Goal: Task Accomplishment & Management: Complete application form

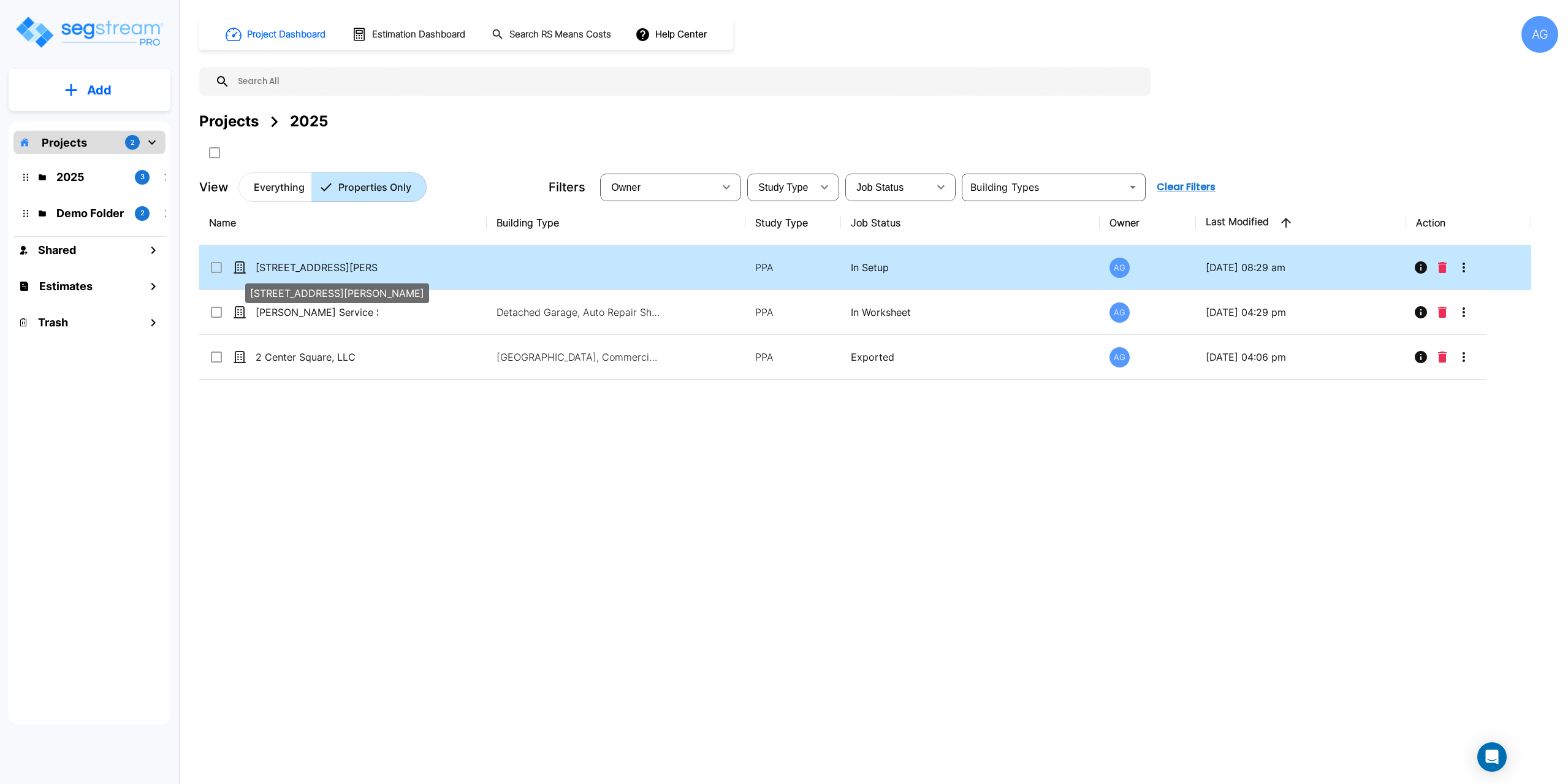
click at [299, 267] on p "[STREET_ADDRESS][PERSON_NAME]" at bounding box center [317, 268] width 123 height 15
checkbox input "true"
click at [299, 267] on p "[STREET_ADDRESS][PERSON_NAME]" at bounding box center [317, 268] width 123 height 15
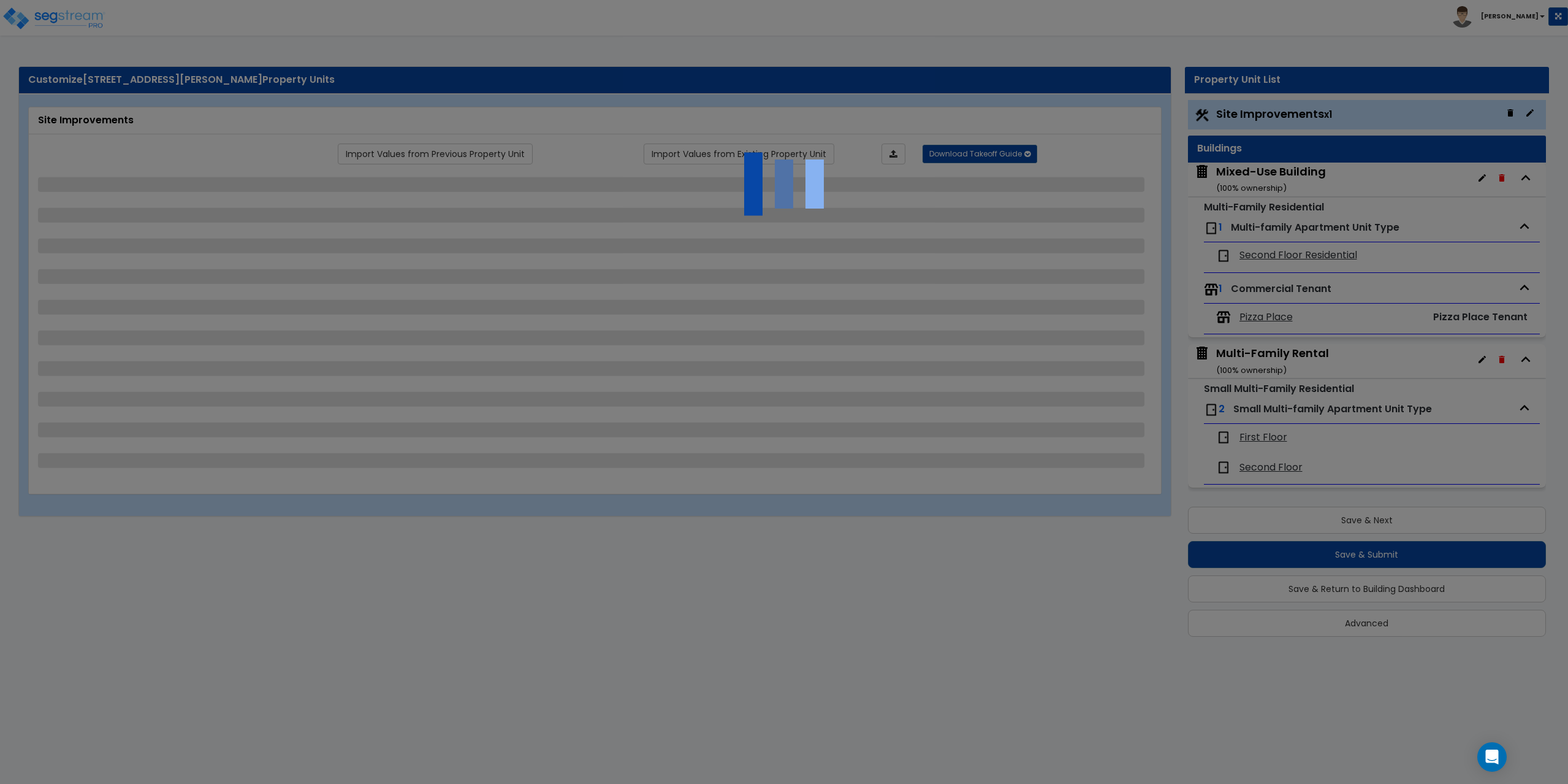
select select "2"
select select "4"
select select "1"
select select "2"
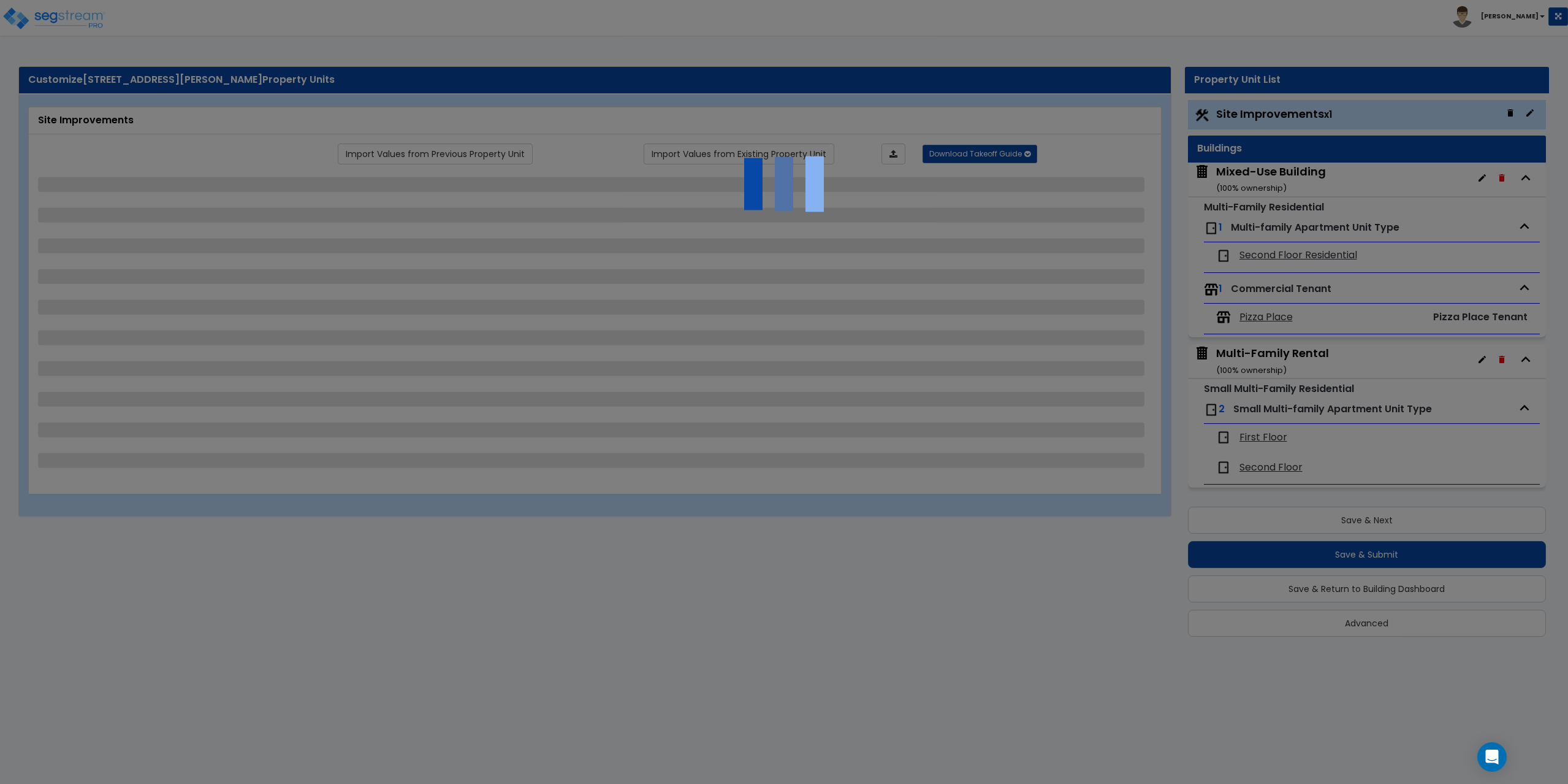
select select "1"
select select "2"
select select "1"
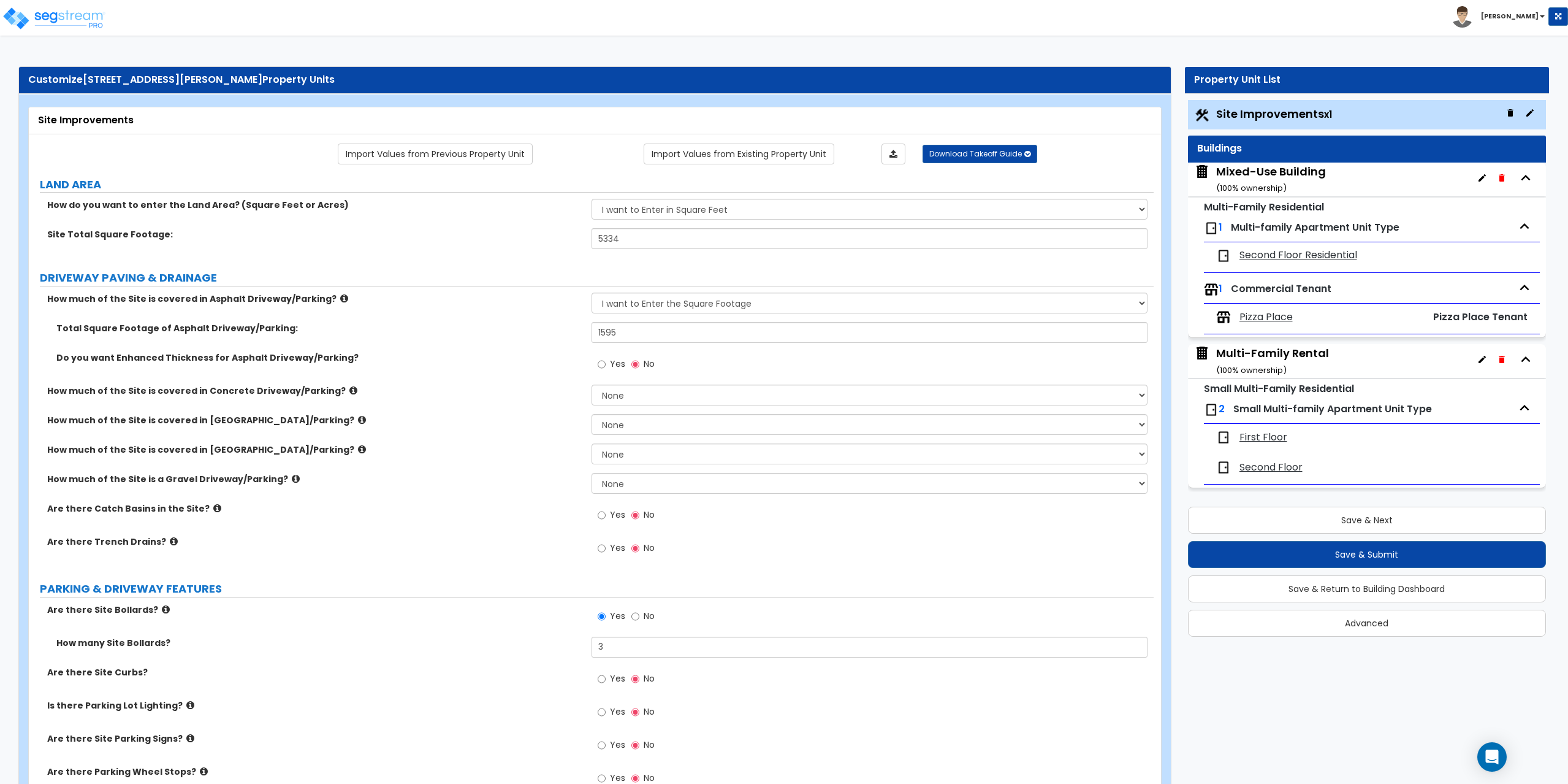
click at [1282, 229] on span "Multi-family Apartment Unit Type" at bounding box center [1315, 227] width 168 height 14
click at [1290, 254] on span "Second Floor Residential" at bounding box center [1298, 255] width 118 height 14
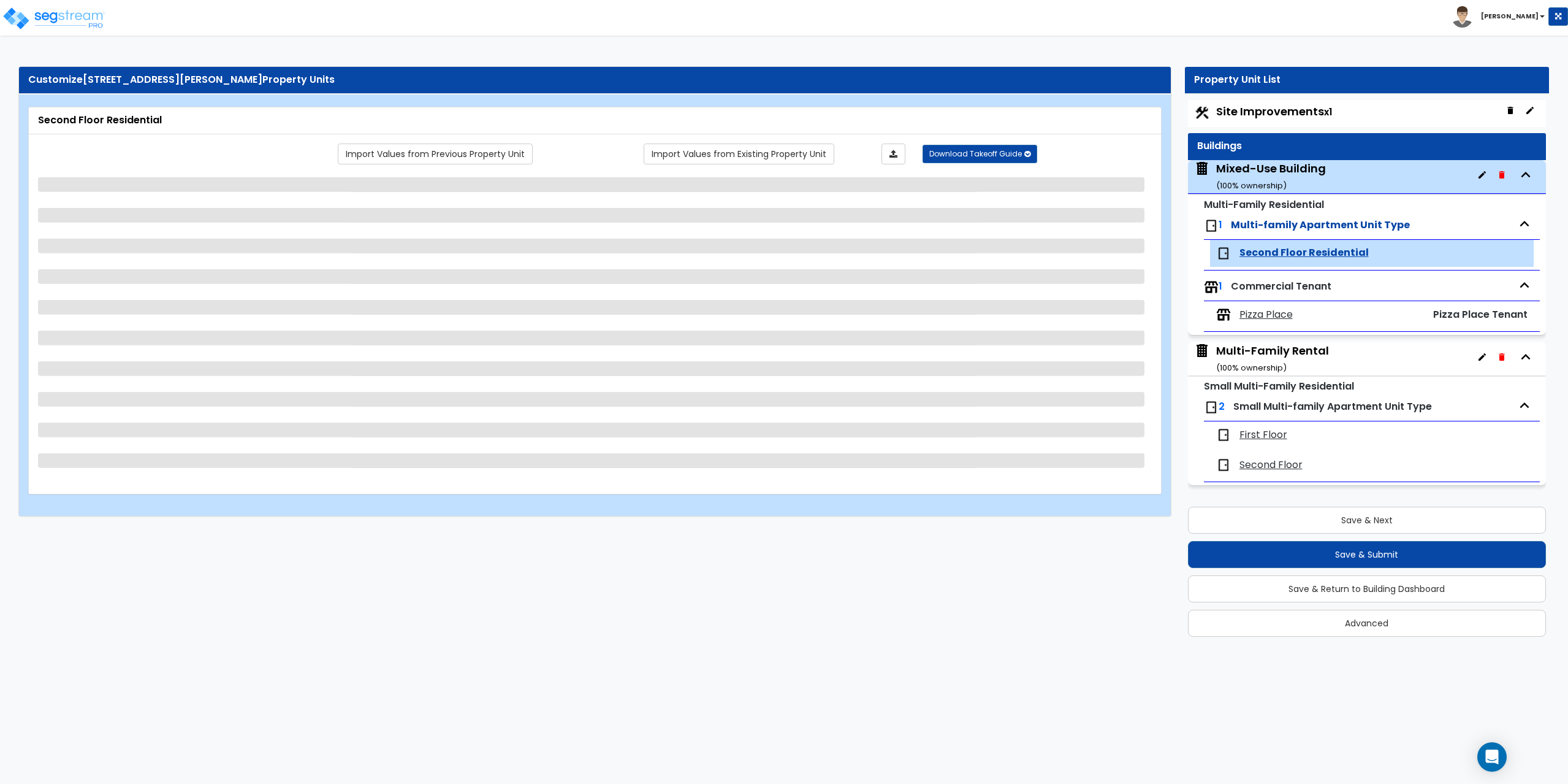
select select "1"
select select "2"
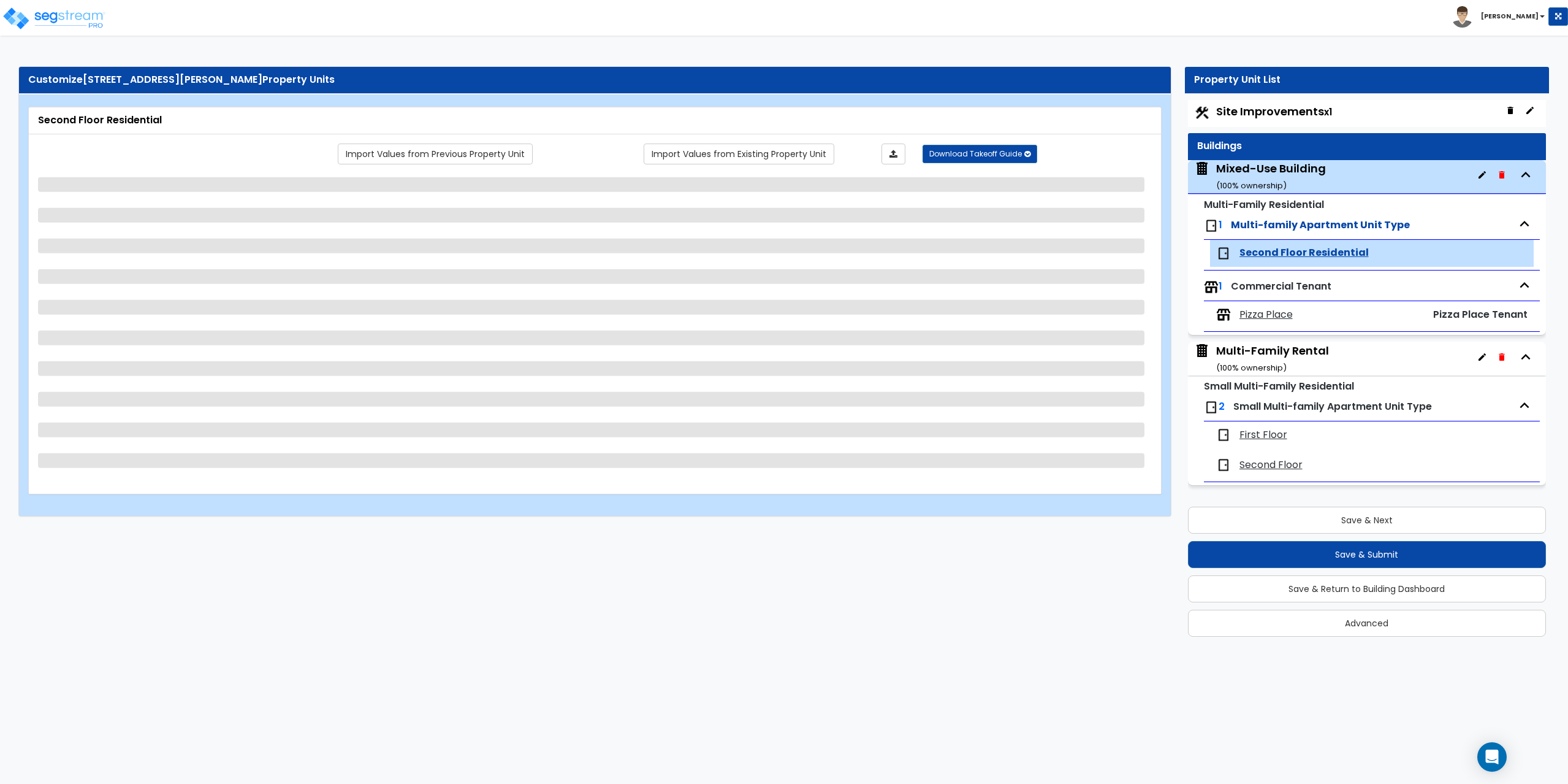
select select "1"
select select "2"
select select "1"
select select "2"
select select "1"
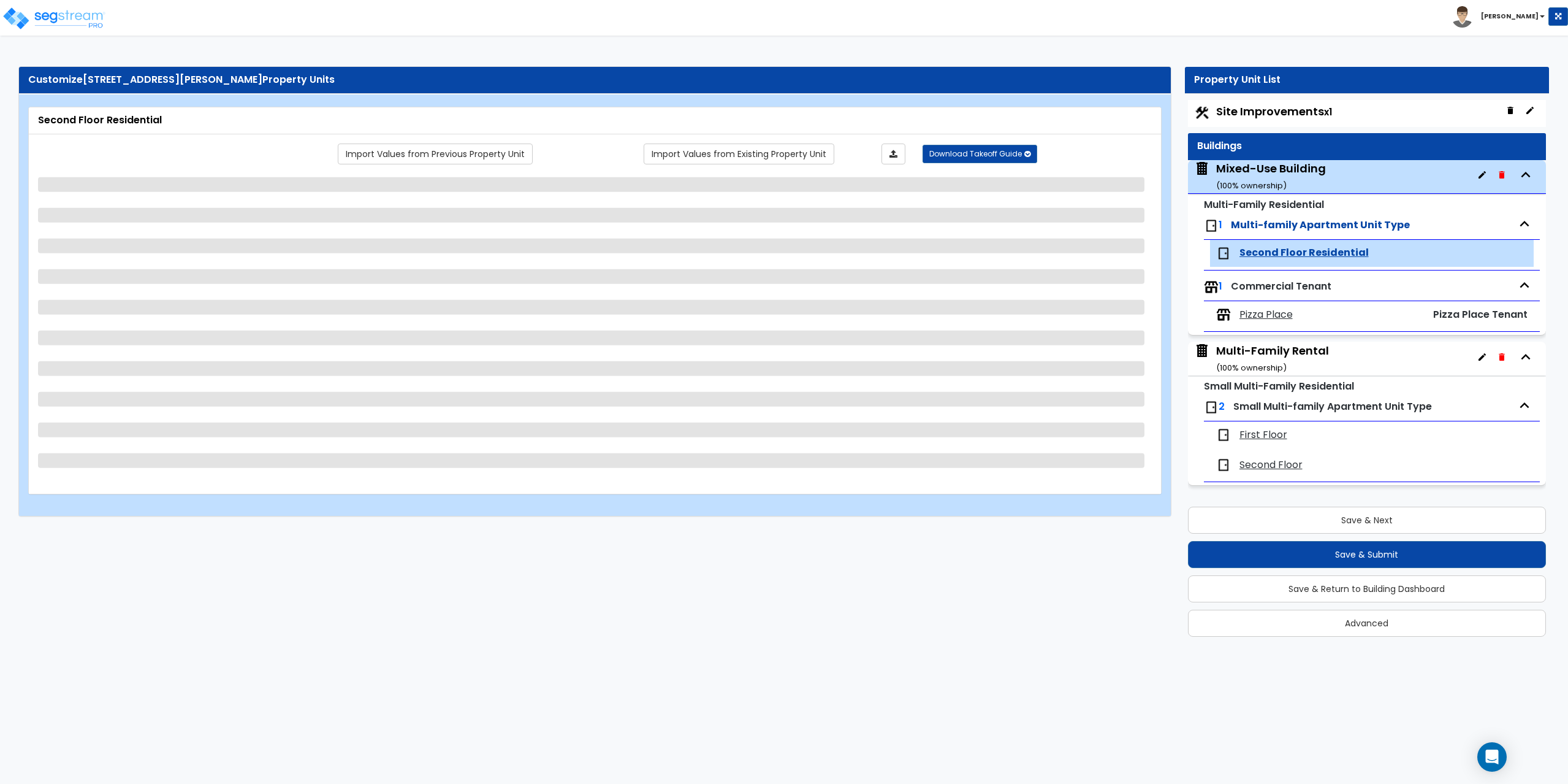
select select "2"
select select "5"
select select "6"
select select "3"
select select "6"
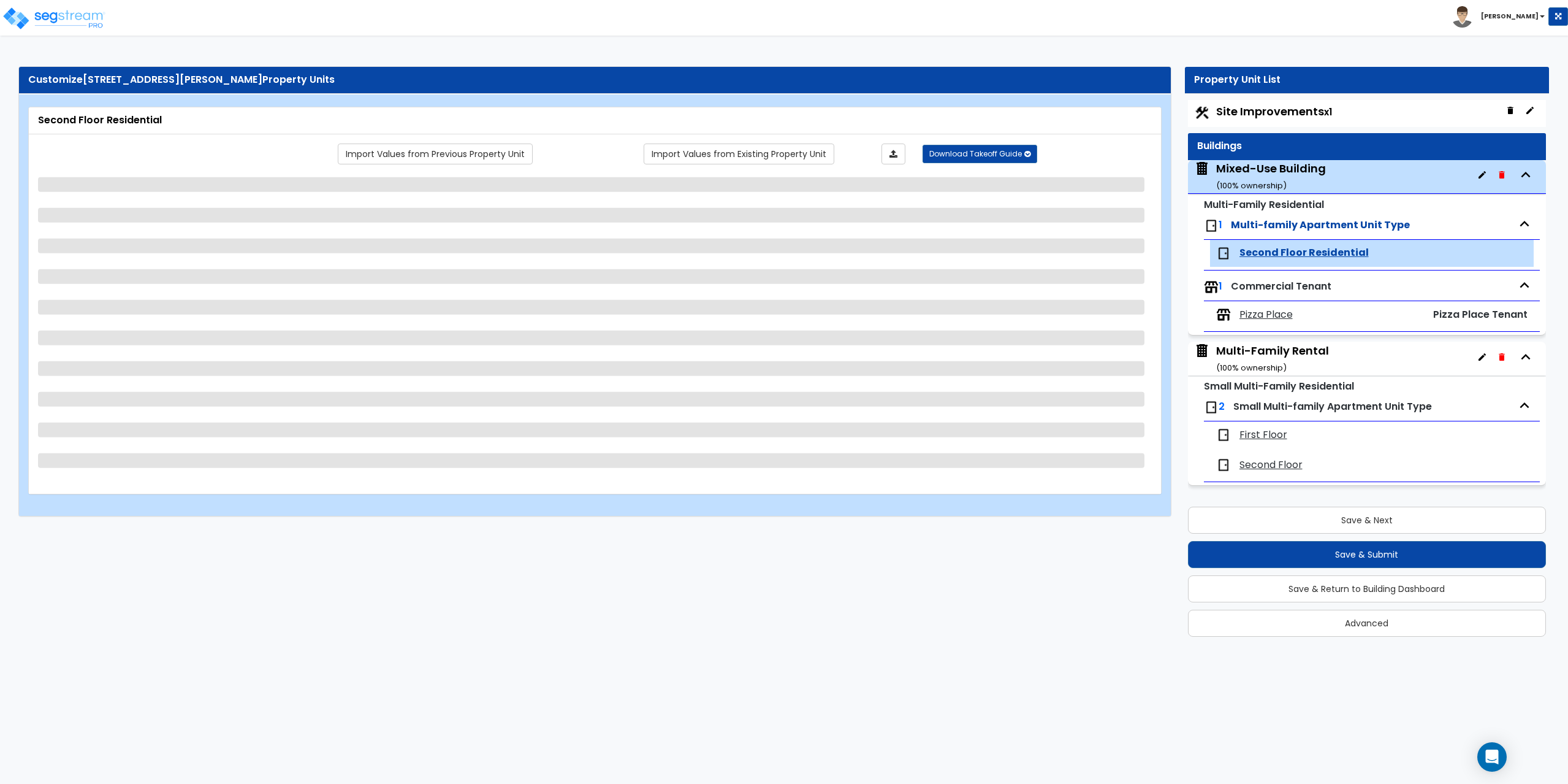
select select "1"
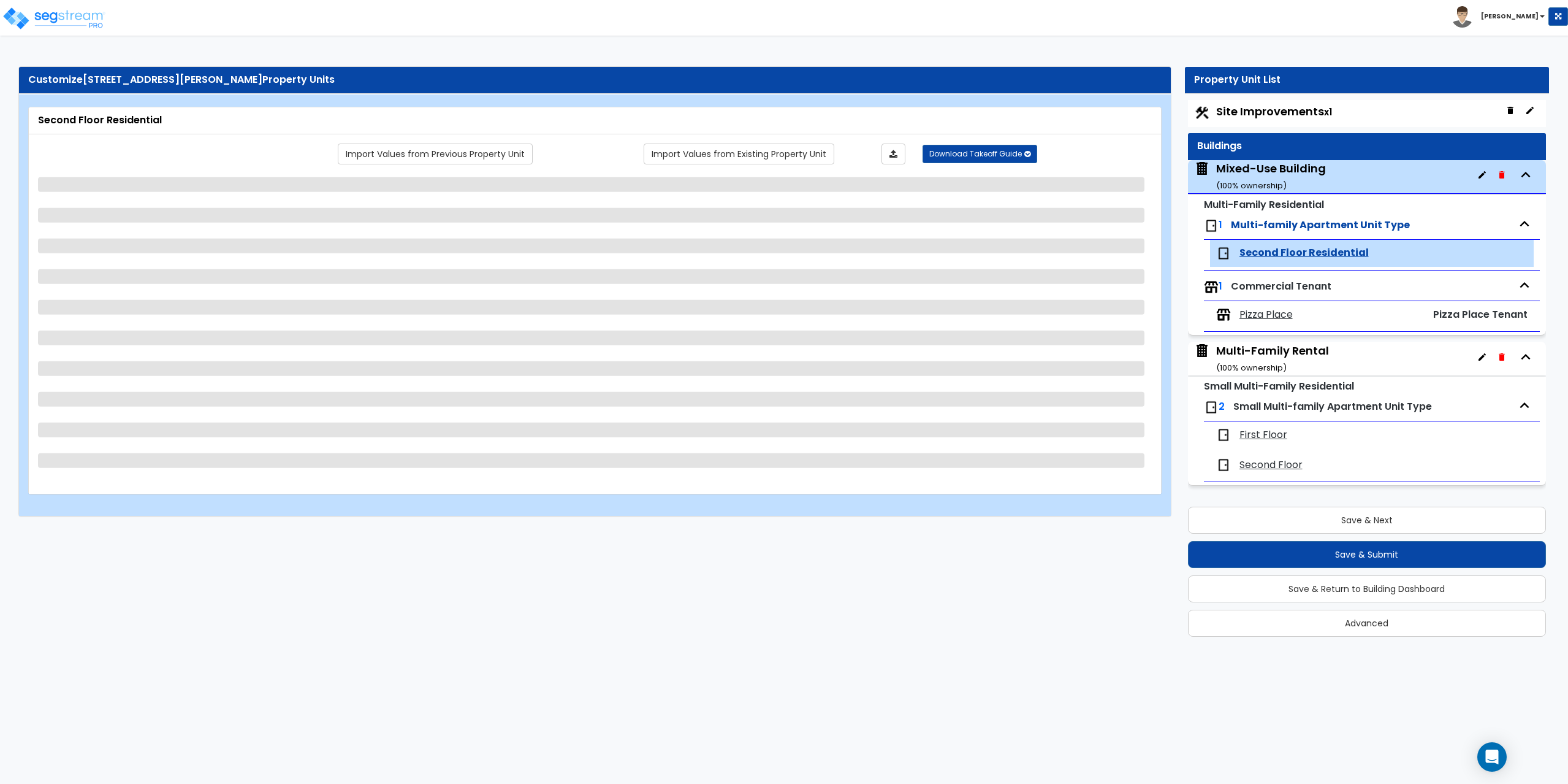
select select "2"
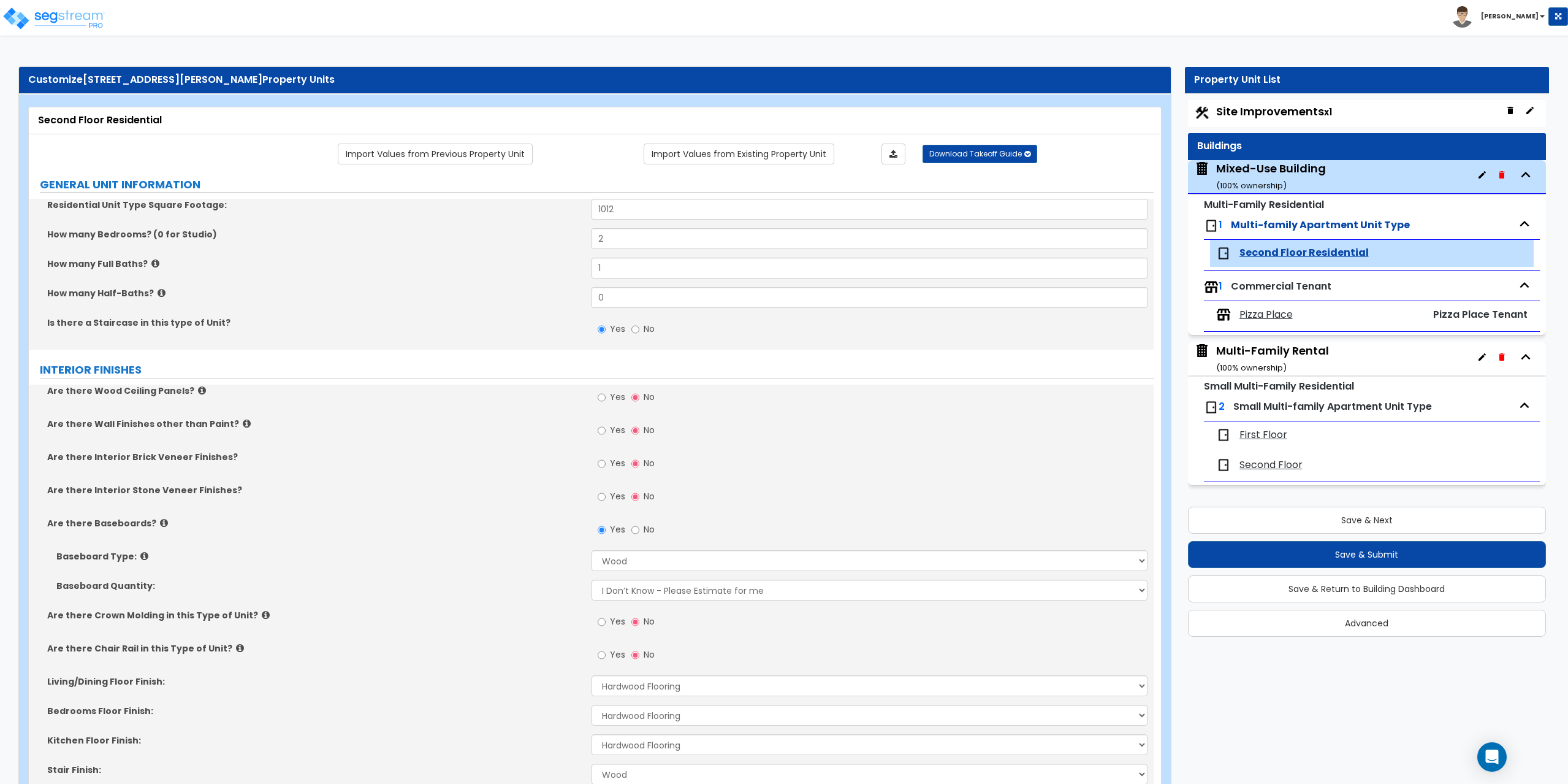
click at [1265, 432] on span "First Floor" at bounding box center [1263, 435] width 48 height 14
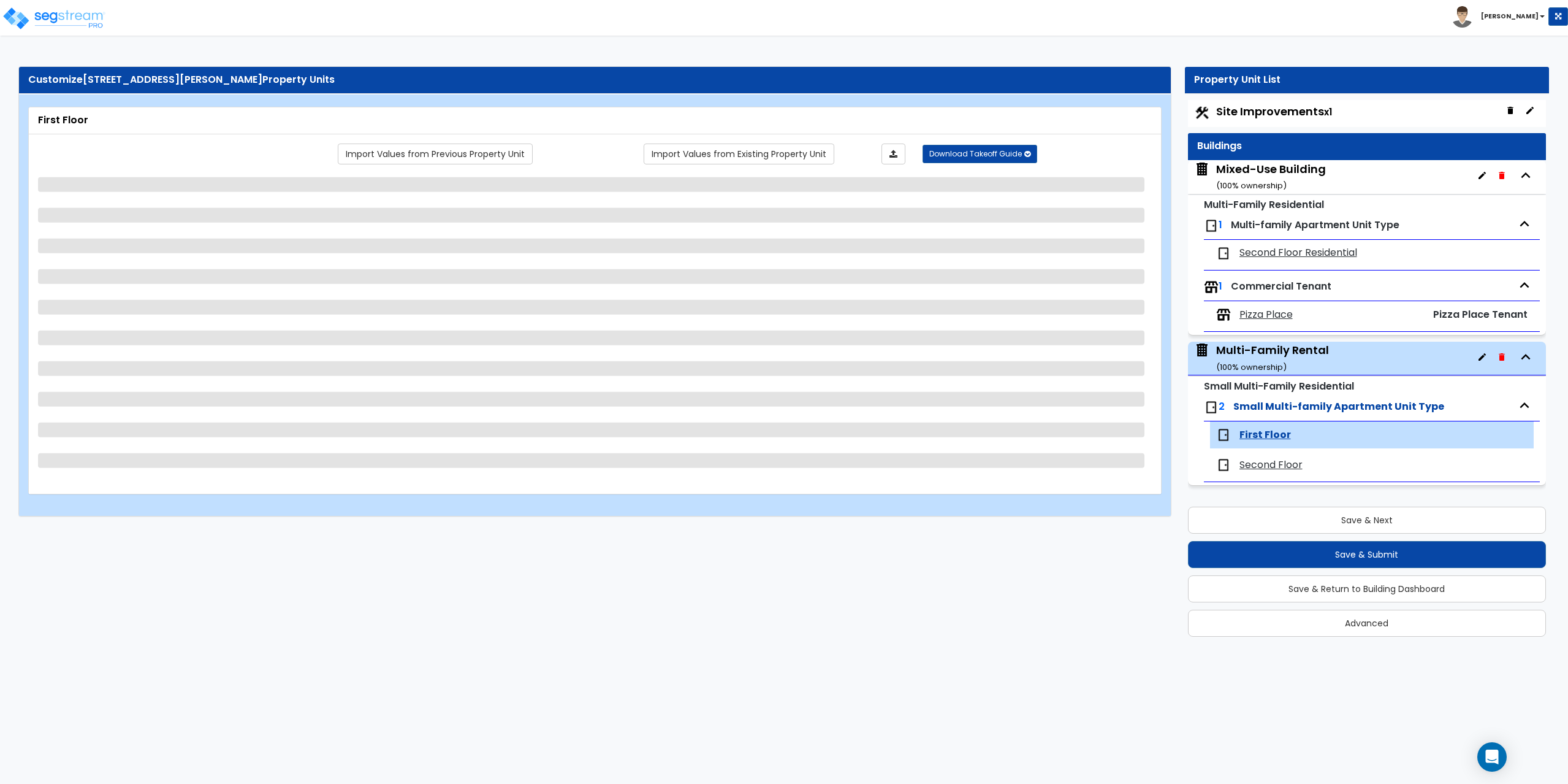
select select "1"
select select "2"
select select "5"
select select "1"
select select "3"
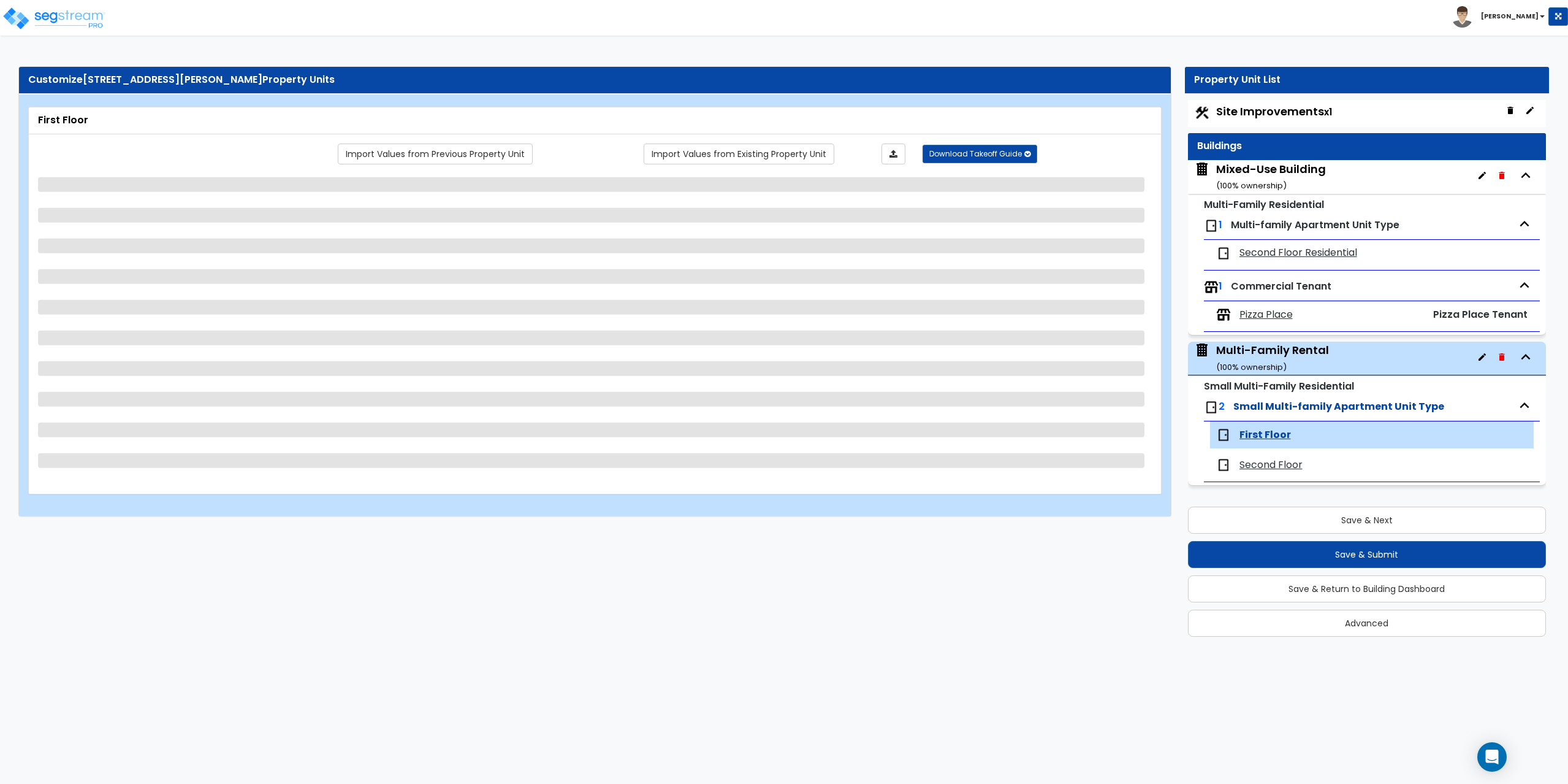
select select "1"
select select "5"
select select "2"
select select "1"
select select "2"
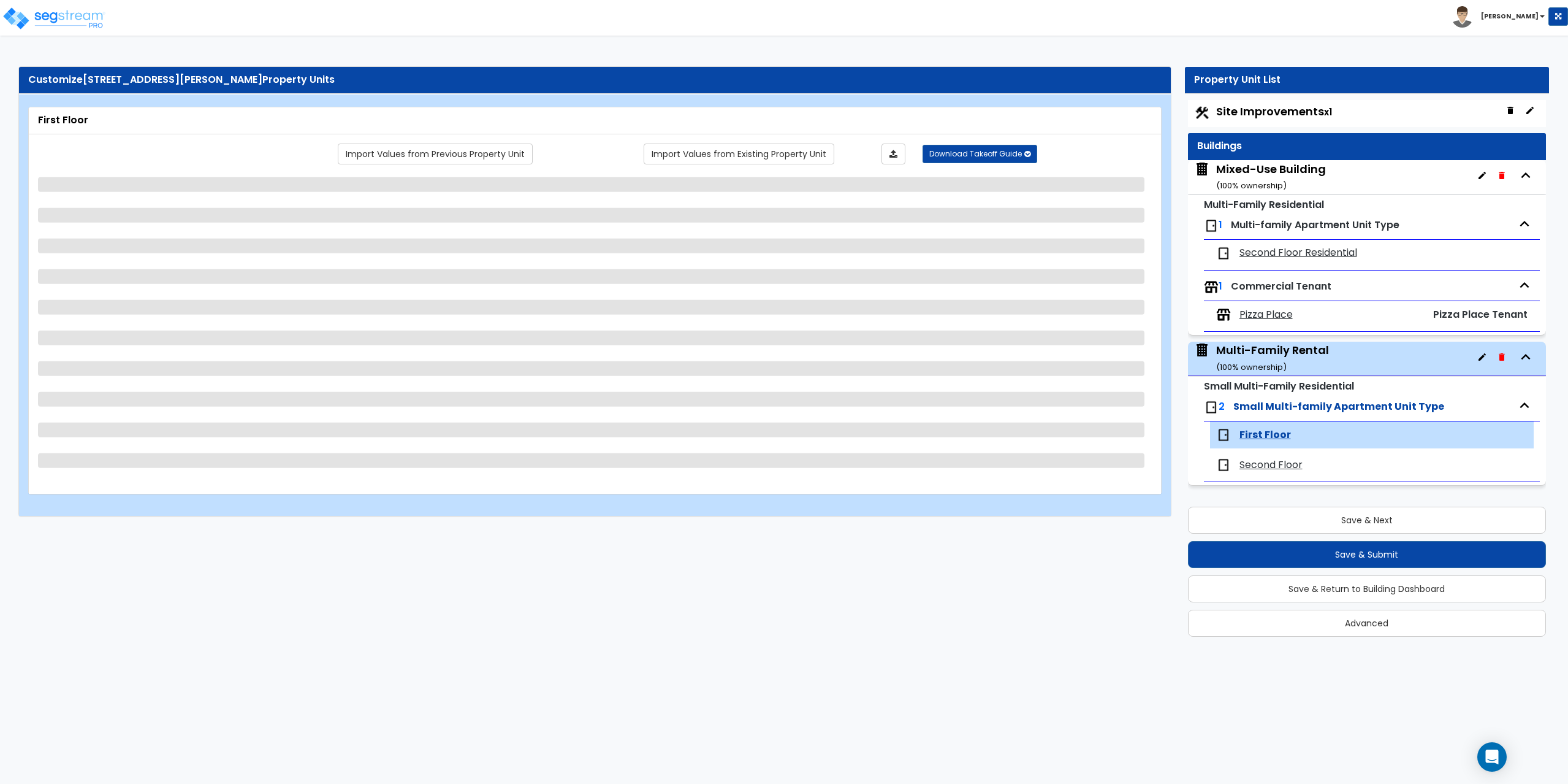
select select "5"
select select "6"
select select "1"
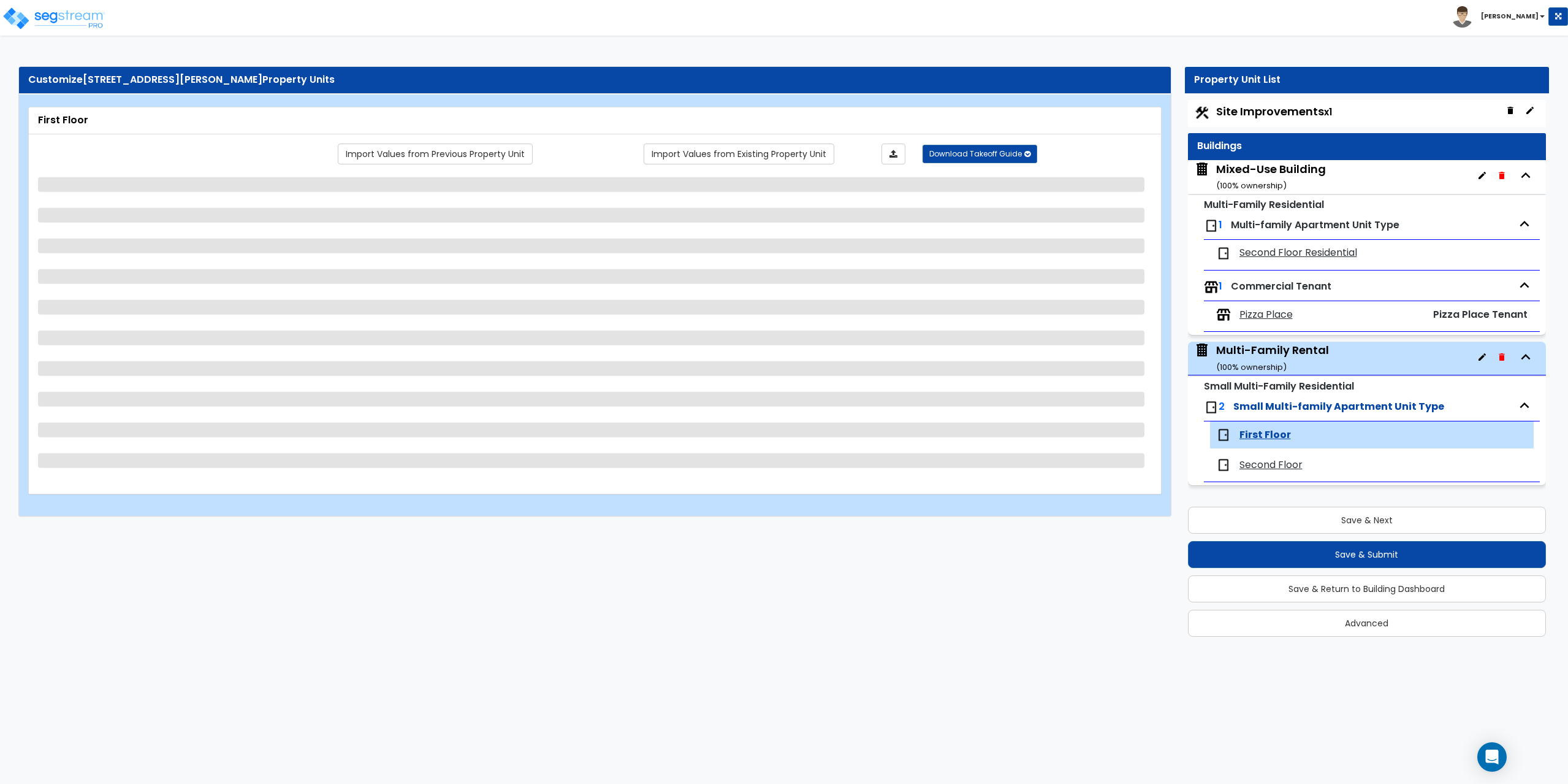
select select "1"
select select "2"
select select "1"
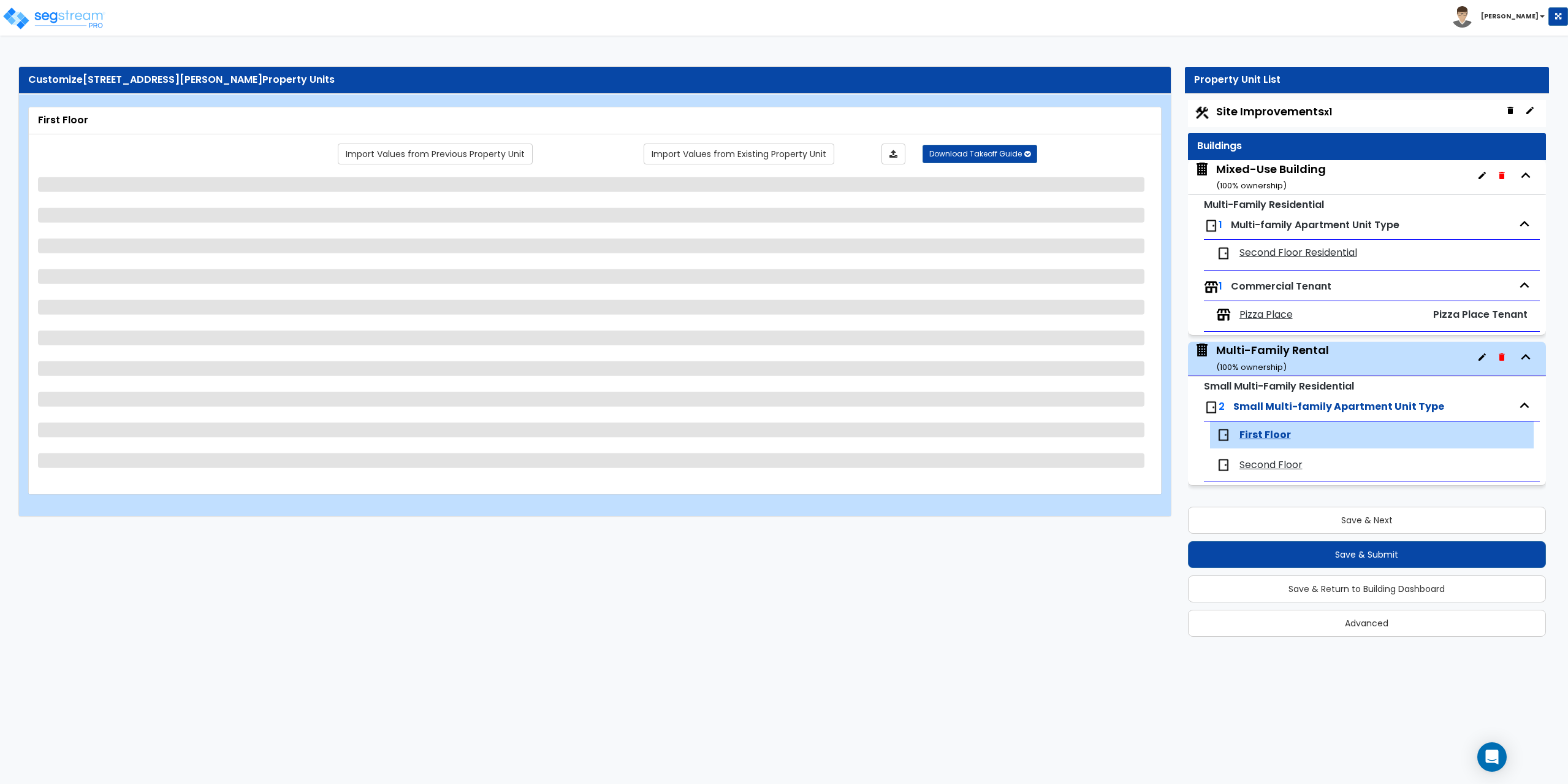
select select "6"
select select "2"
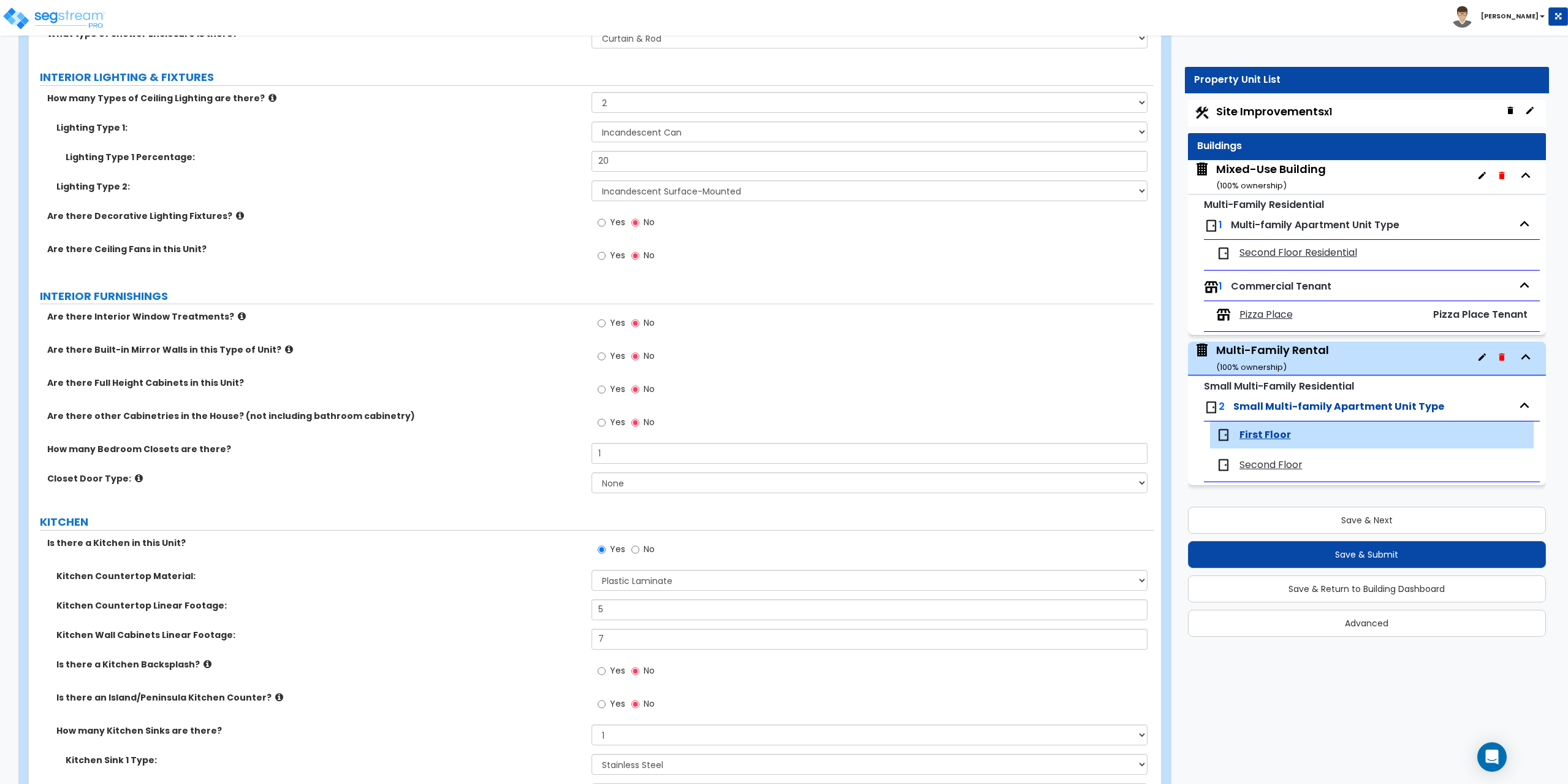
scroll to position [982, 0]
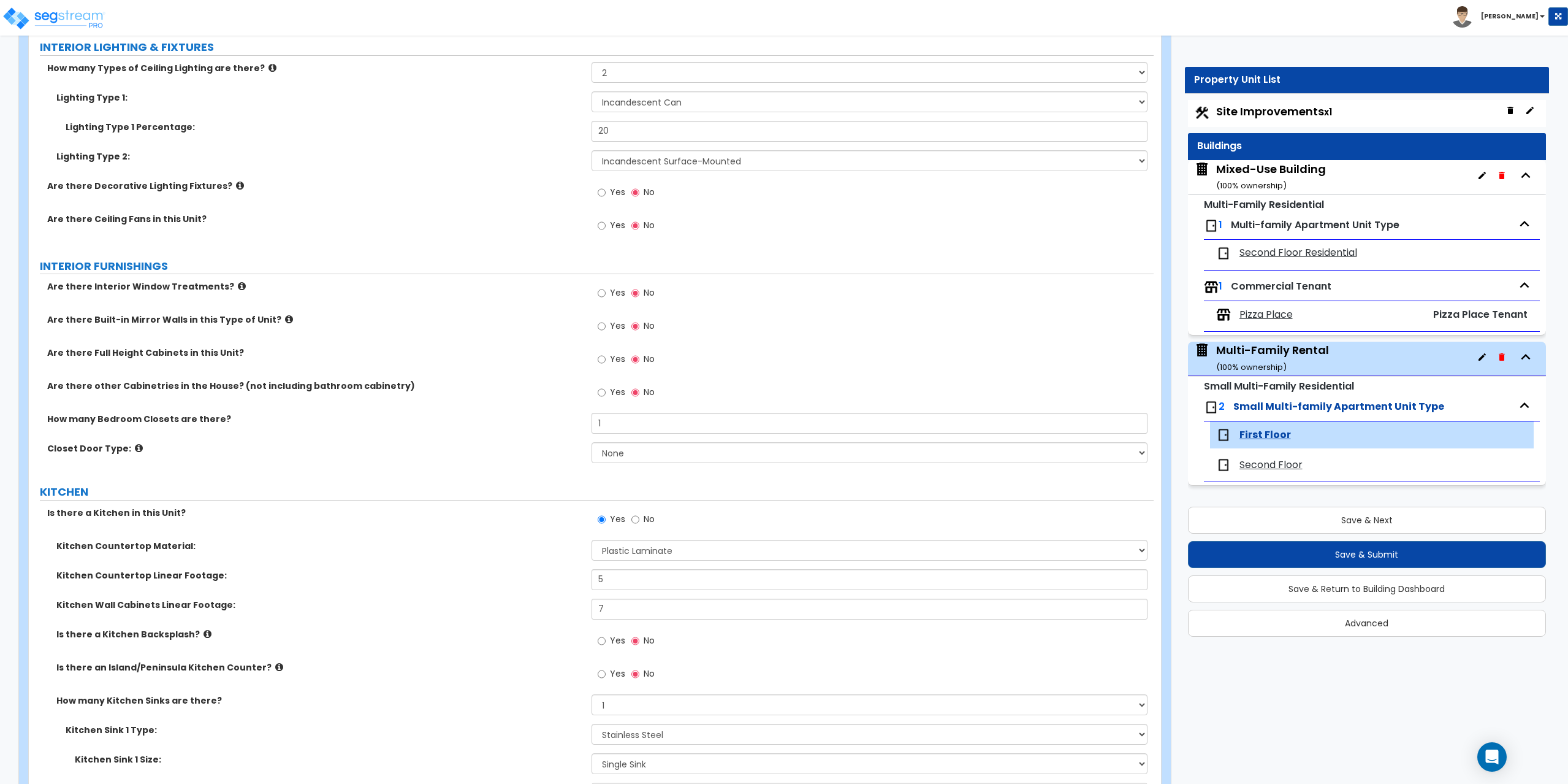
click at [1263, 318] on span "Pizza Place" at bounding box center [1266, 314] width 53 height 14
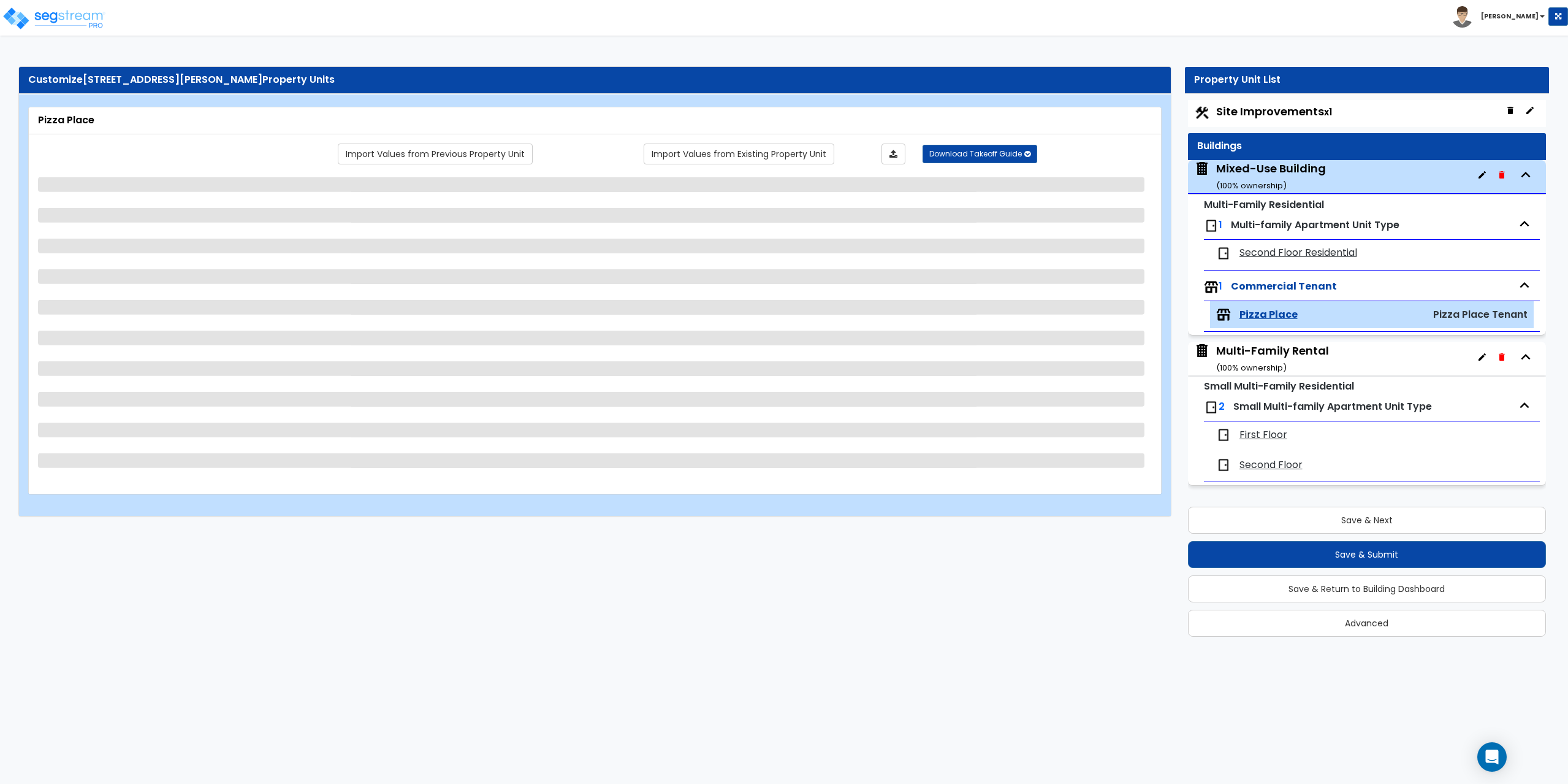
scroll to position [0, 0]
select select "1"
select select "3"
select select "1"
select select "4"
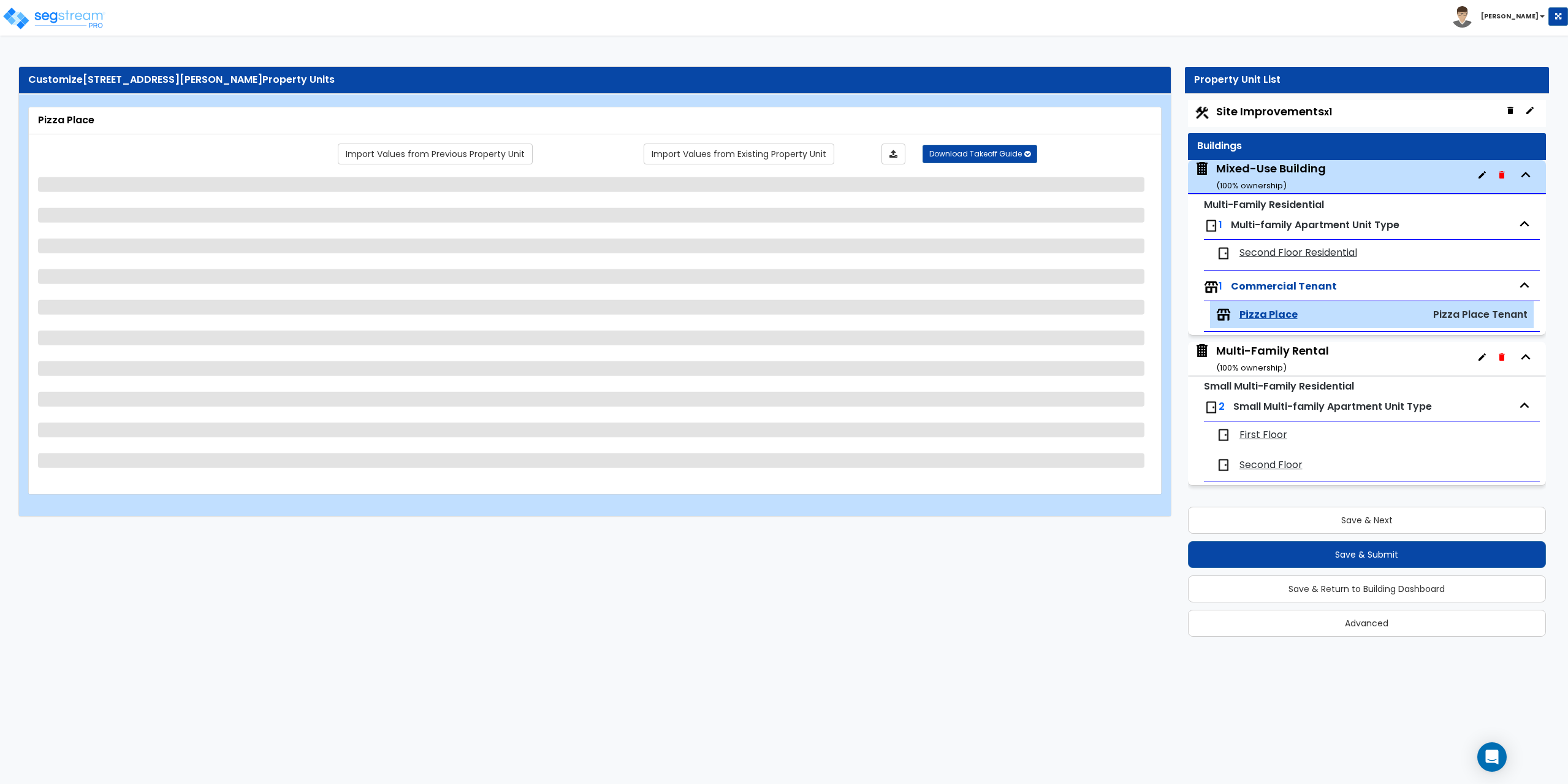
select select "2"
select select "1"
select select "3"
select select "4"
select select "1"
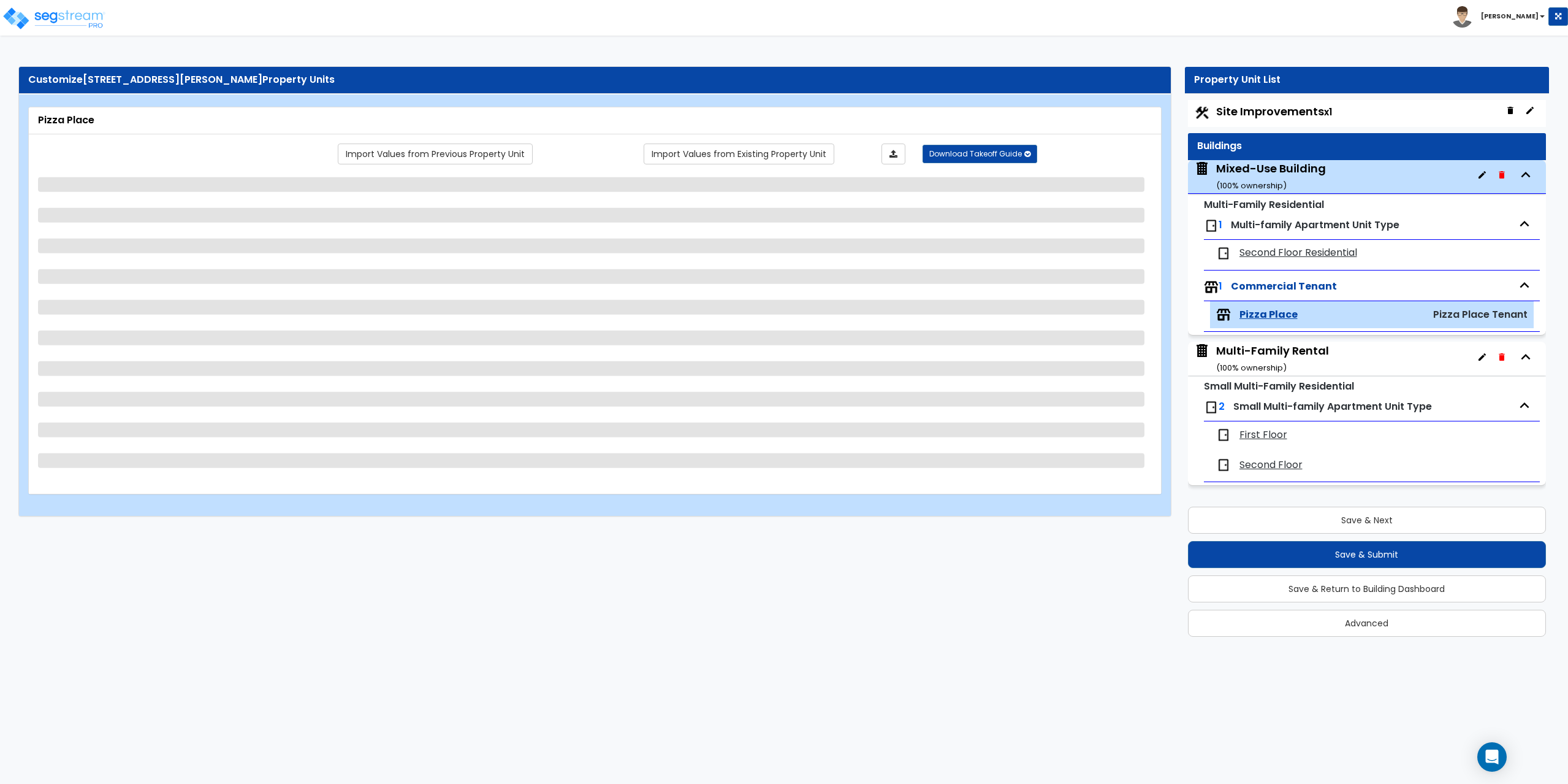
select select "2"
select select "1"
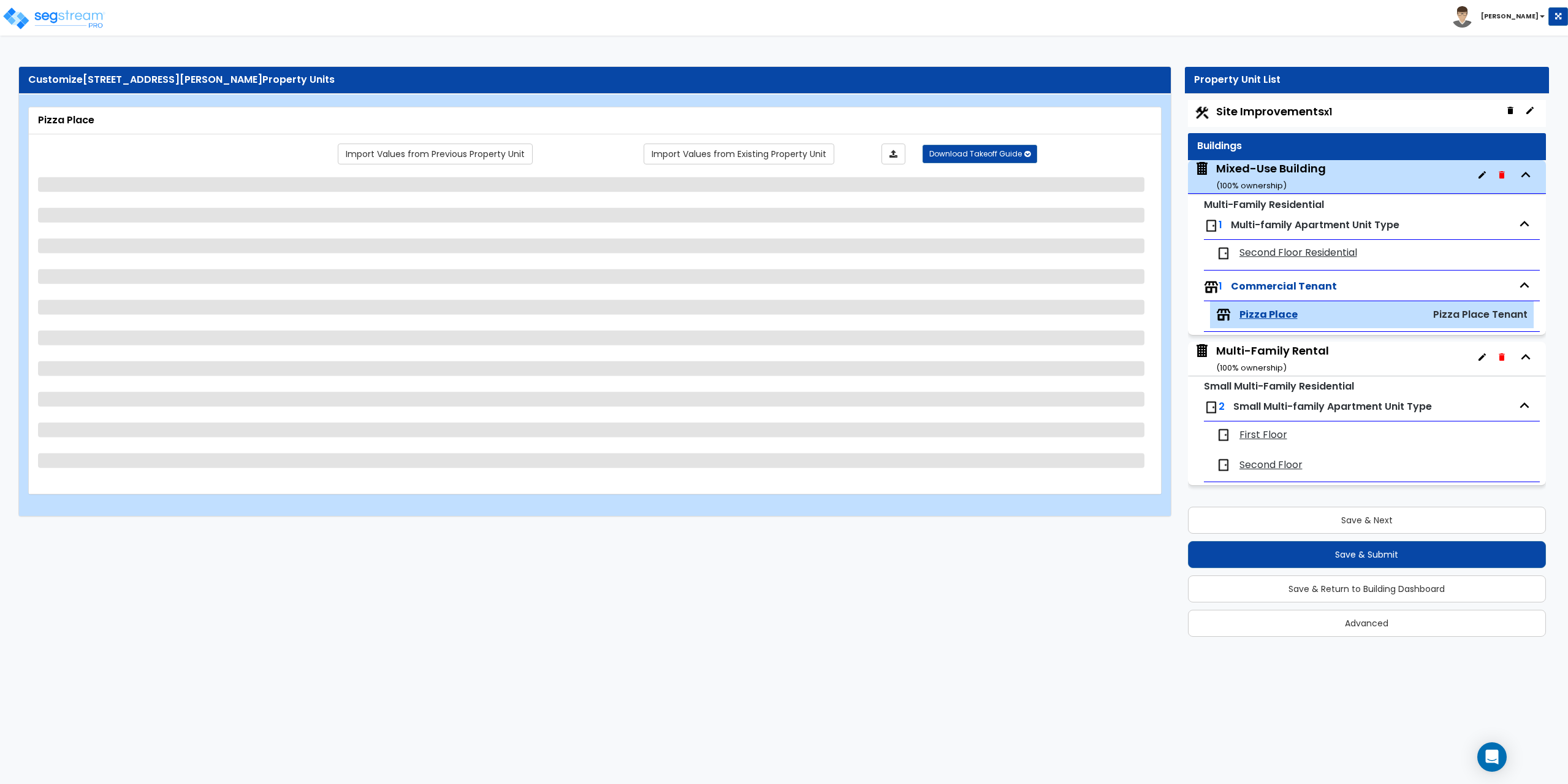
select select "6"
select select "1"
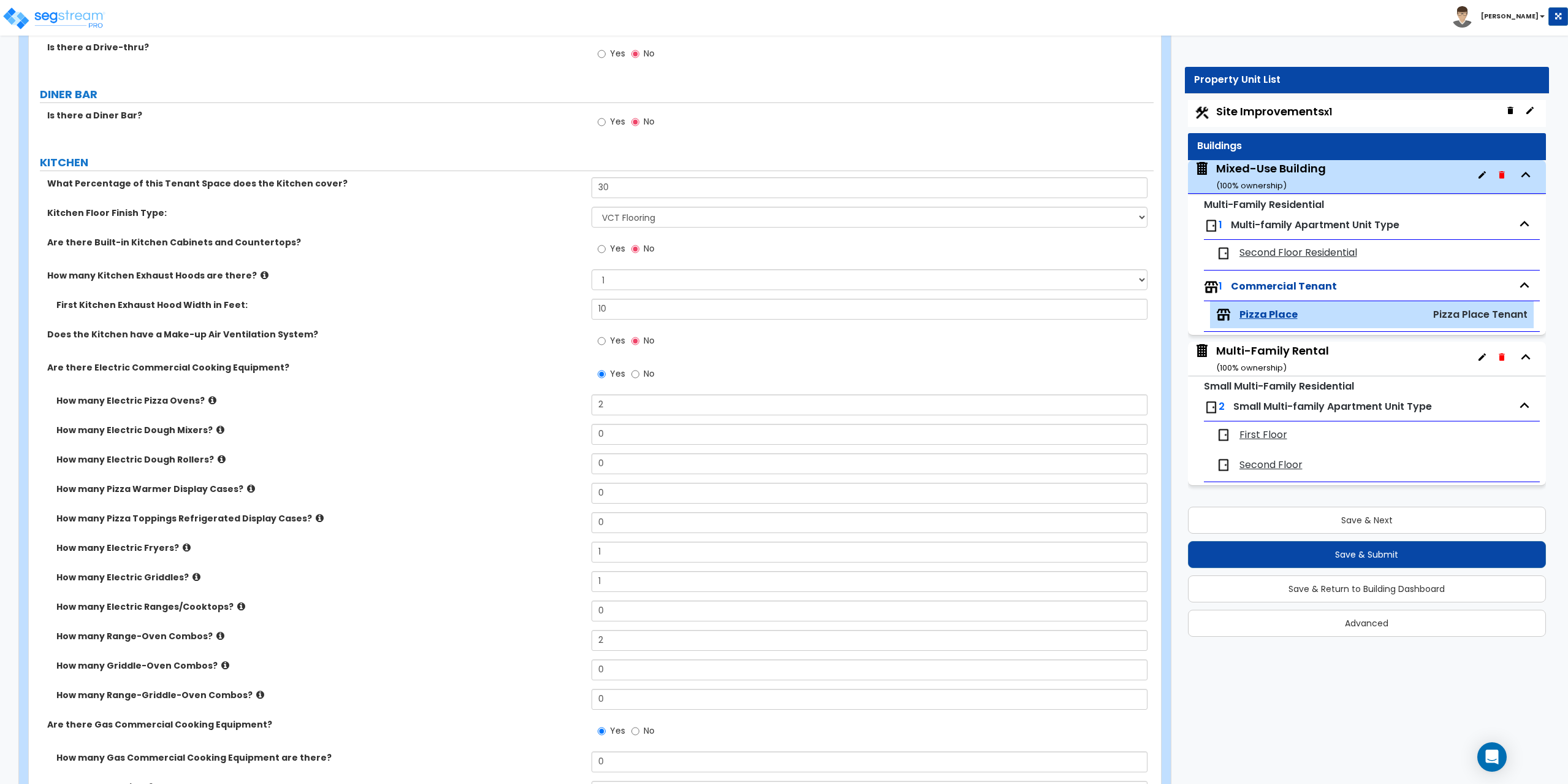
scroll to position [1165, 0]
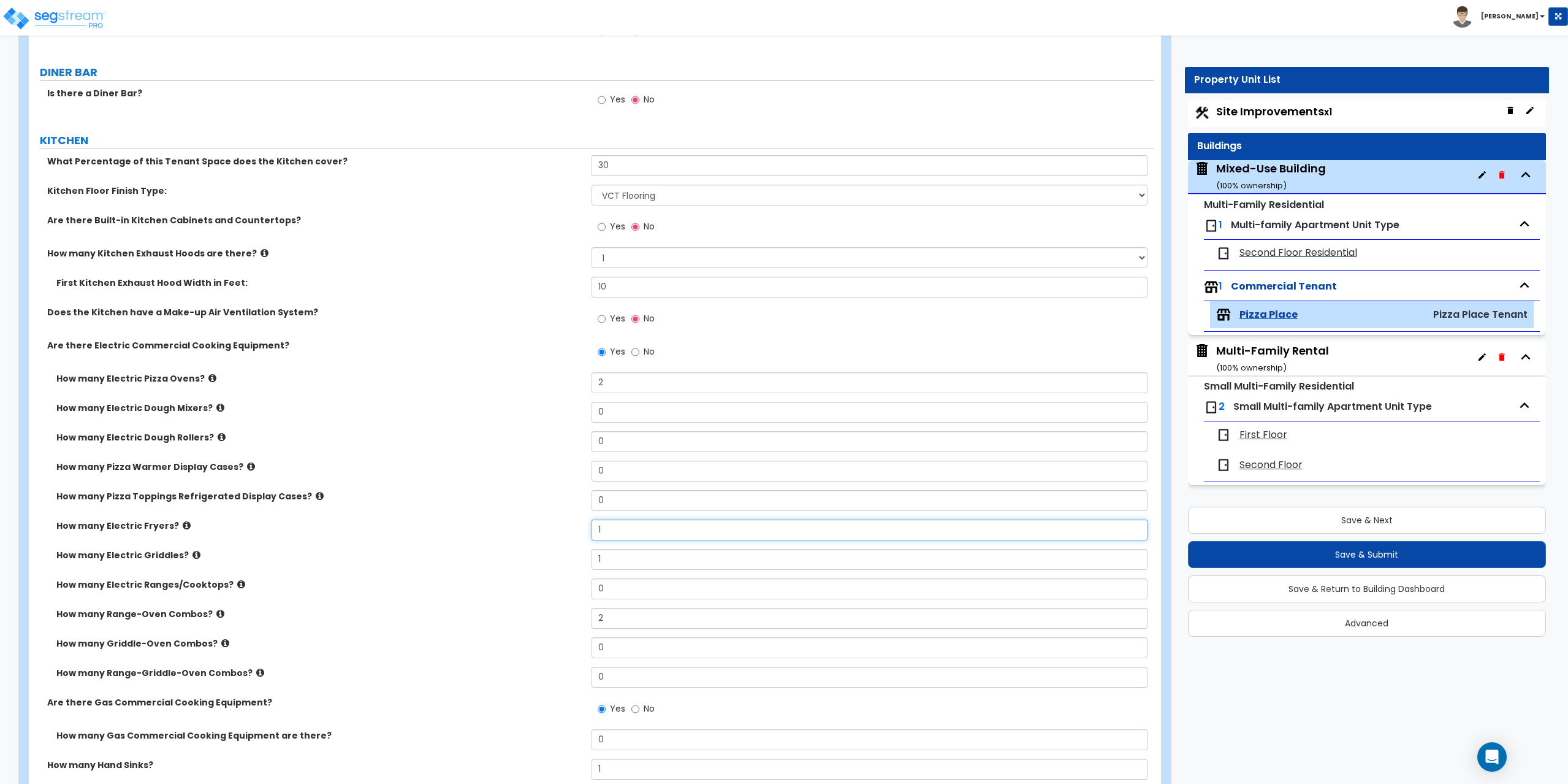
click at [643, 532] on input "1" at bounding box center [870, 530] width 557 height 21
type input "2"
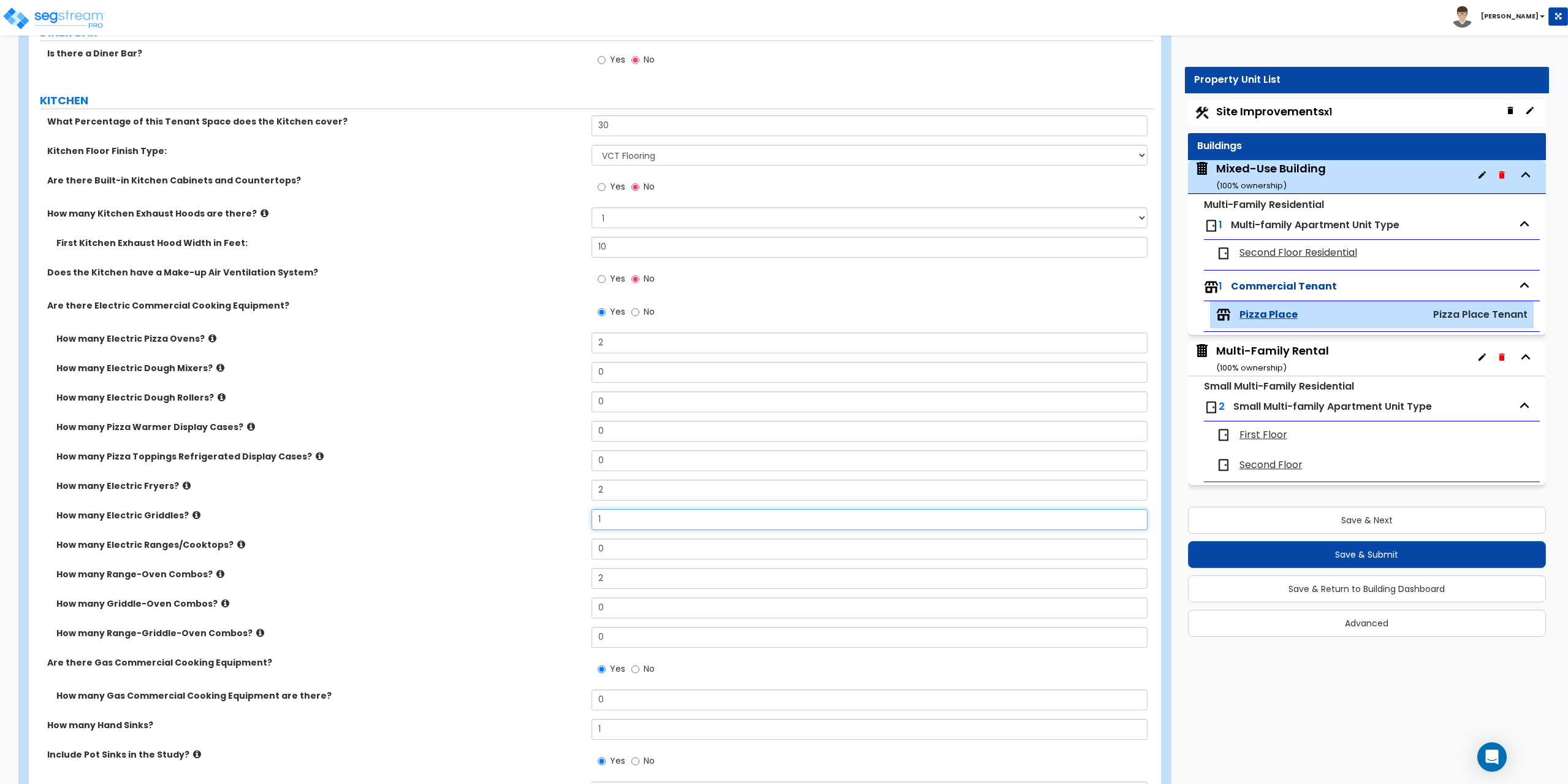
scroll to position [1227, 0]
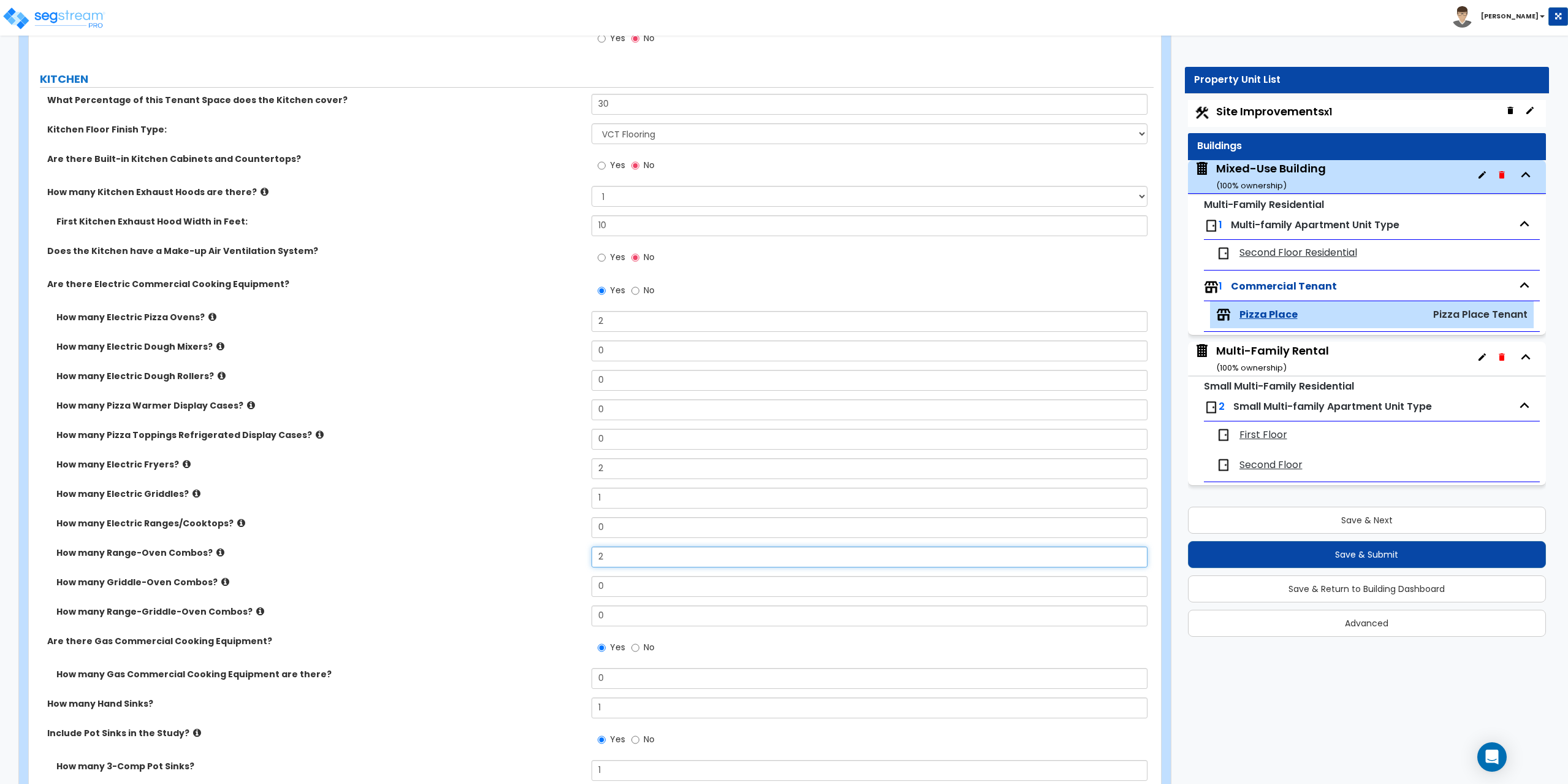
click at [634, 556] on input "2" at bounding box center [870, 556] width 557 height 21
type input "1"
click at [636, 616] on input "0" at bounding box center [870, 616] width 557 height 21
click at [636, 616] on input "0" at bounding box center [870, 616] width 557 height 21
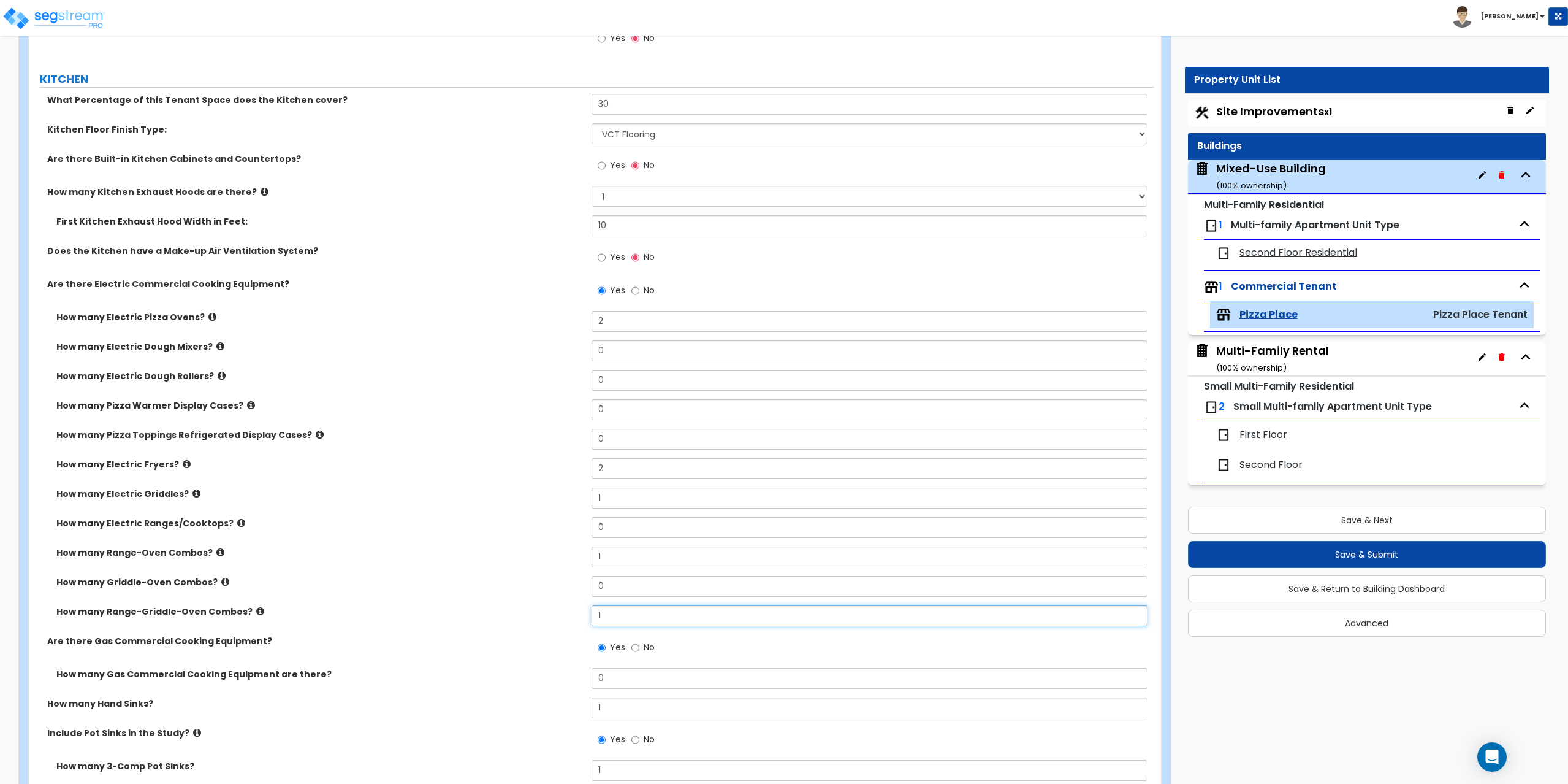
type input "1"
click at [634, 555] on input "1" at bounding box center [870, 556] width 557 height 21
click at [612, 495] on input "1" at bounding box center [870, 498] width 557 height 21
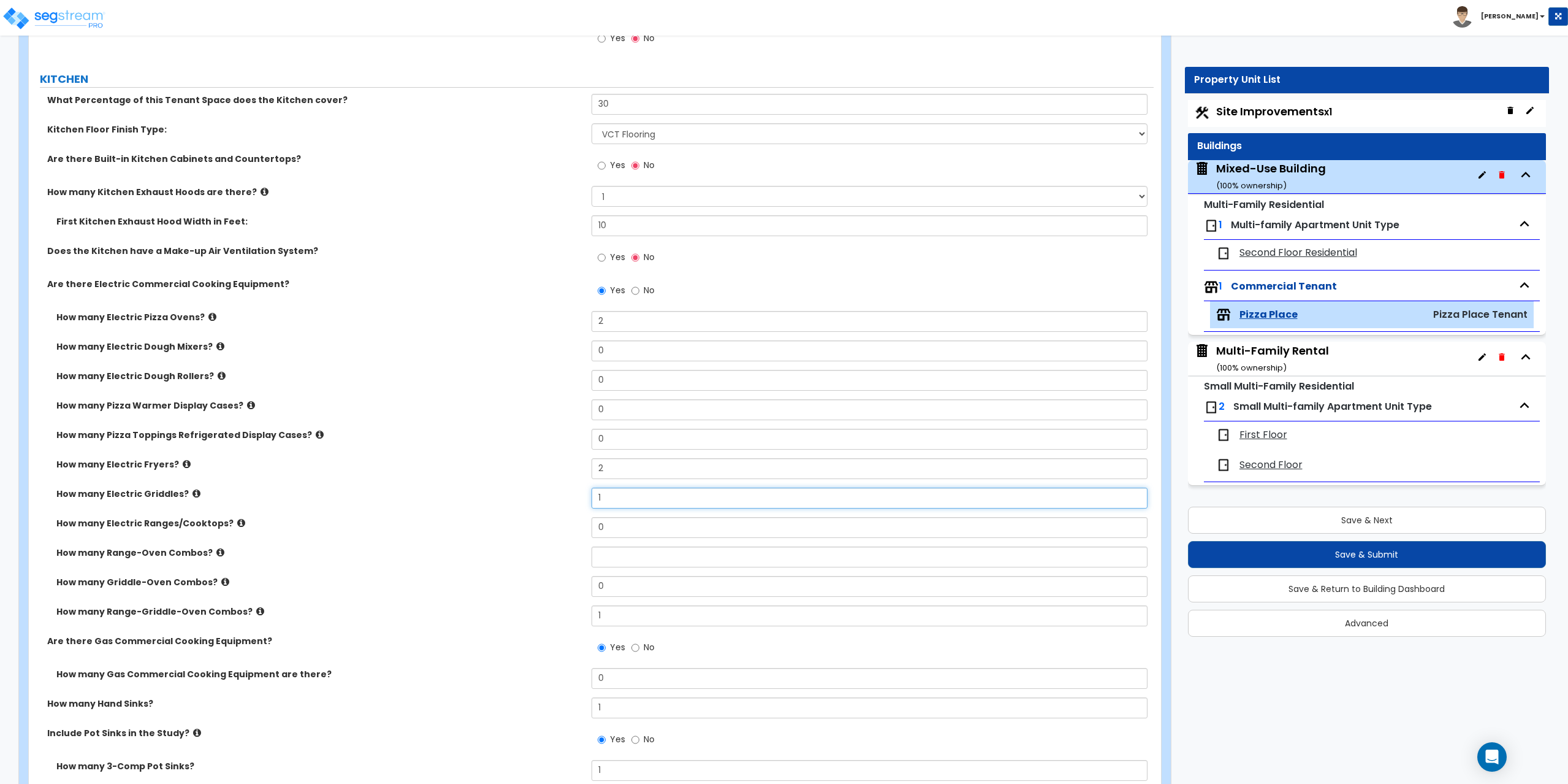
click at [612, 495] on input "1" at bounding box center [870, 498] width 557 height 21
type input "0"
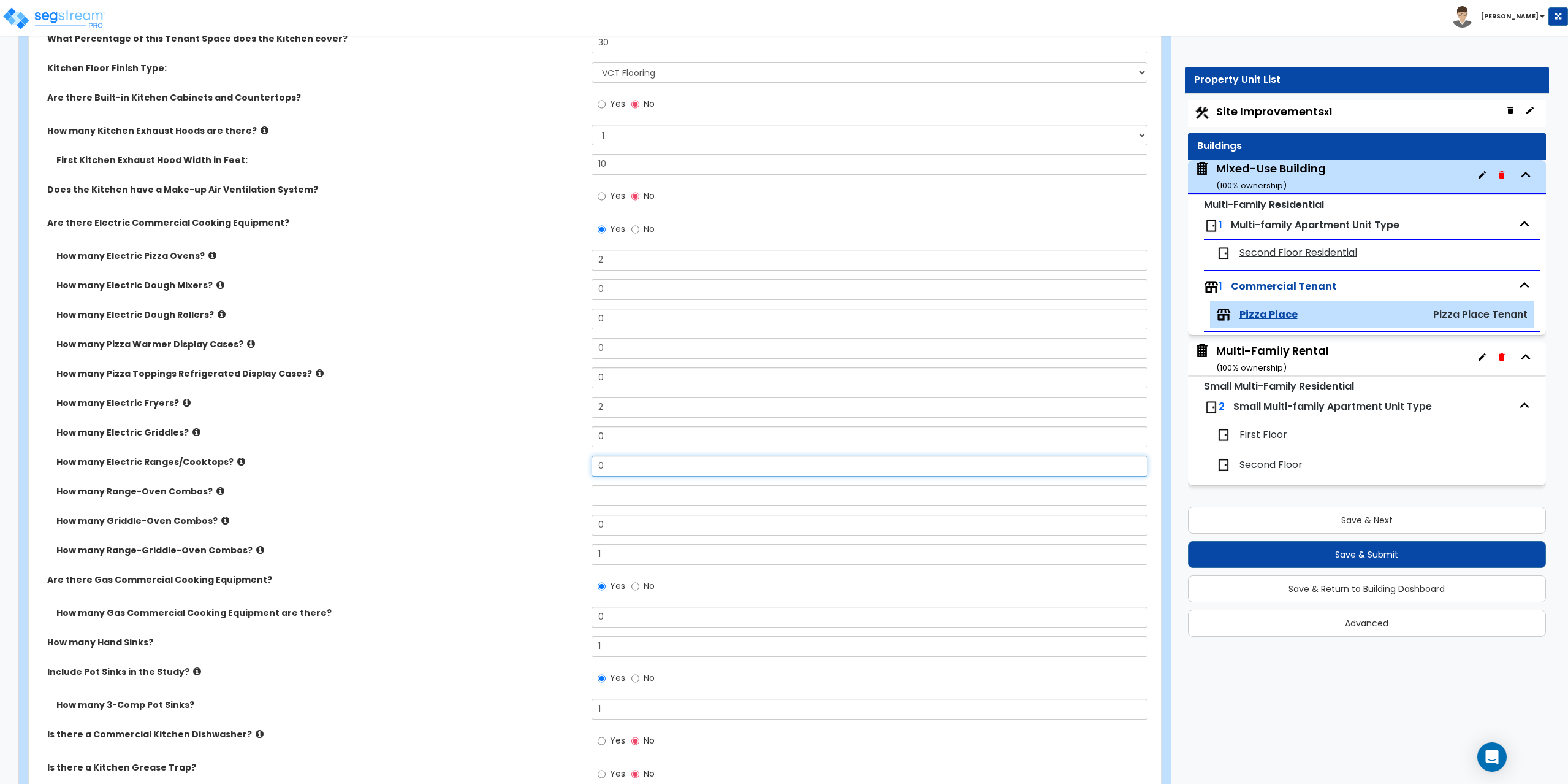
scroll to position [1349, 0]
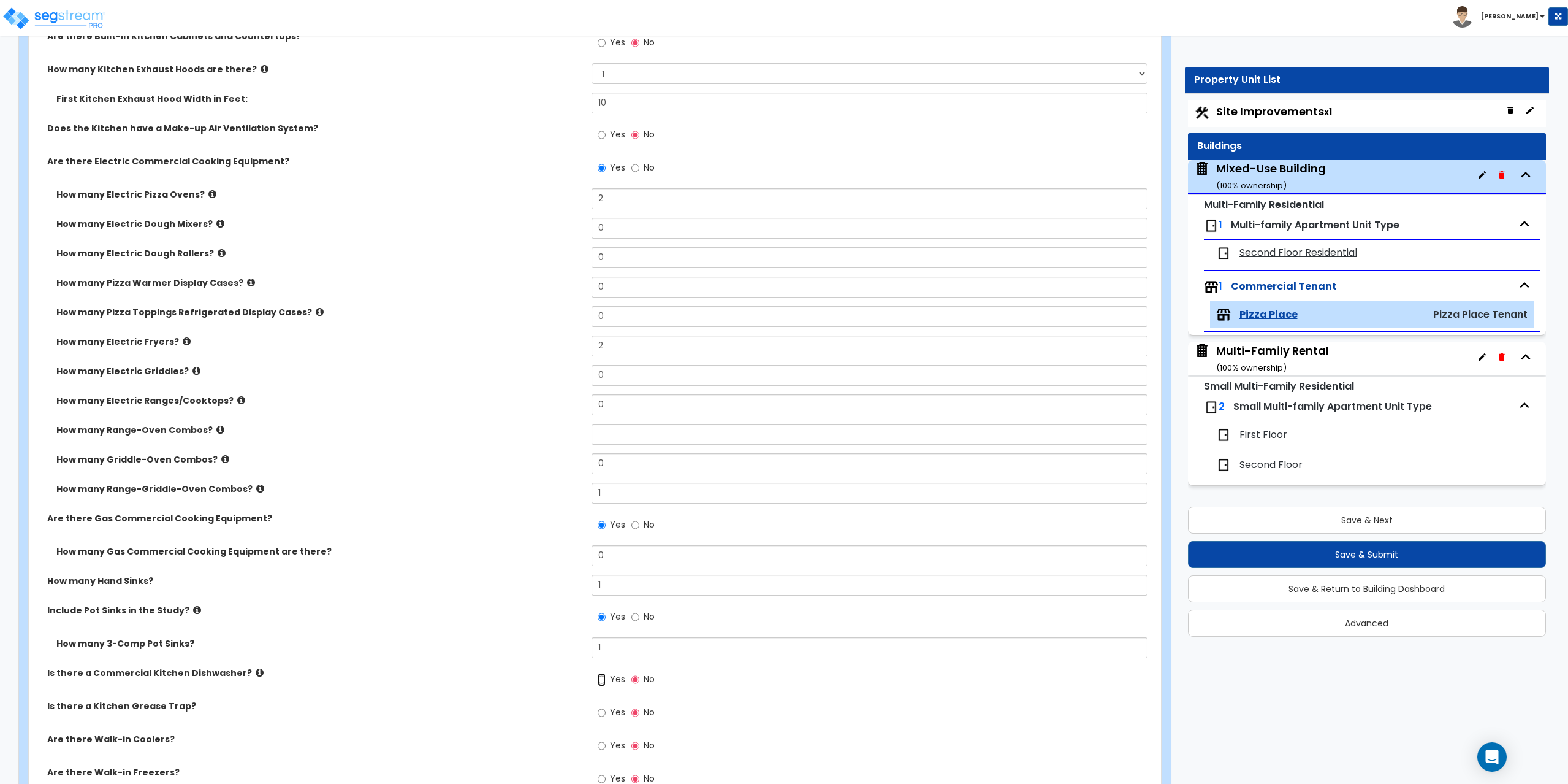
click at [605, 679] on input "Yes" at bounding box center [602, 680] width 8 height 13
radio input "true"
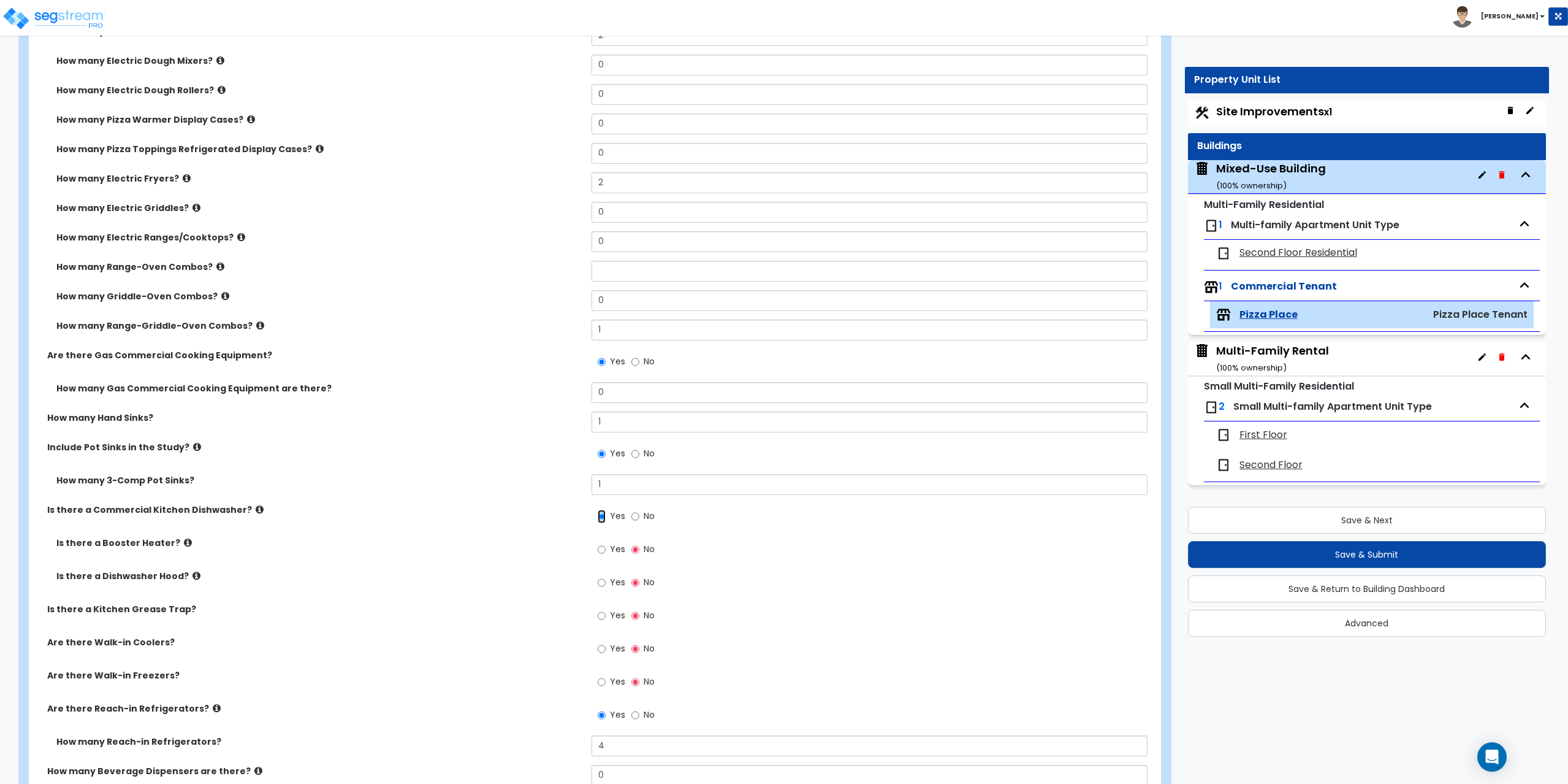
scroll to position [1533, 0]
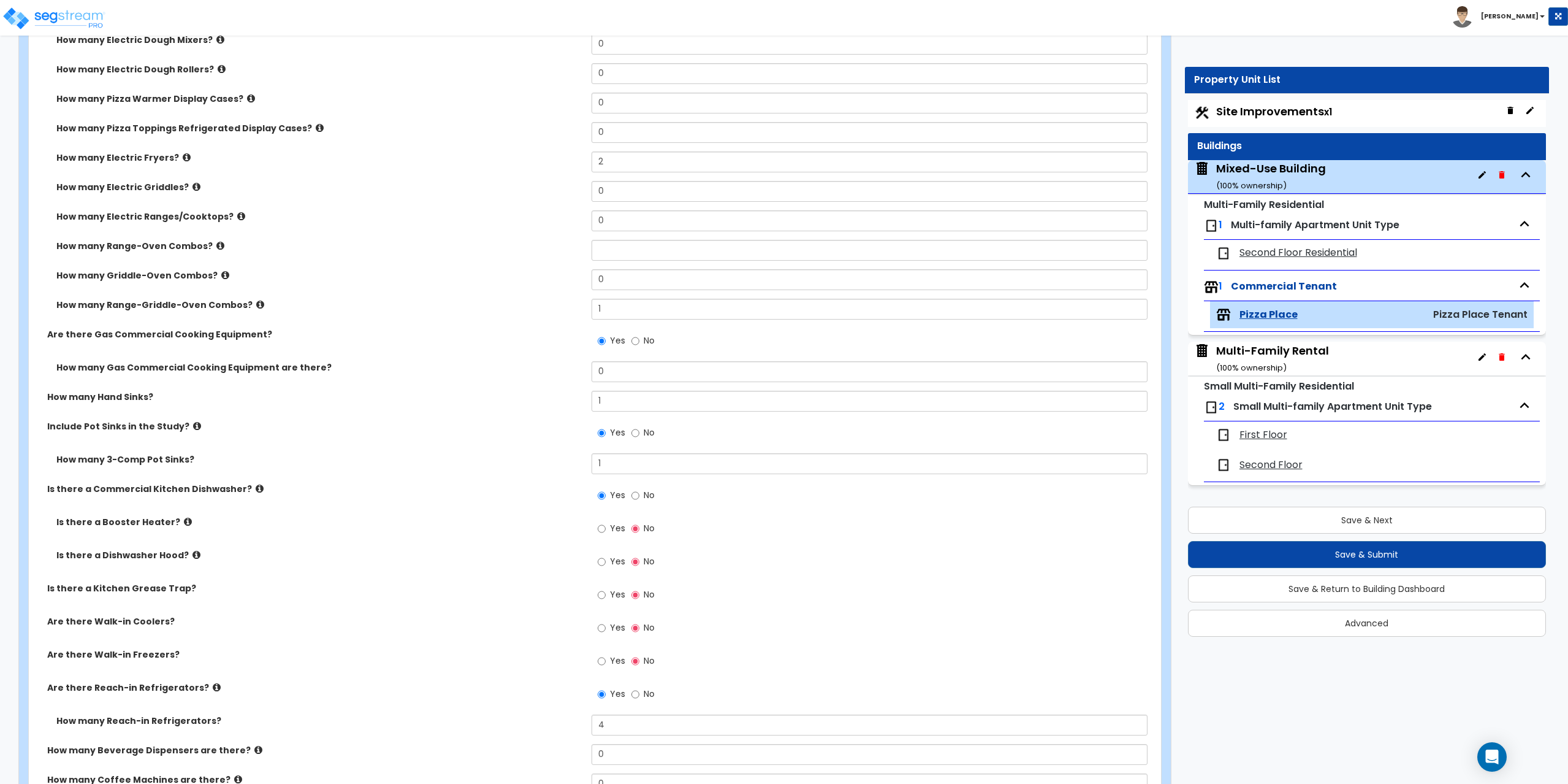
click at [193, 555] on icon at bounding box center [197, 555] width 8 height 9
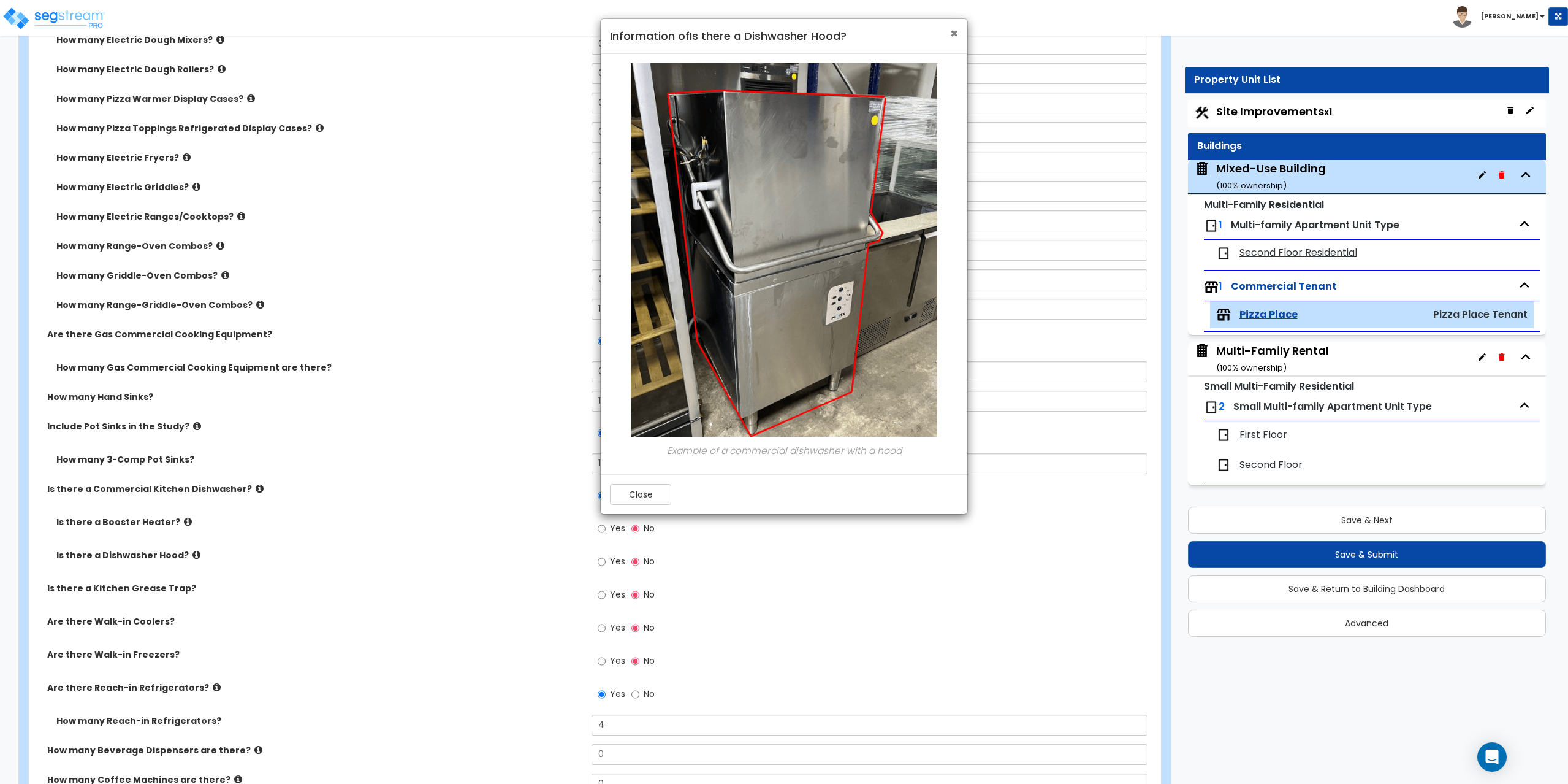
click at [954, 33] on span "×" at bounding box center [954, 33] width 8 height 18
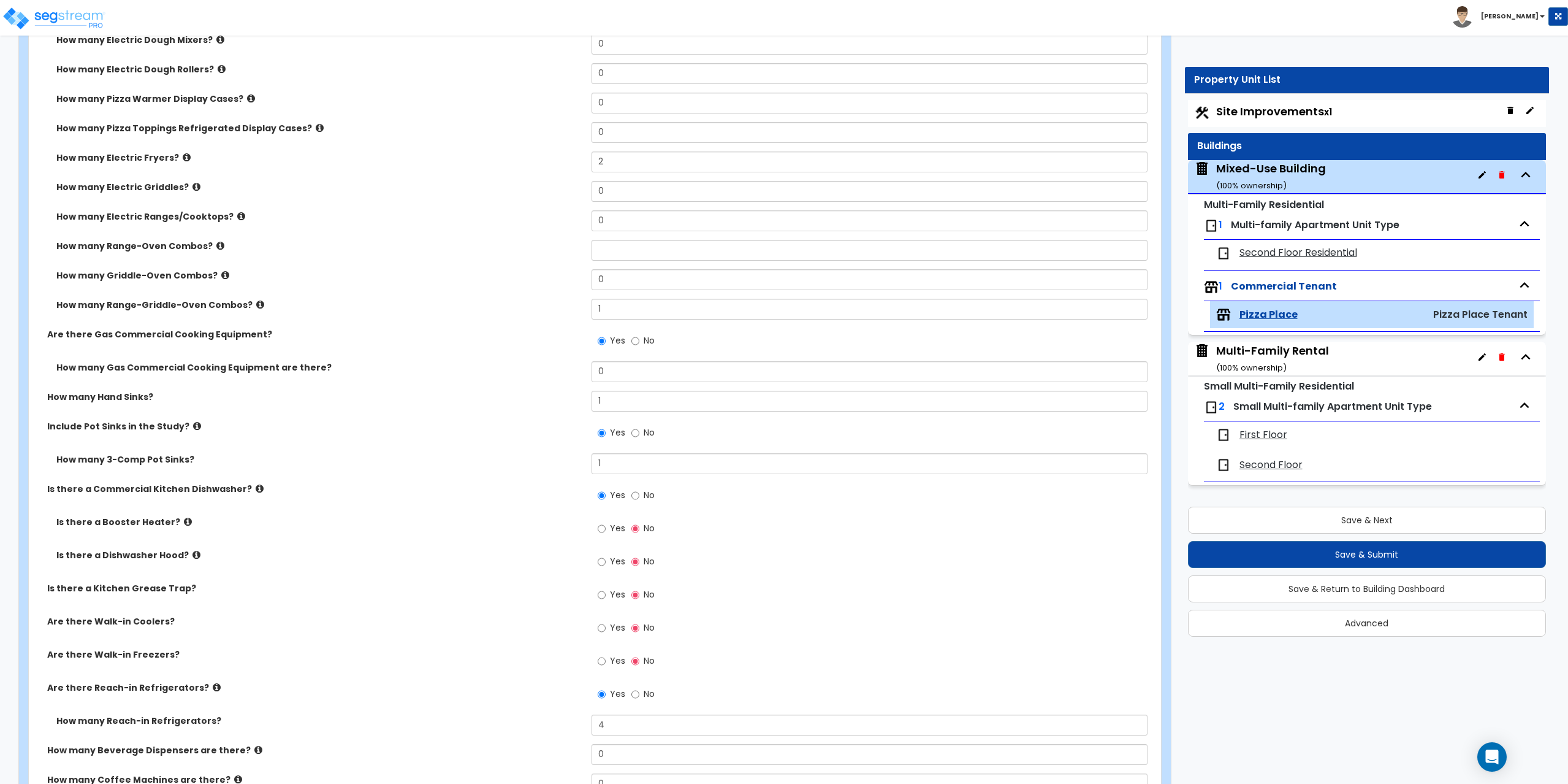
click at [184, 523] on icon at bounding box center [188, 521] width 8 height 9
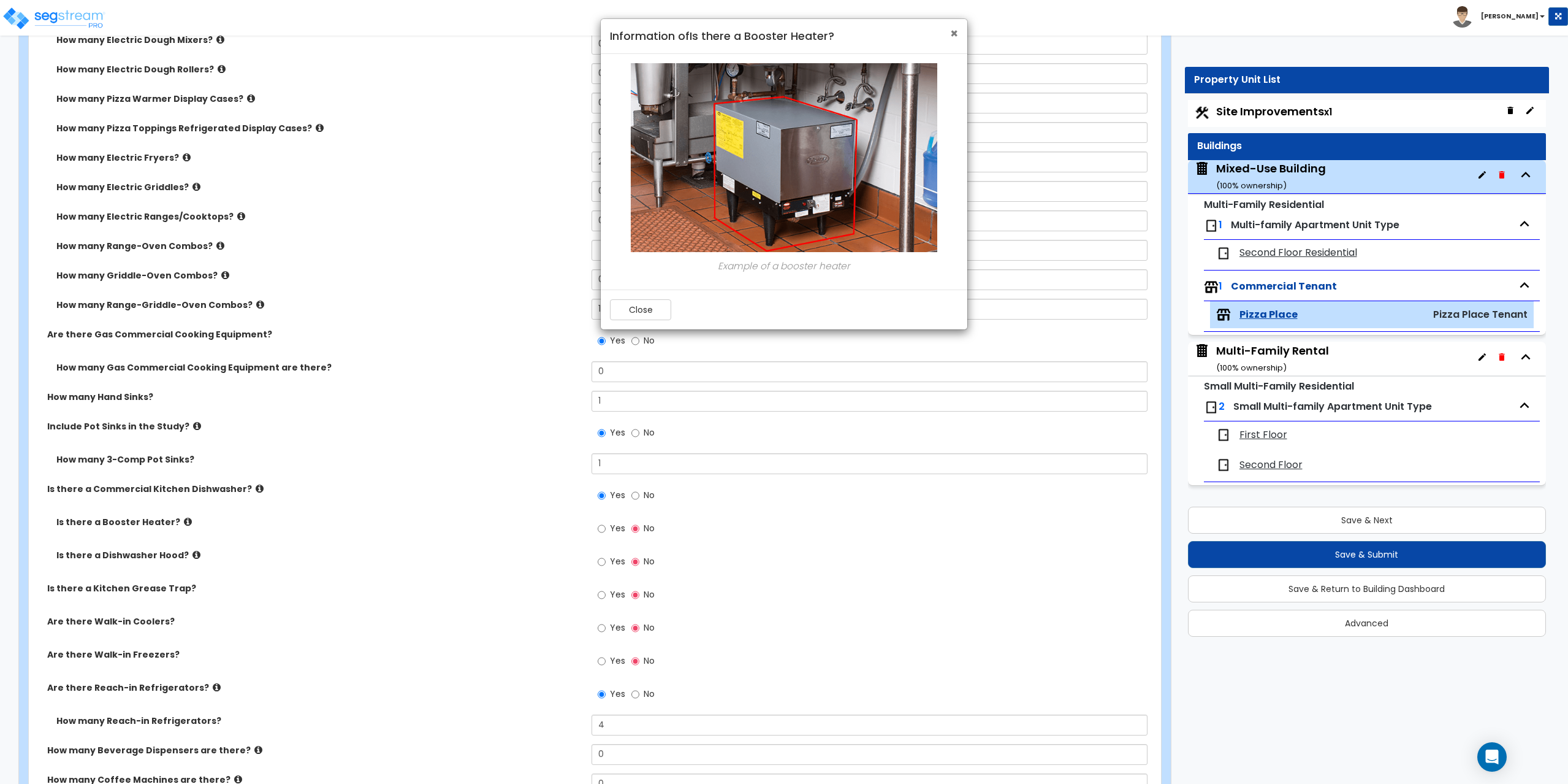
click at [951, 36] on span "×" at bounding box center [954, 33] width 8 height 18
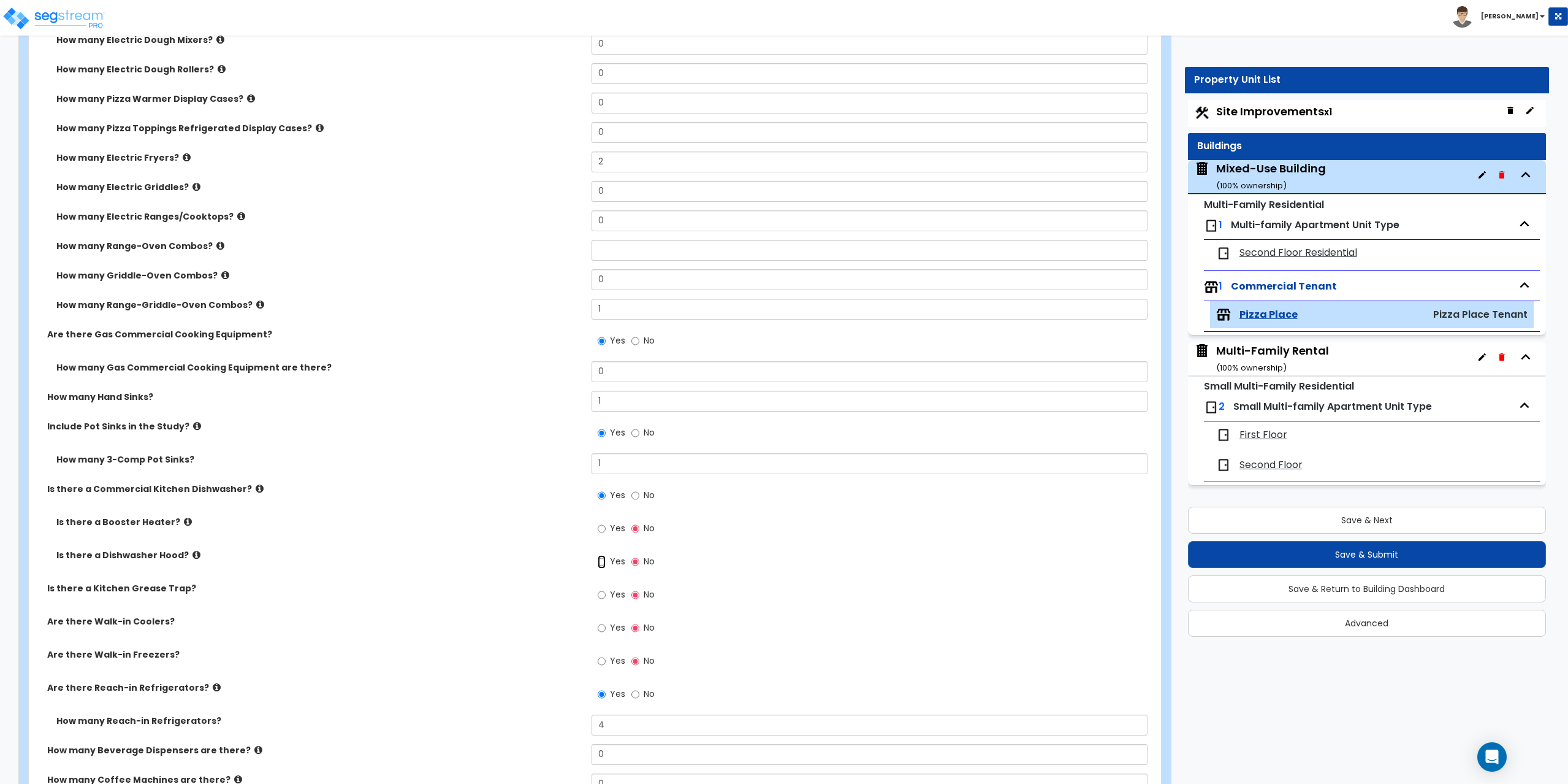
click at [599, 557] on input "Yes" at bounding box center [602, 562] width 8 height 13
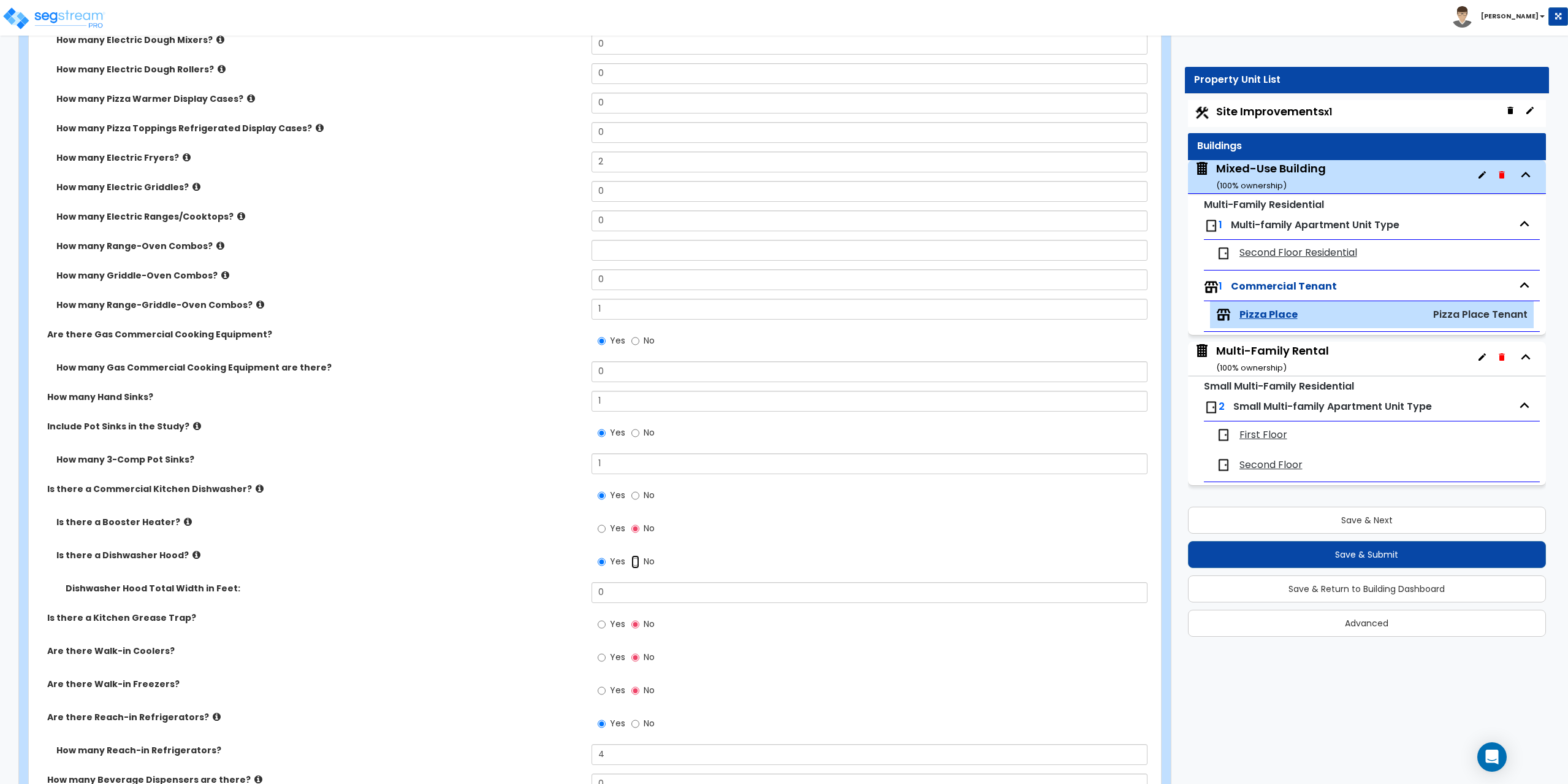
click at [638, 561] on input "No" at bounding box center [635, 562] width 8 height 13
radio input "false"
radio input "true"
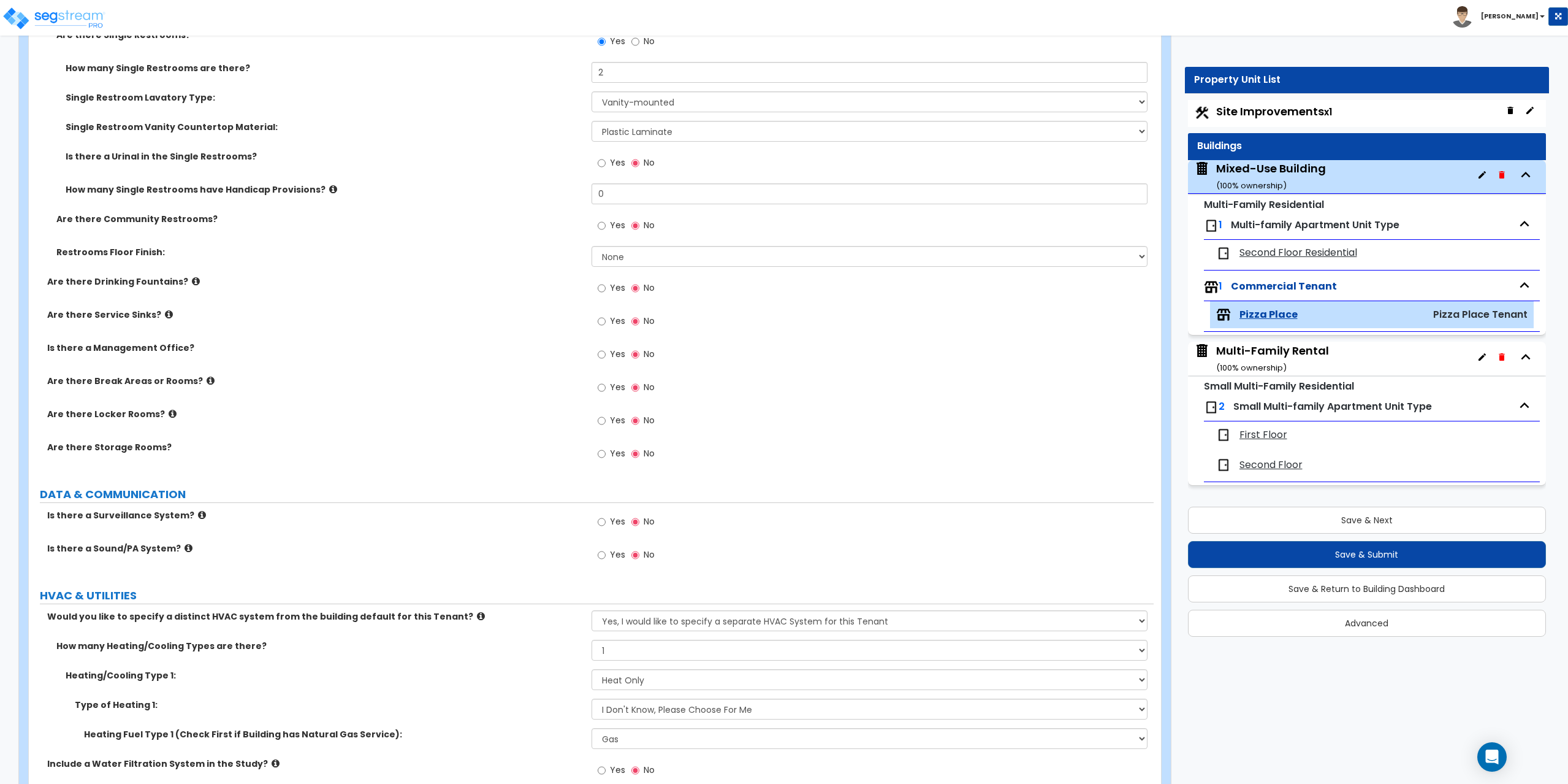
scroll to position [2515, 0]
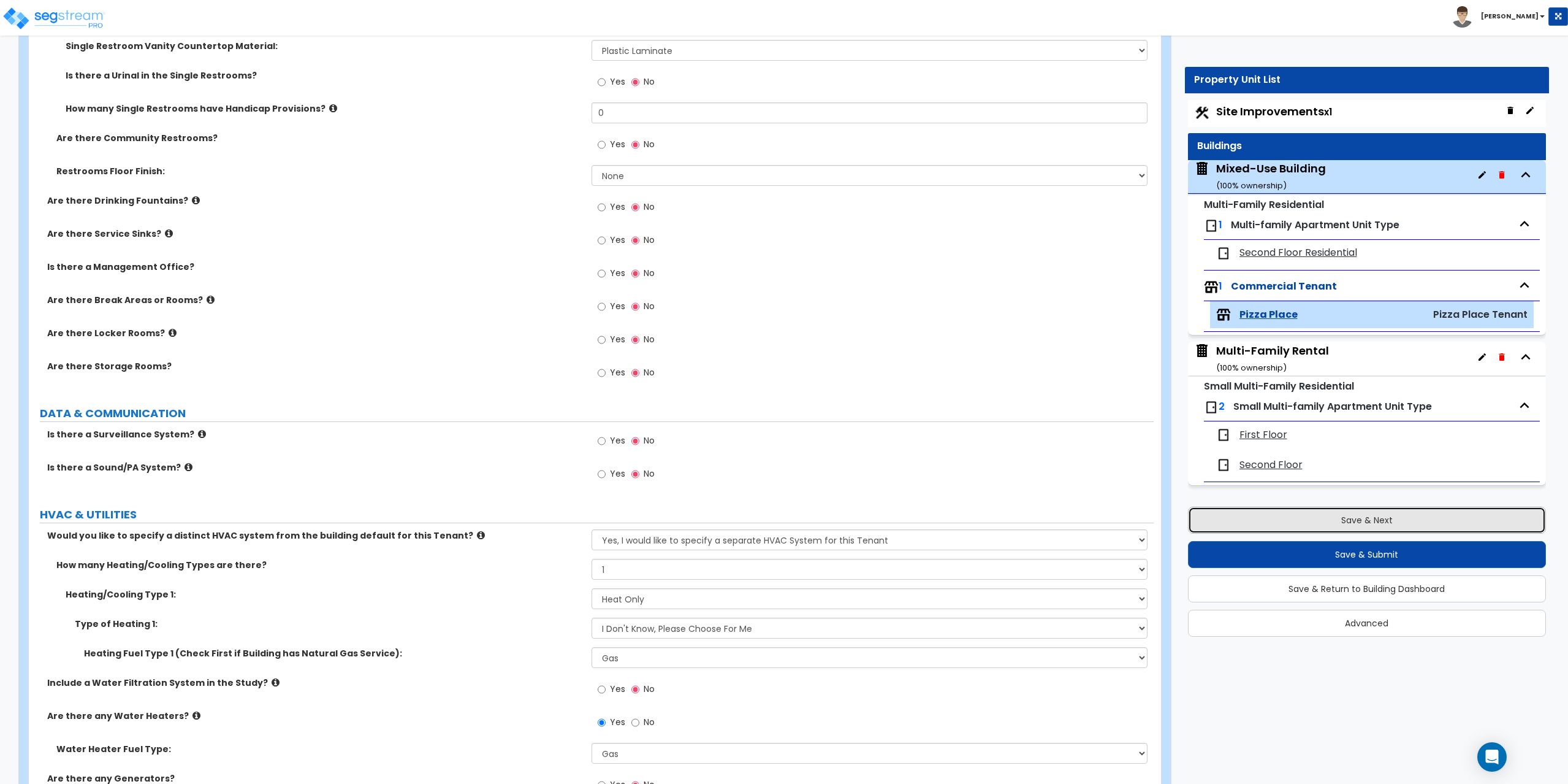
click at [1296, 518] on button "Save & Next" at bounding box center [1367, 520] width 358 height 27
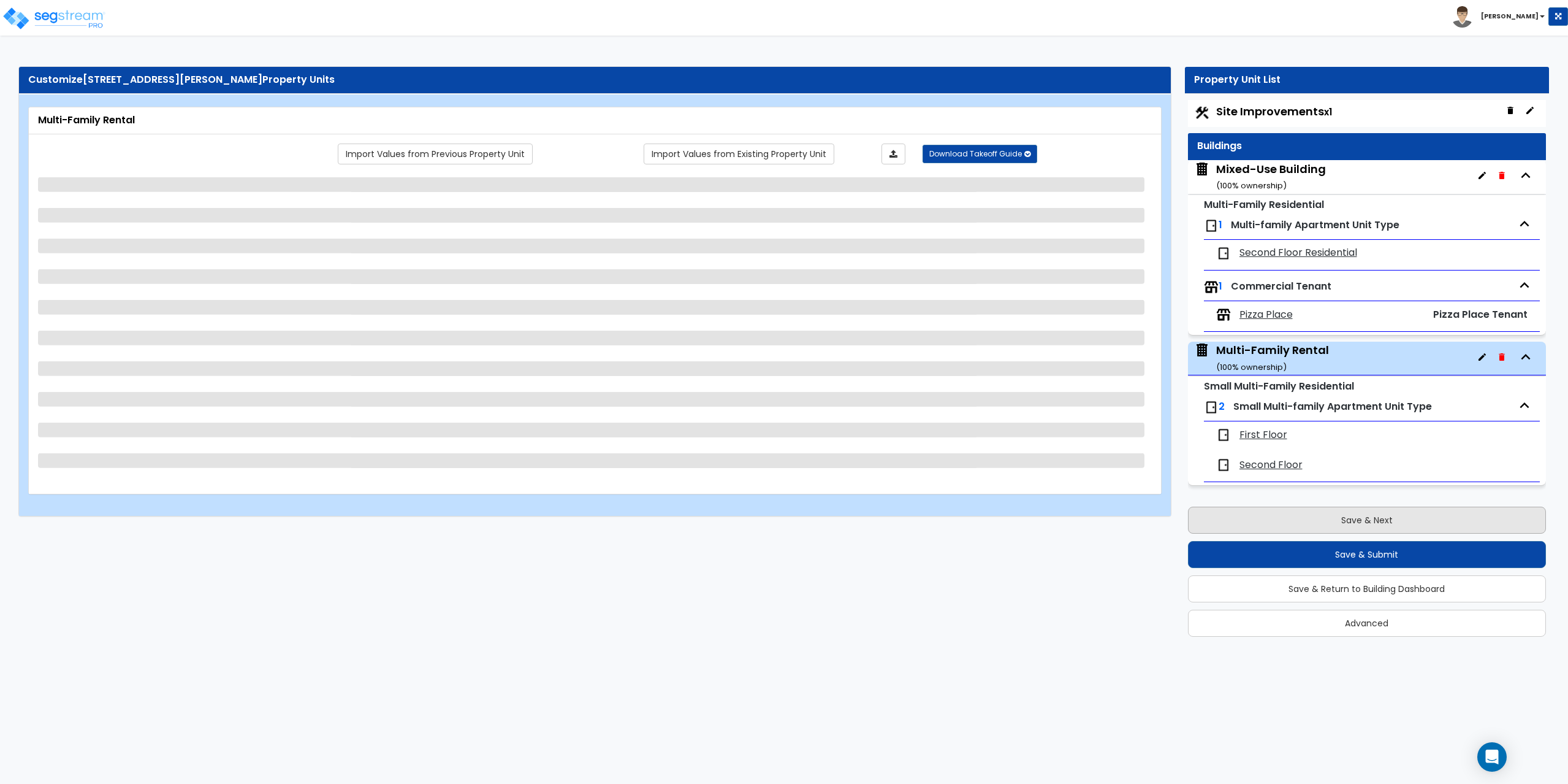
scroll to position [0, 0]
select select "2"
select select "7"
select select "2"
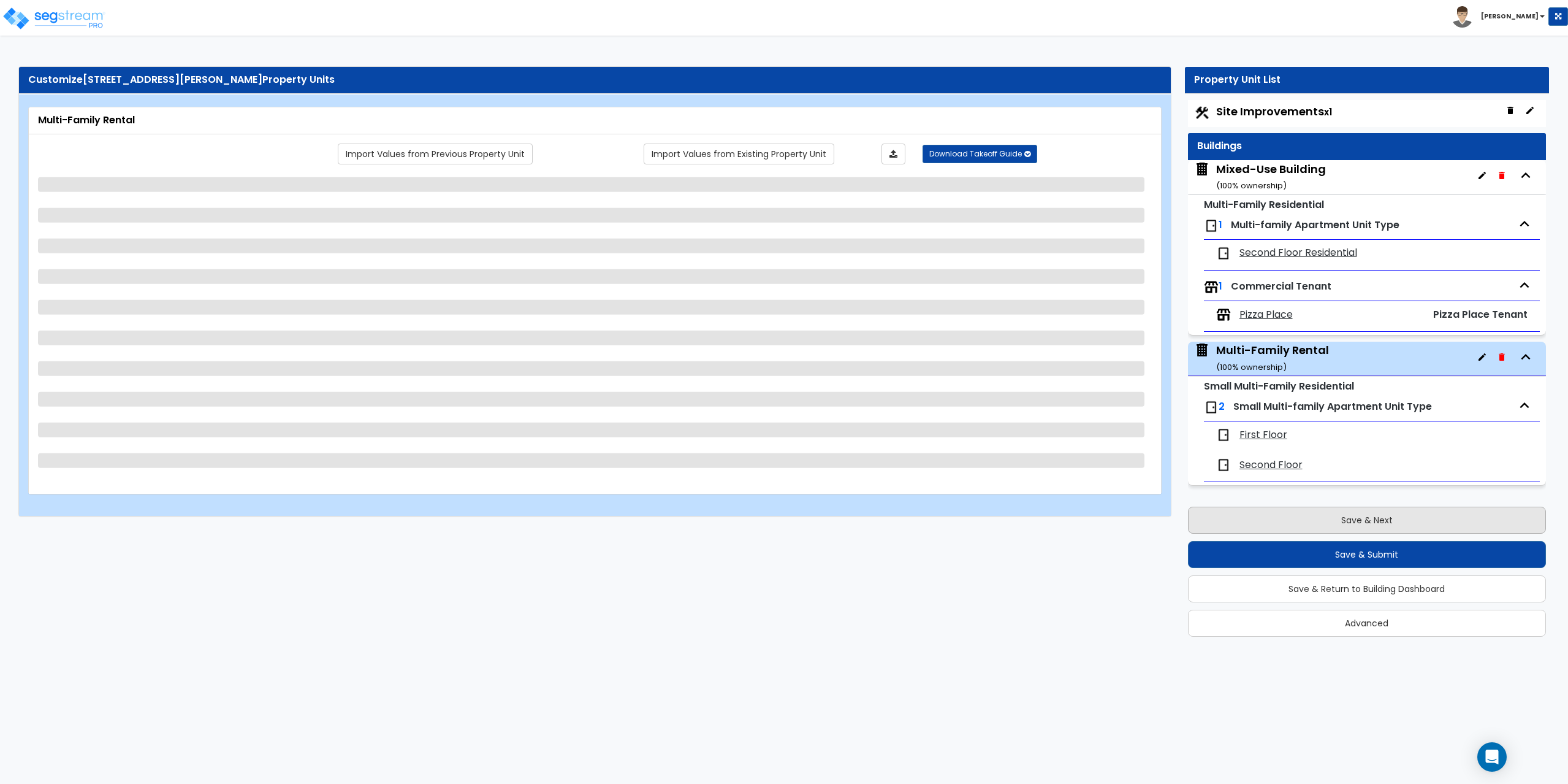
select select "1"
select select "5"
select select "1"
select select "2"
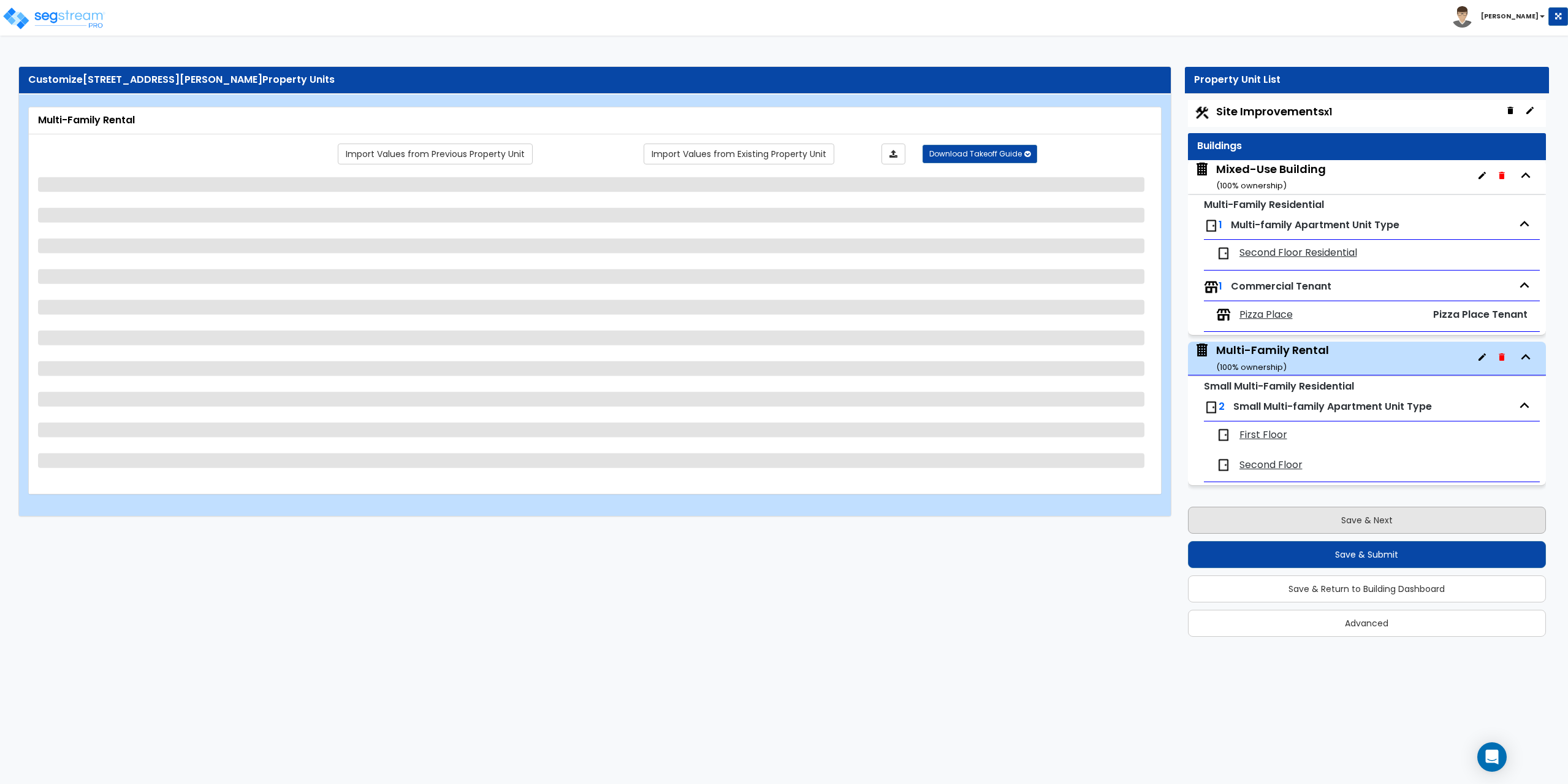
select select "1"
select select "3"
select select "1"
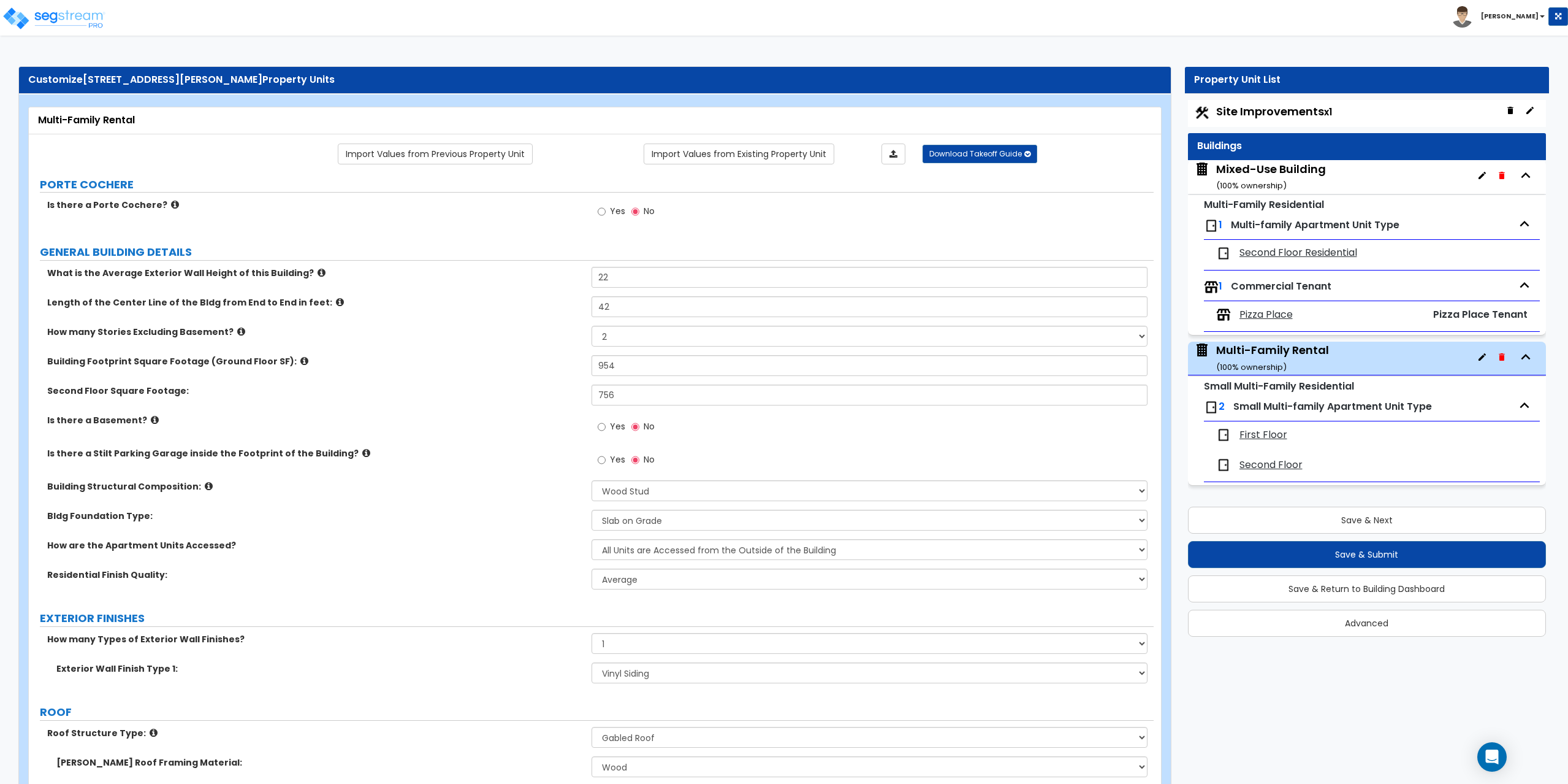
click at [1268, 433] on span "First Floor" at bounding box center [1263, 435] width 48 height 14
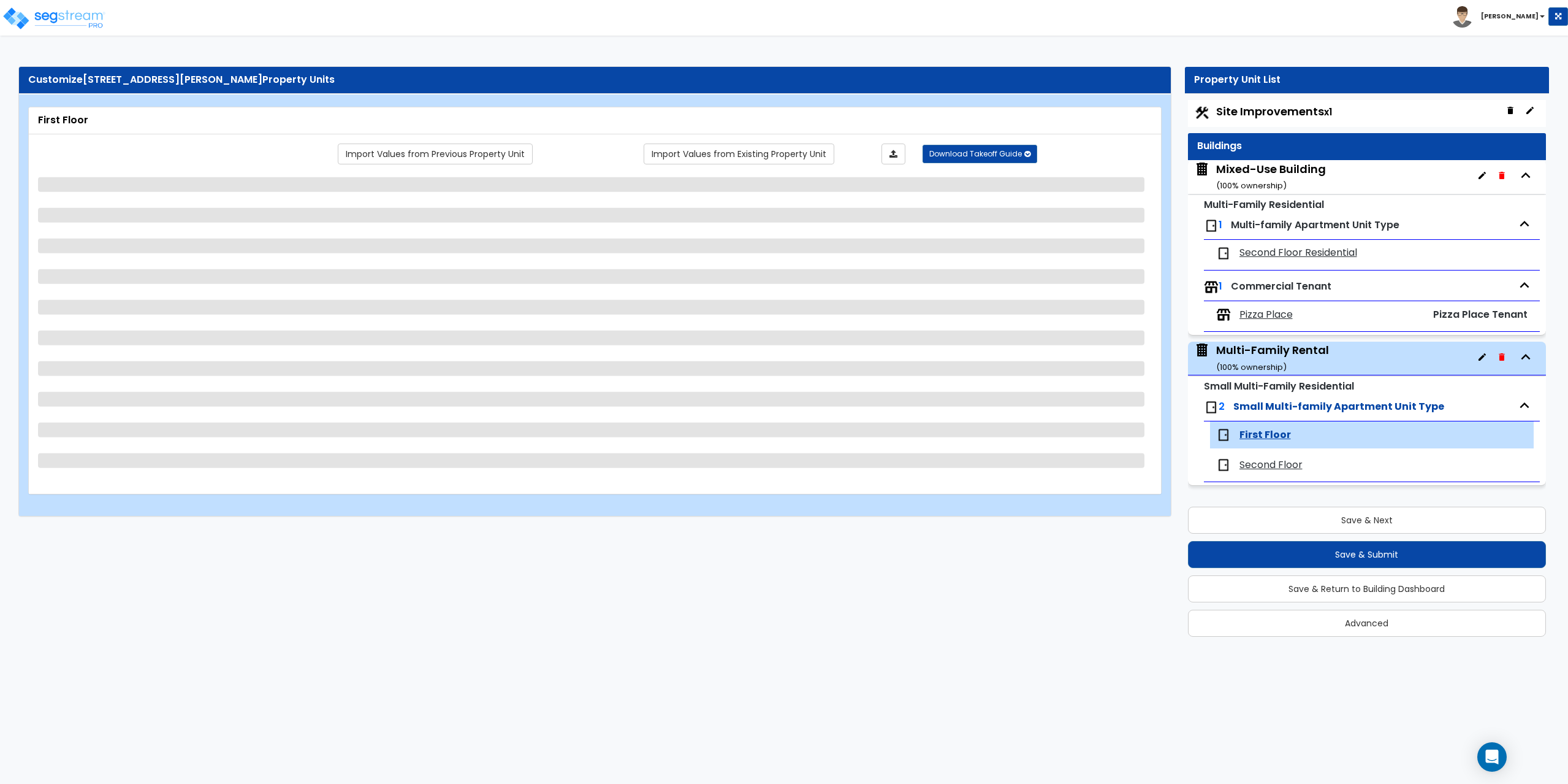
select select "1"
select select "2"
select select "5"
select select "1"
select select "3"
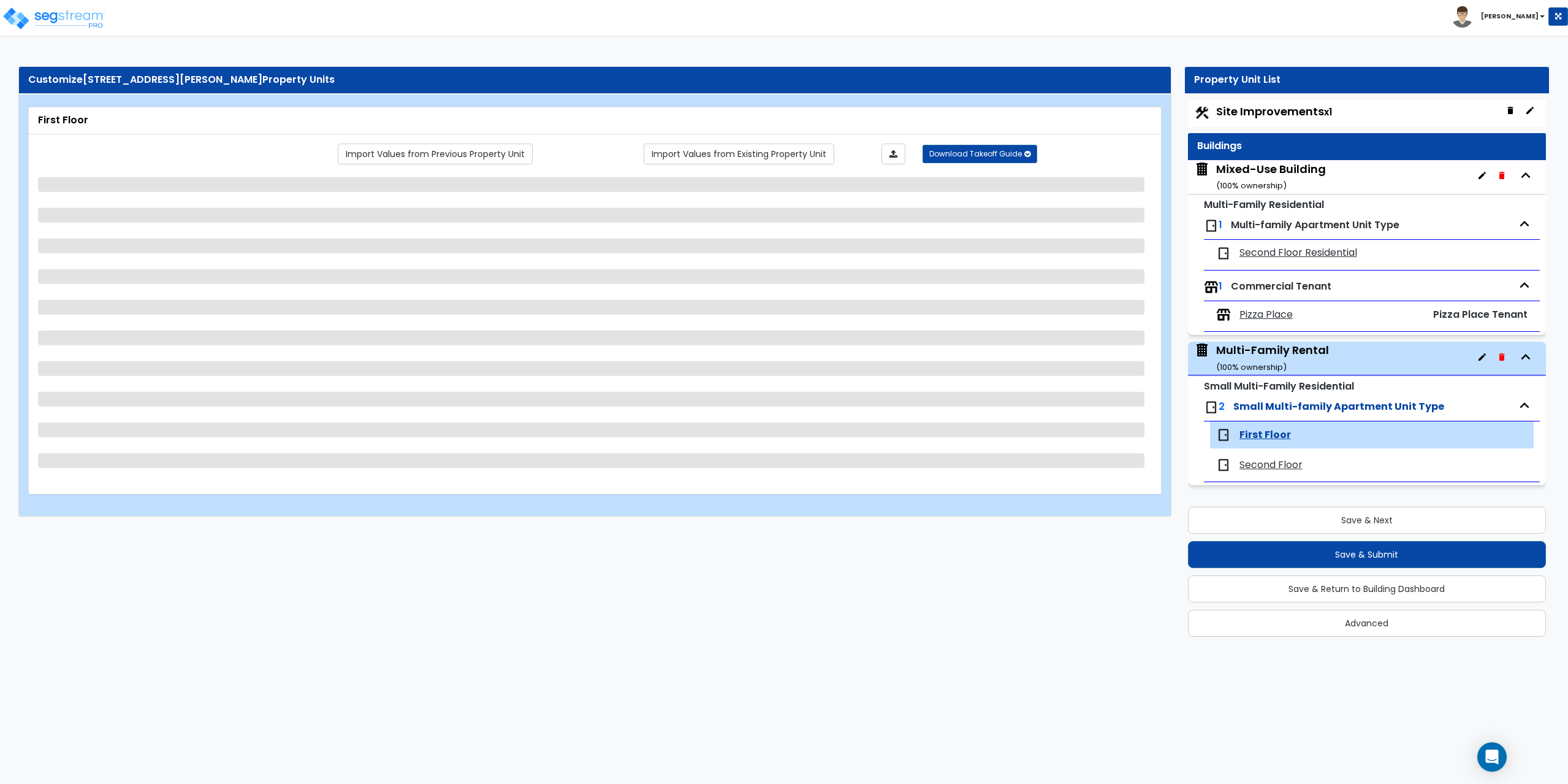
select select "1"
select select "5"
select select "2"
select select "1"
select select "2"
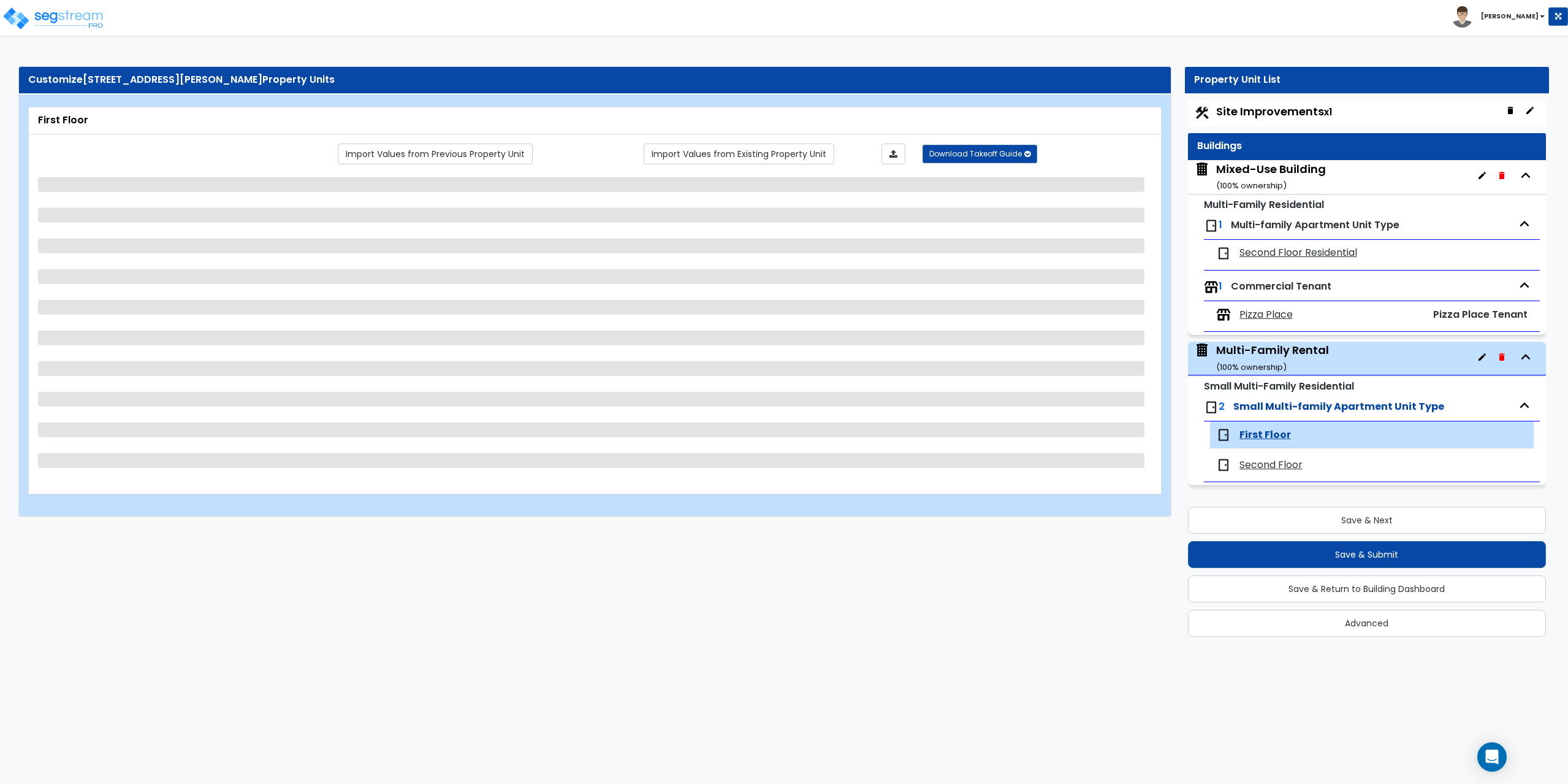
select select "5"
select select "6"
select select "1"
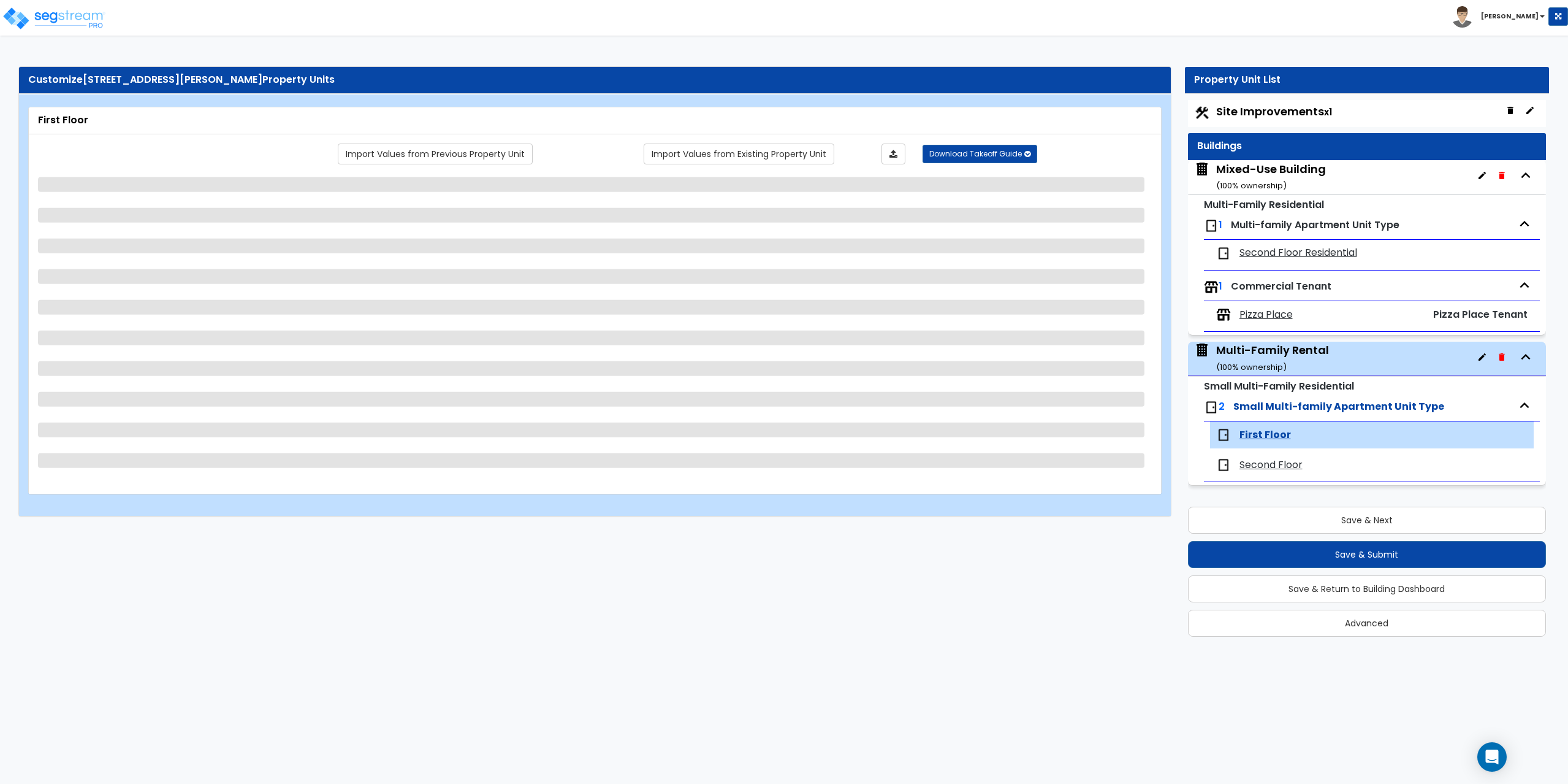
select select "1"
select select "2"
select select "1"
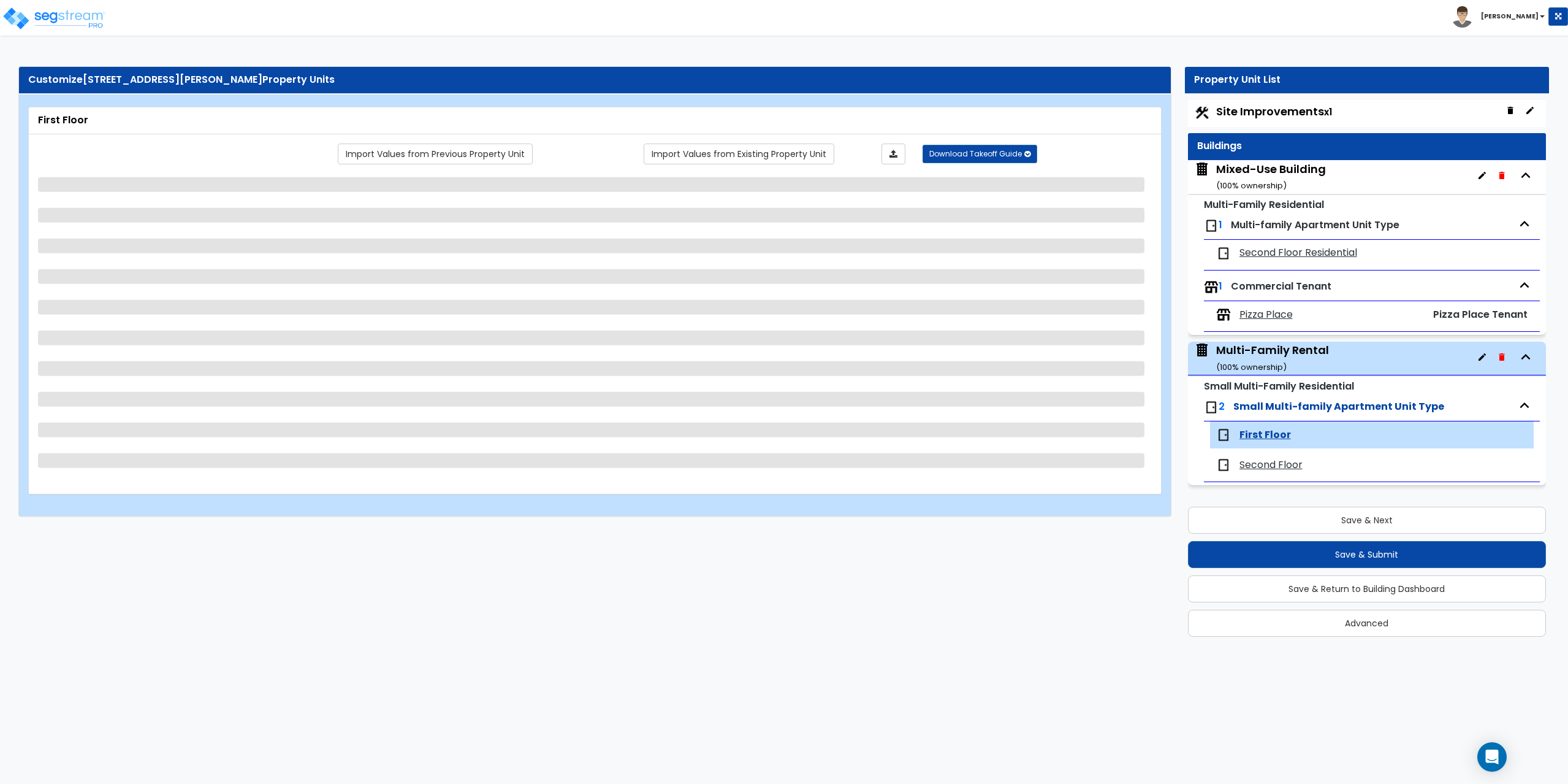
select select "6"
select select "2"
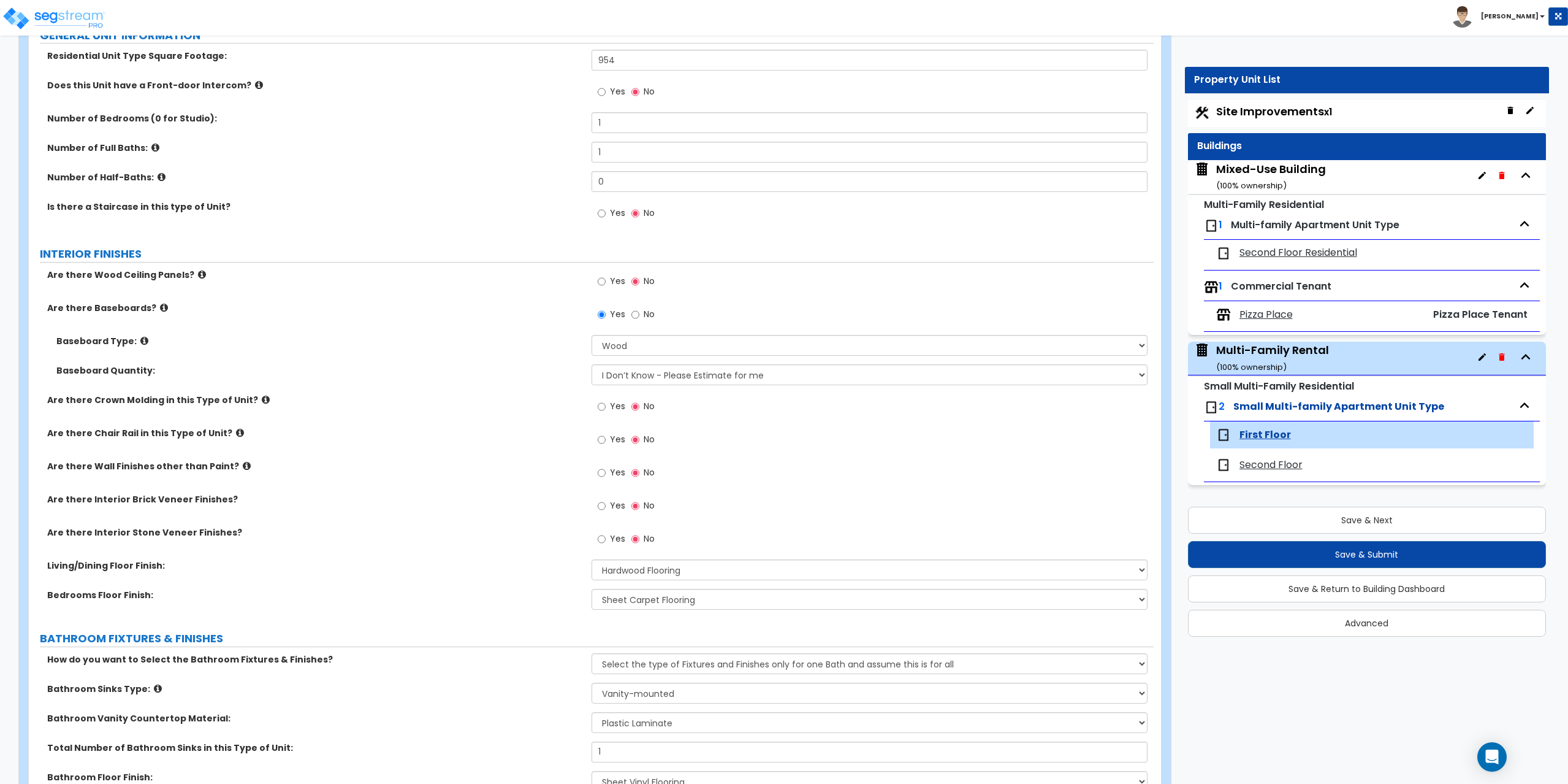
scroll to position [179, 0]
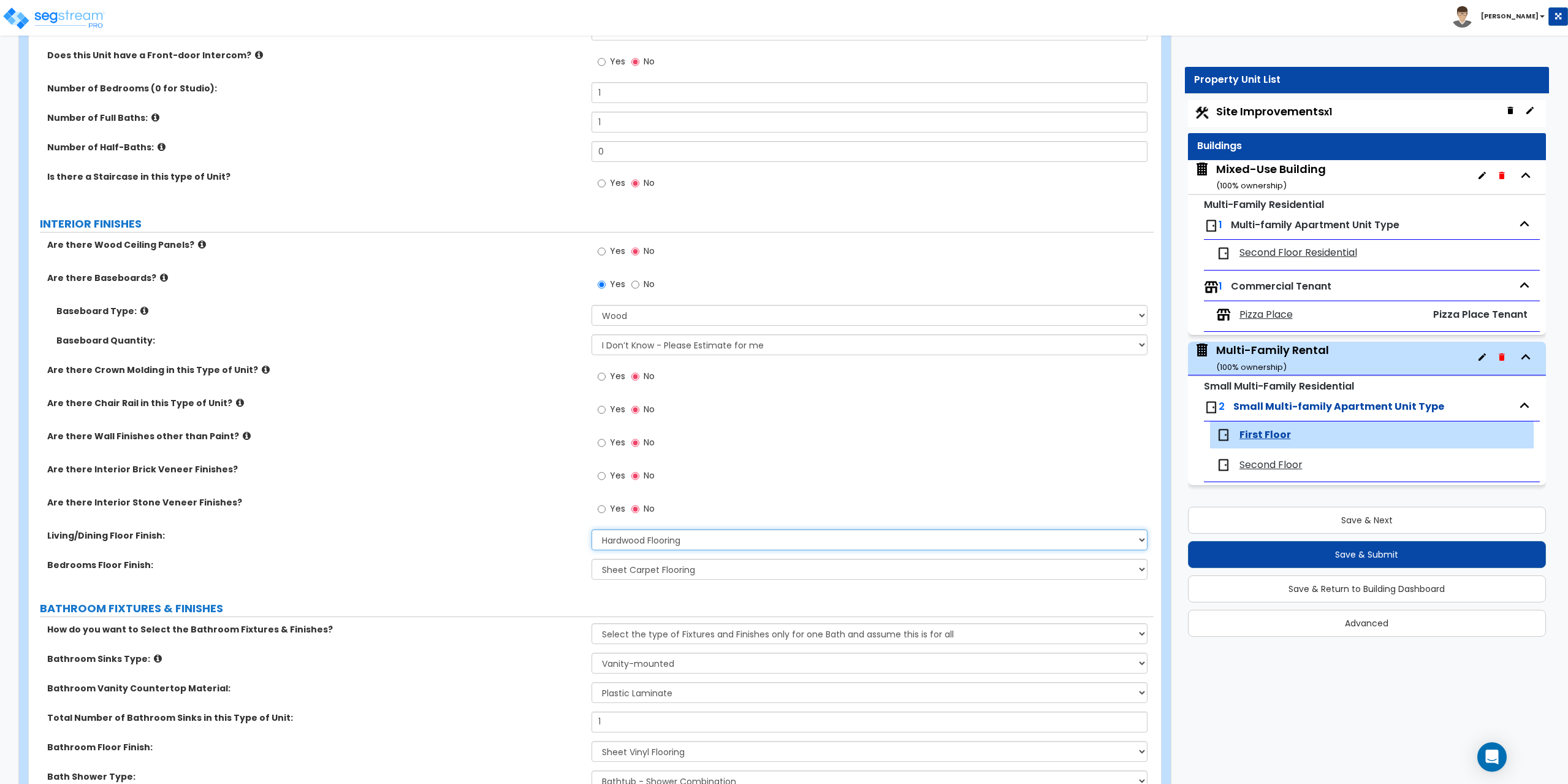
click at [741, 535] on select "None Tile Flooring Hardwood Flooring Resilient Laminate Flooring VCT Flooring S…" at bounding box center [870, 540] width 557 height 21
click at [632, 538] on select "None Tile Flooring Hardwood Flooring Resilient Laminate Flooring VCT Flooring S…" at bounding box center [870, 540] width 557 height 21
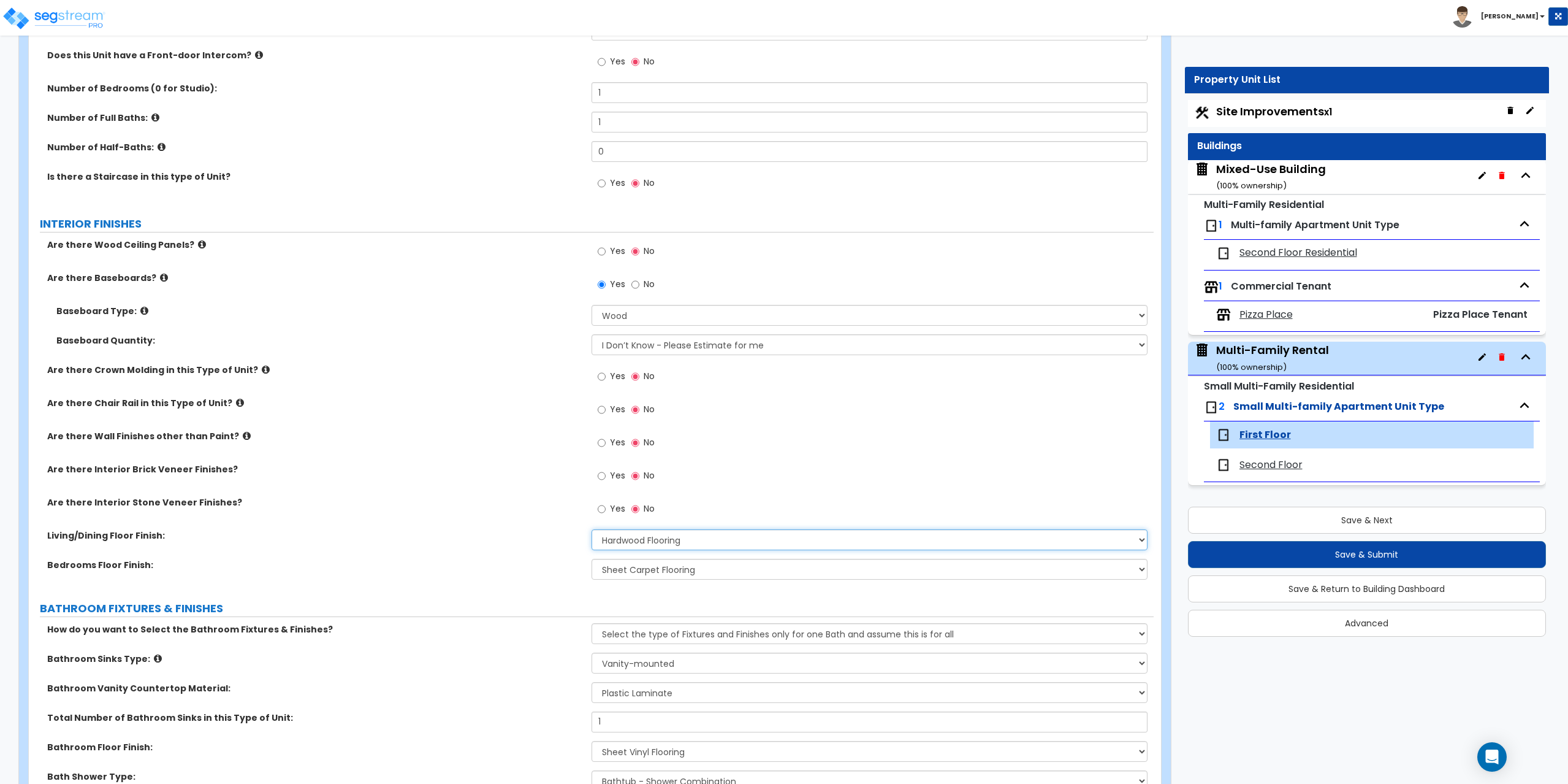
click at [632, 539] on select "None Tile Flooring Hardwood Flooring Resilient Laminate Flooring VCT Flooring S…" at bounding box center [870, 540] width 557 height 21
click at [624, 535] on select "None Tile Flooring Hardwood Flooring Resilient Laminate Flooring VCT Flooring S…" at bounding box center [870, 540] width 557 height 21
select select "3"
click at [592, 530] on select "None Tile Flooring Hardwood Flooring Resilient Laminate Flooring VCT Flooring S…" at bounding box center [870, 540] width 557 height 21
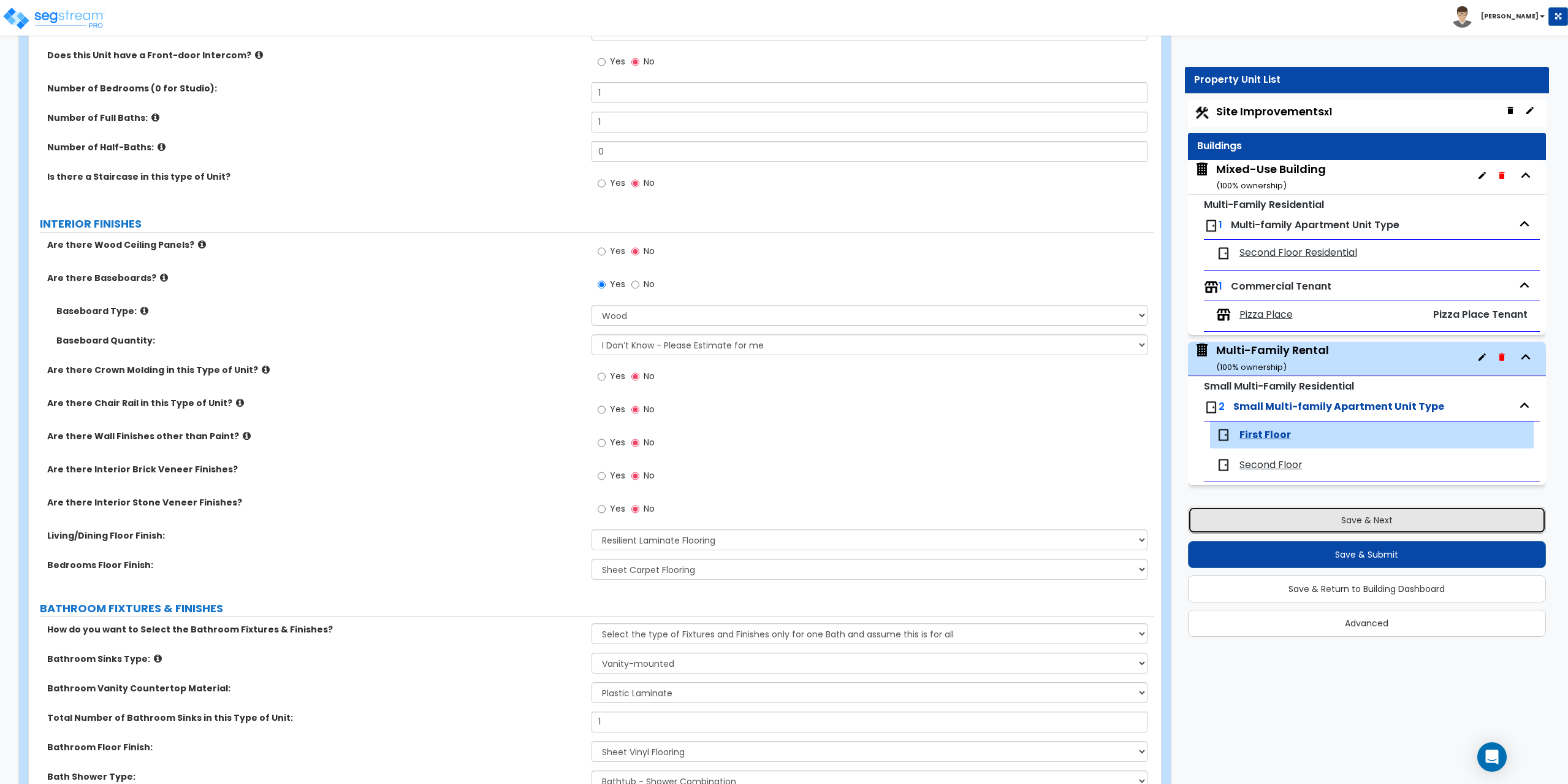
click at [1356, 526] on button "Save & Next" at bounding box center [1367, 520] width 358 height 27
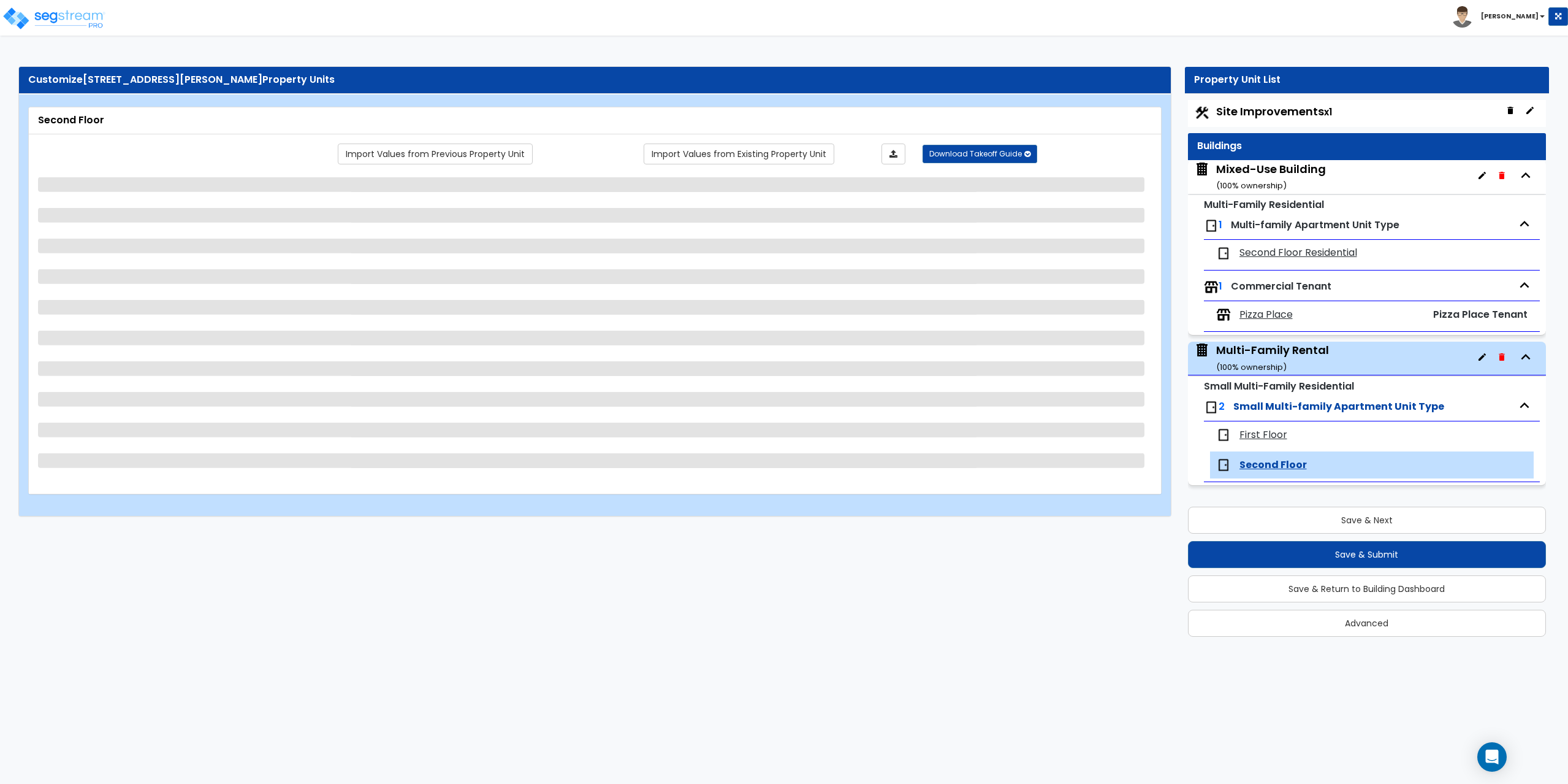
select select "3"
select select "1"
select select "2"
select select "5"
select select "2"
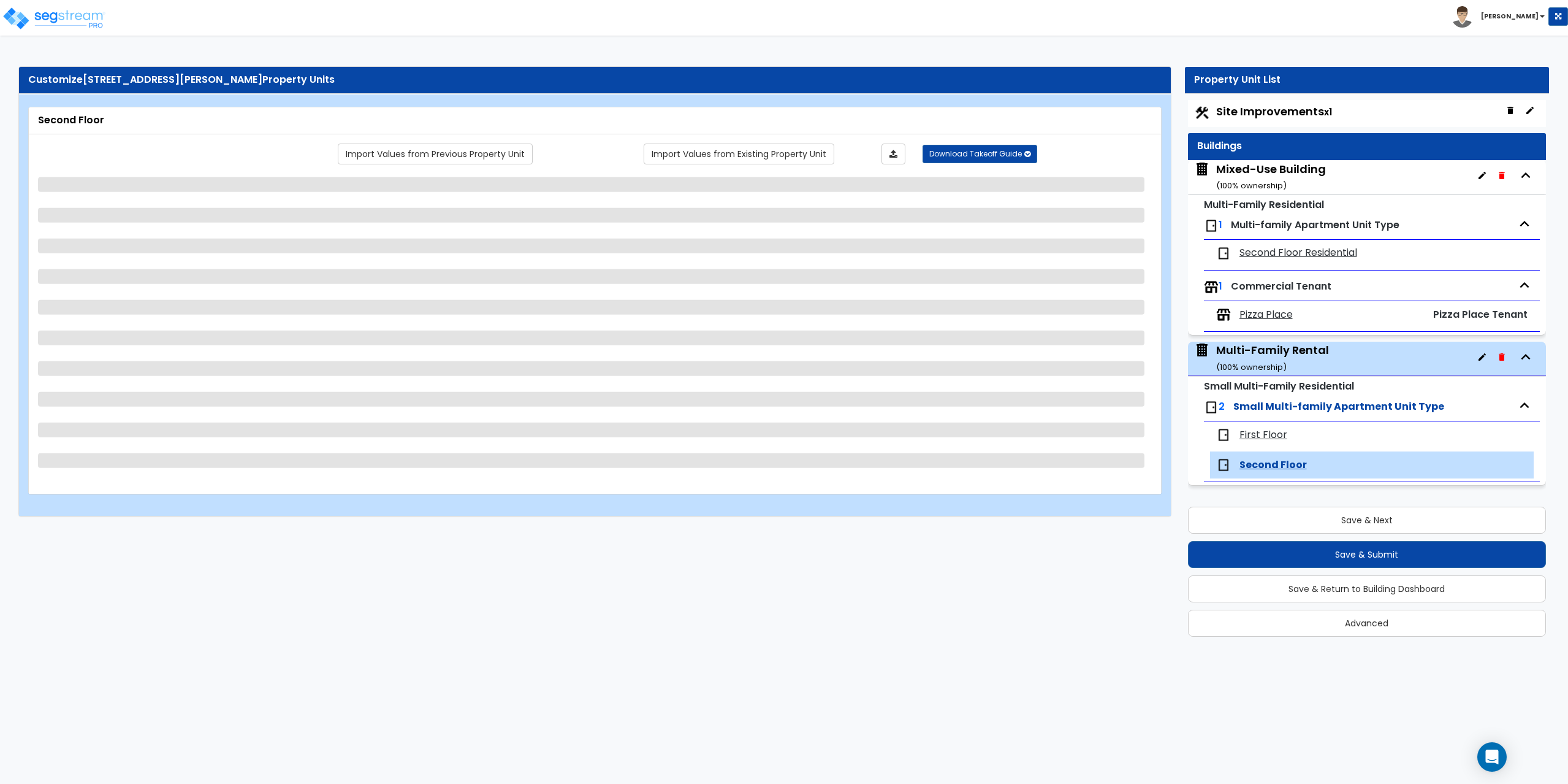
select select "1"
select select "3"
select select "1"
select select "5"
select select "2"
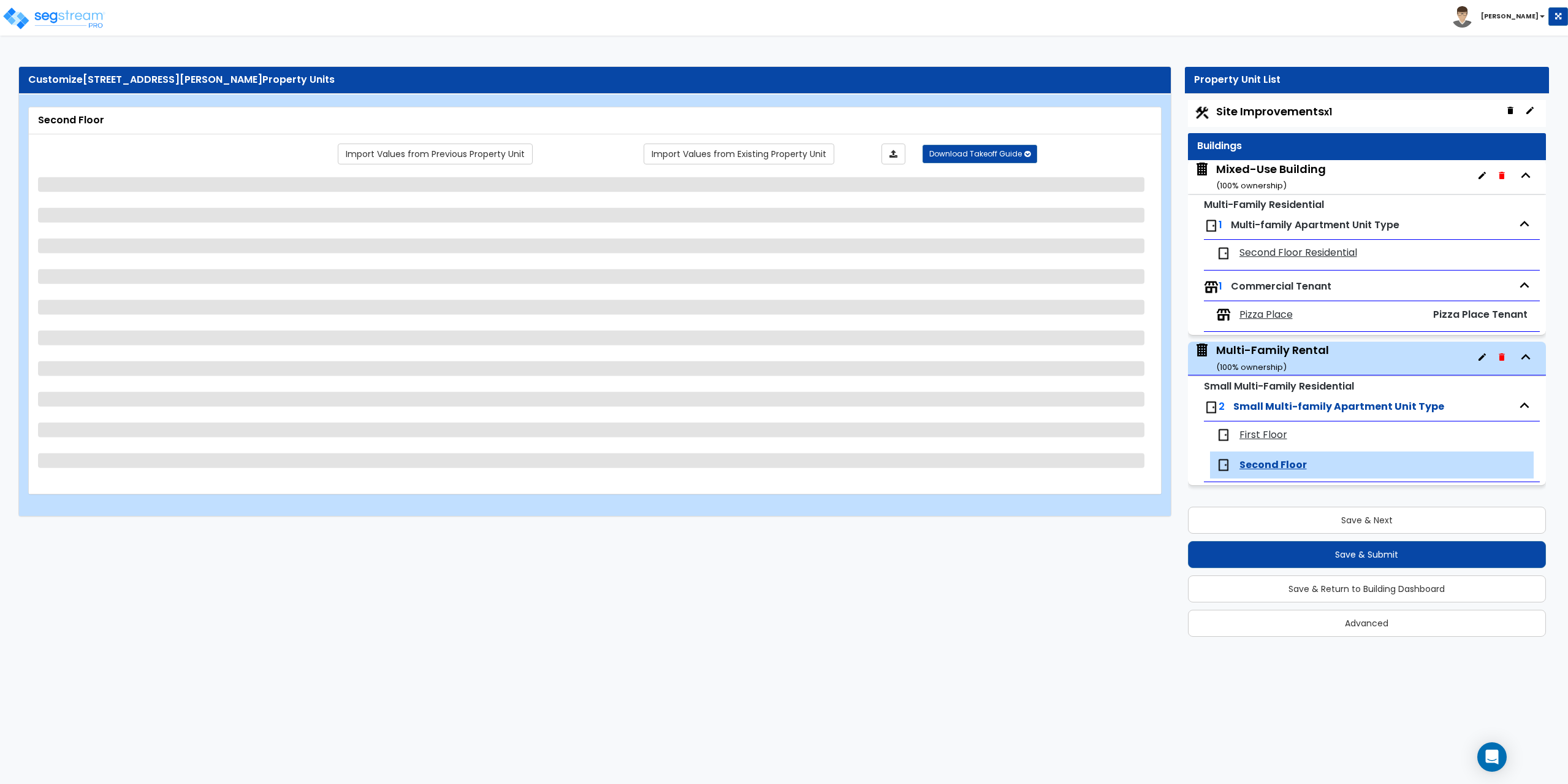
select select "1"
select select "2"
select select "5"
select select "6"
select select "3"
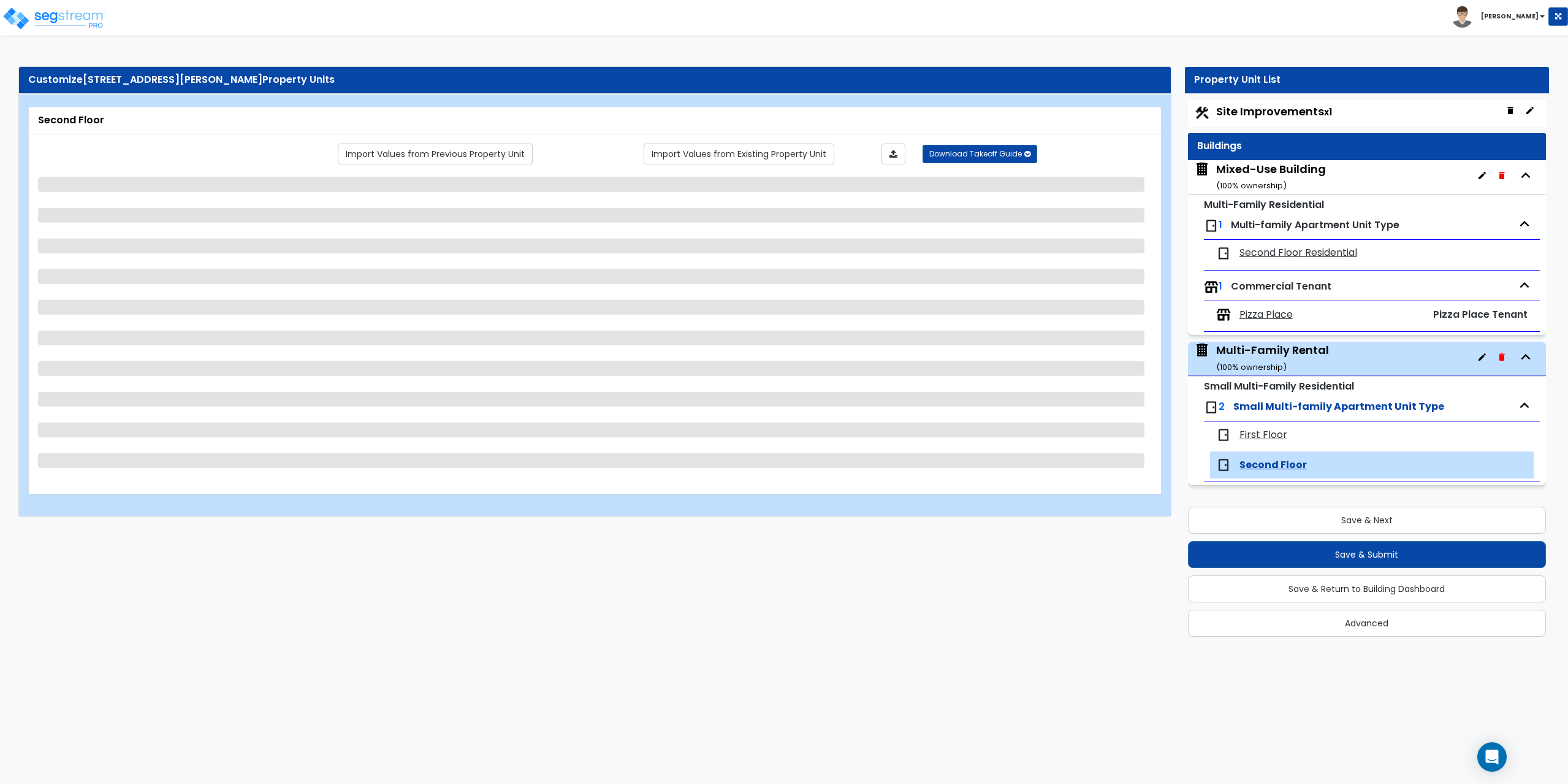
select select "3"
select select "1"
select select "2"
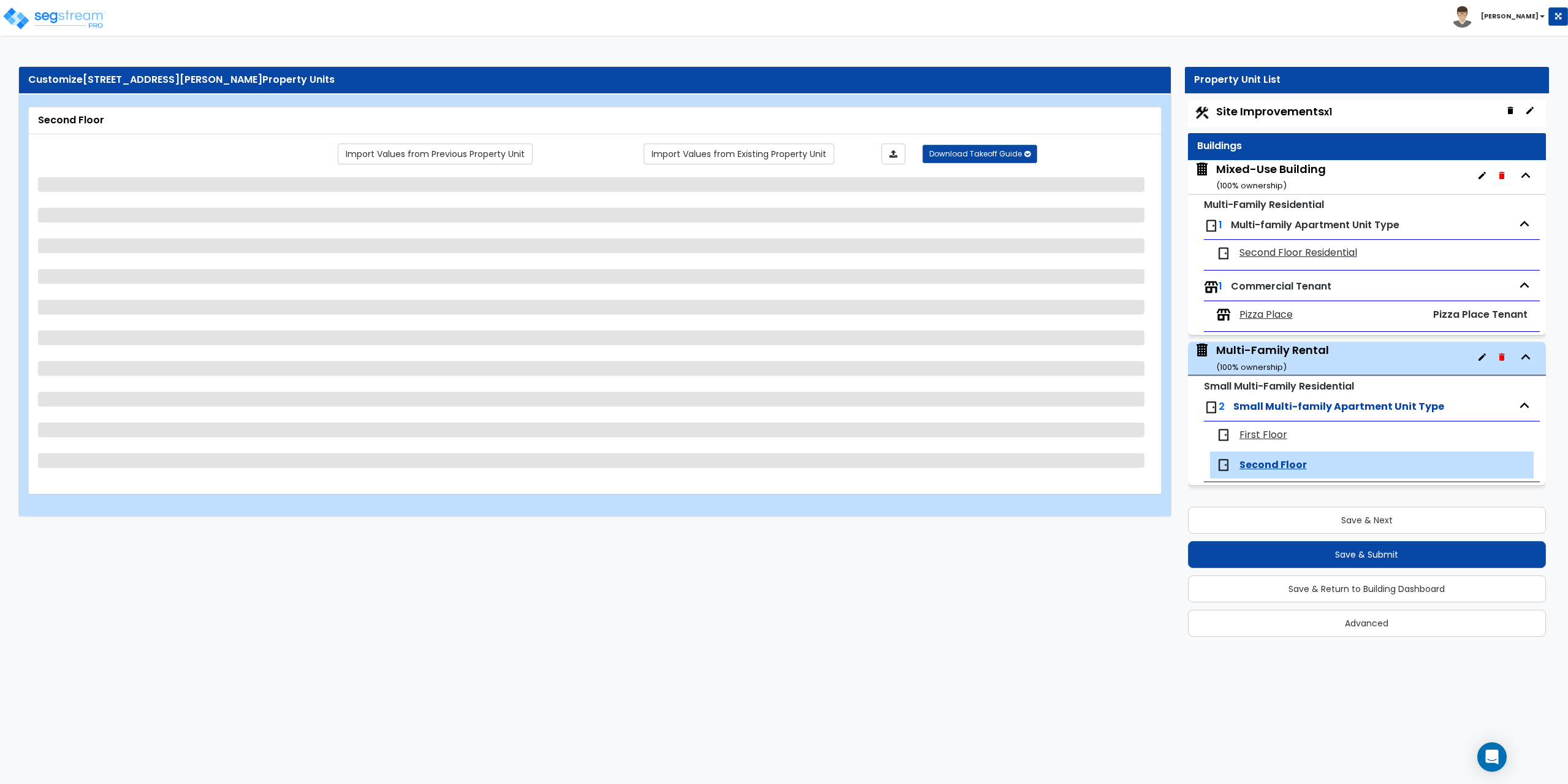
select select "1"
select select "6"
select select "2"
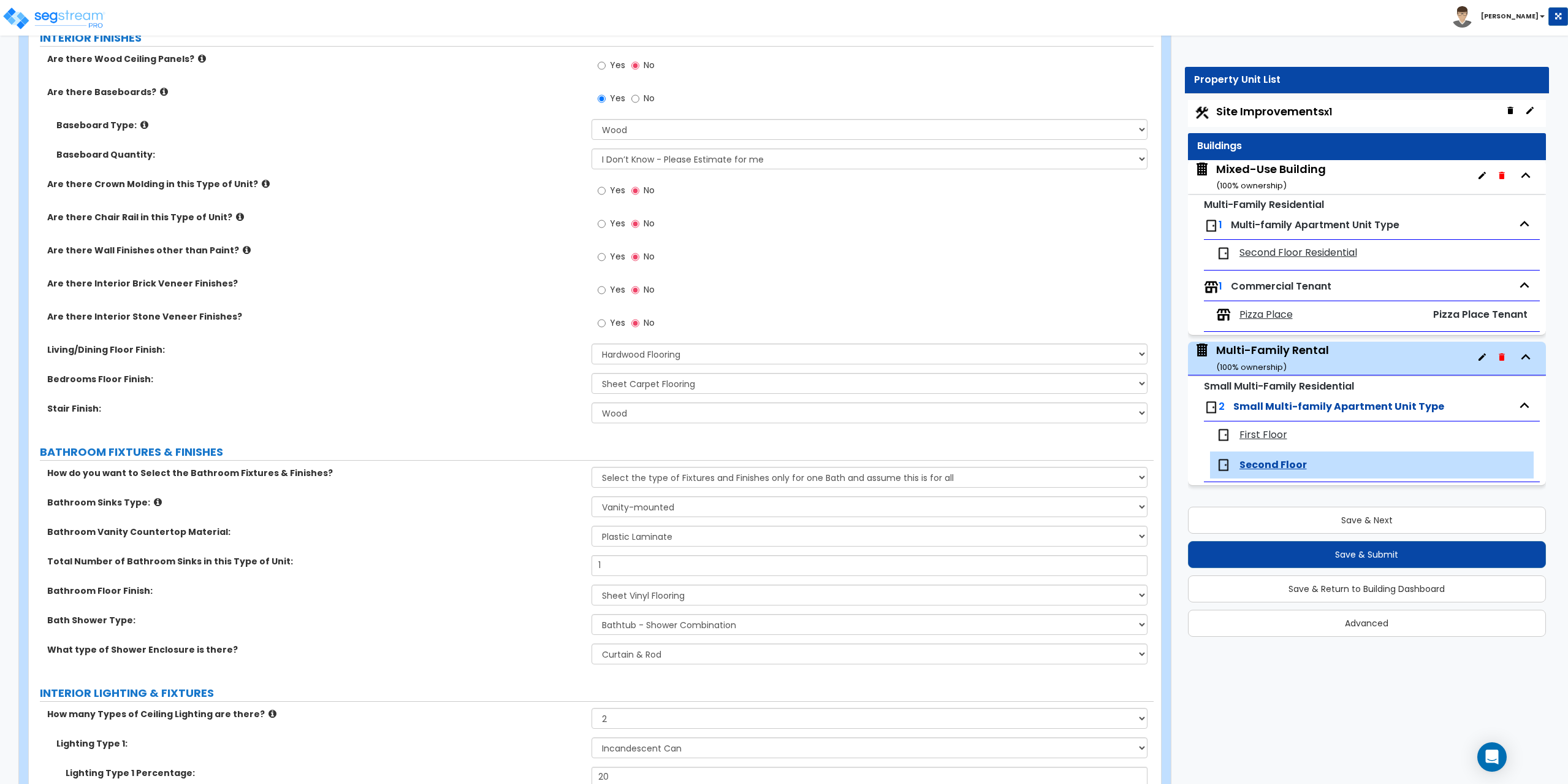
scroll to position [368, 0]
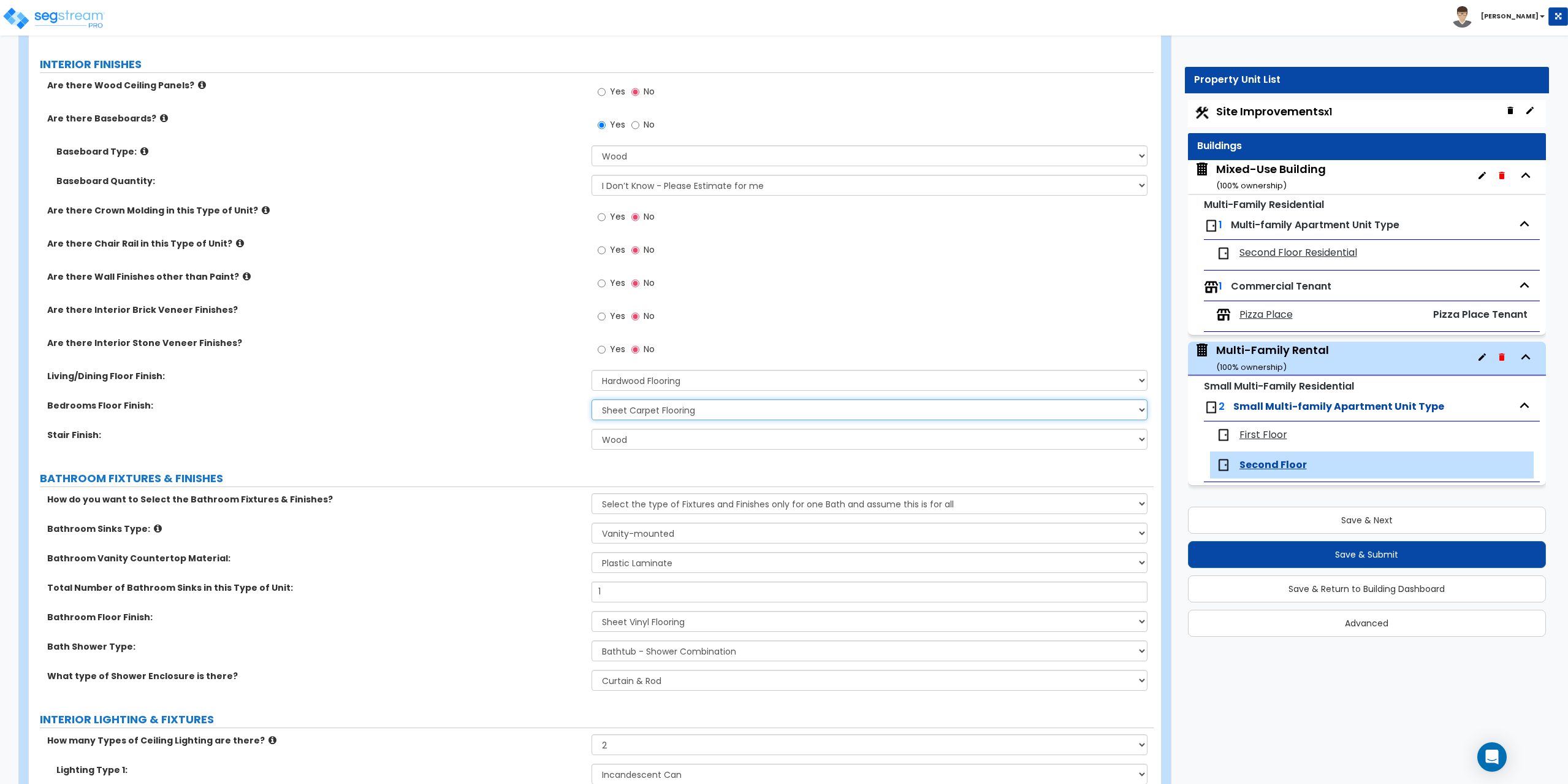
click at [638, 408] on select "None Tile Flooring Hardwood Flooring Resilient Laminate Flooring VCT Flooring S…" at bounding box center [870, 410] width 557 height 21
select select "3"
click at [592, 400] on select "None Tile Flooring Hardwood Flooring Resilient Laminate Flooring VCT Flooring S…" at bounding box center [870, 410] width 557 height 21
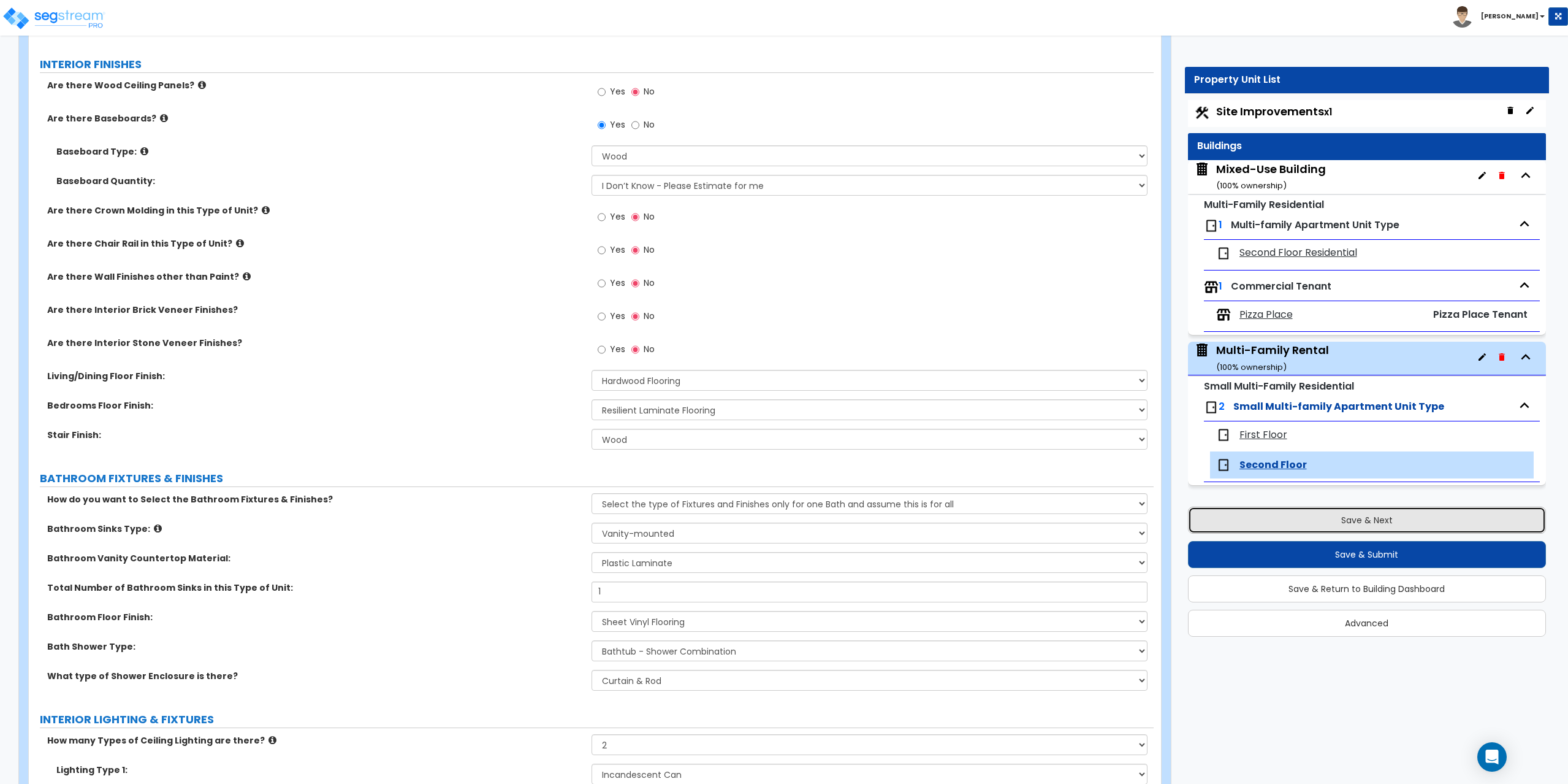
click at [1368, 523] on button "Save & Next" at bounding box center [1367, 520] width 358 height 27
select select "2"
select select "4"
select select "1"
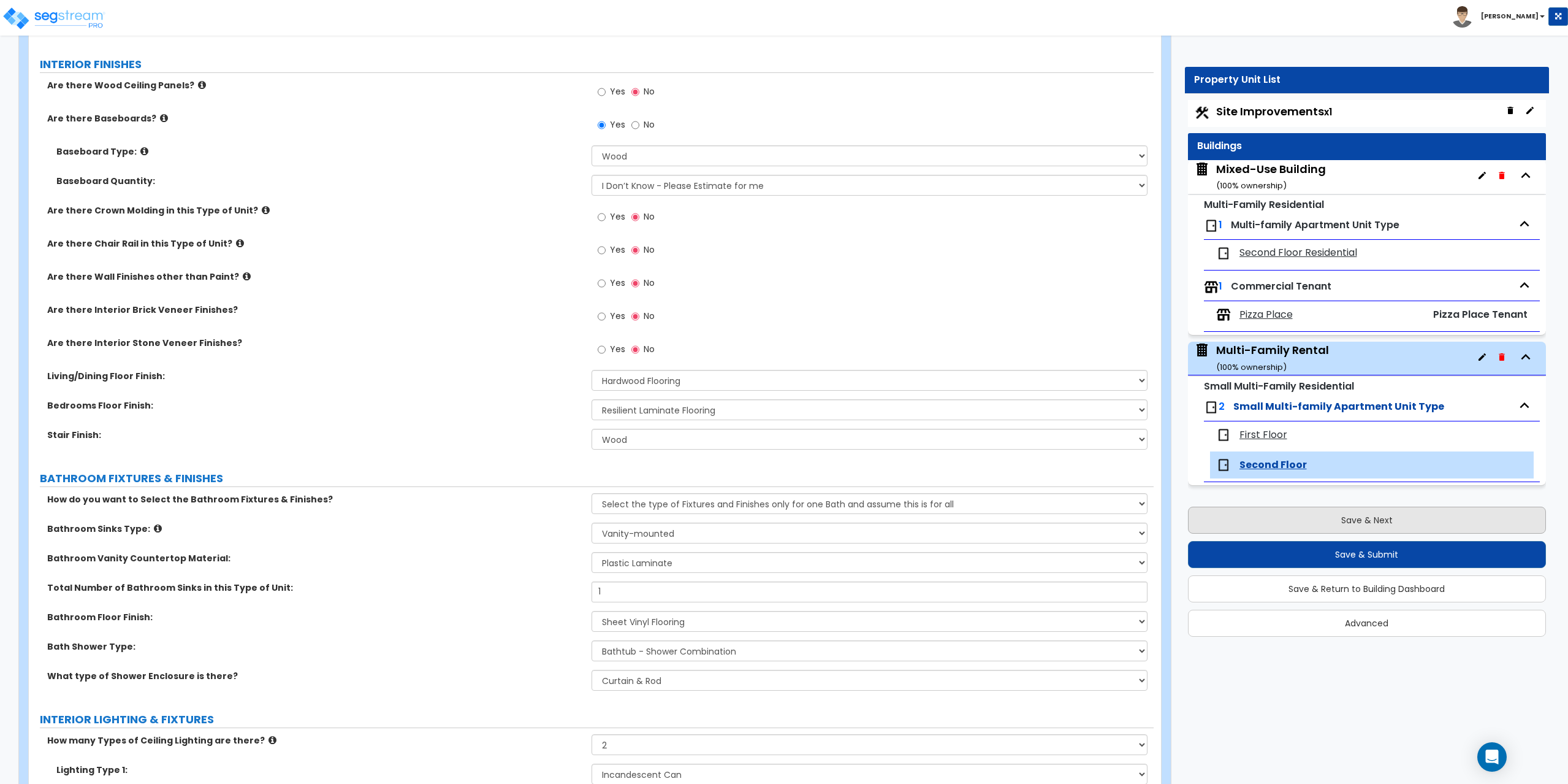
select select "2"
select select "1"
select select "2"
select select "1"
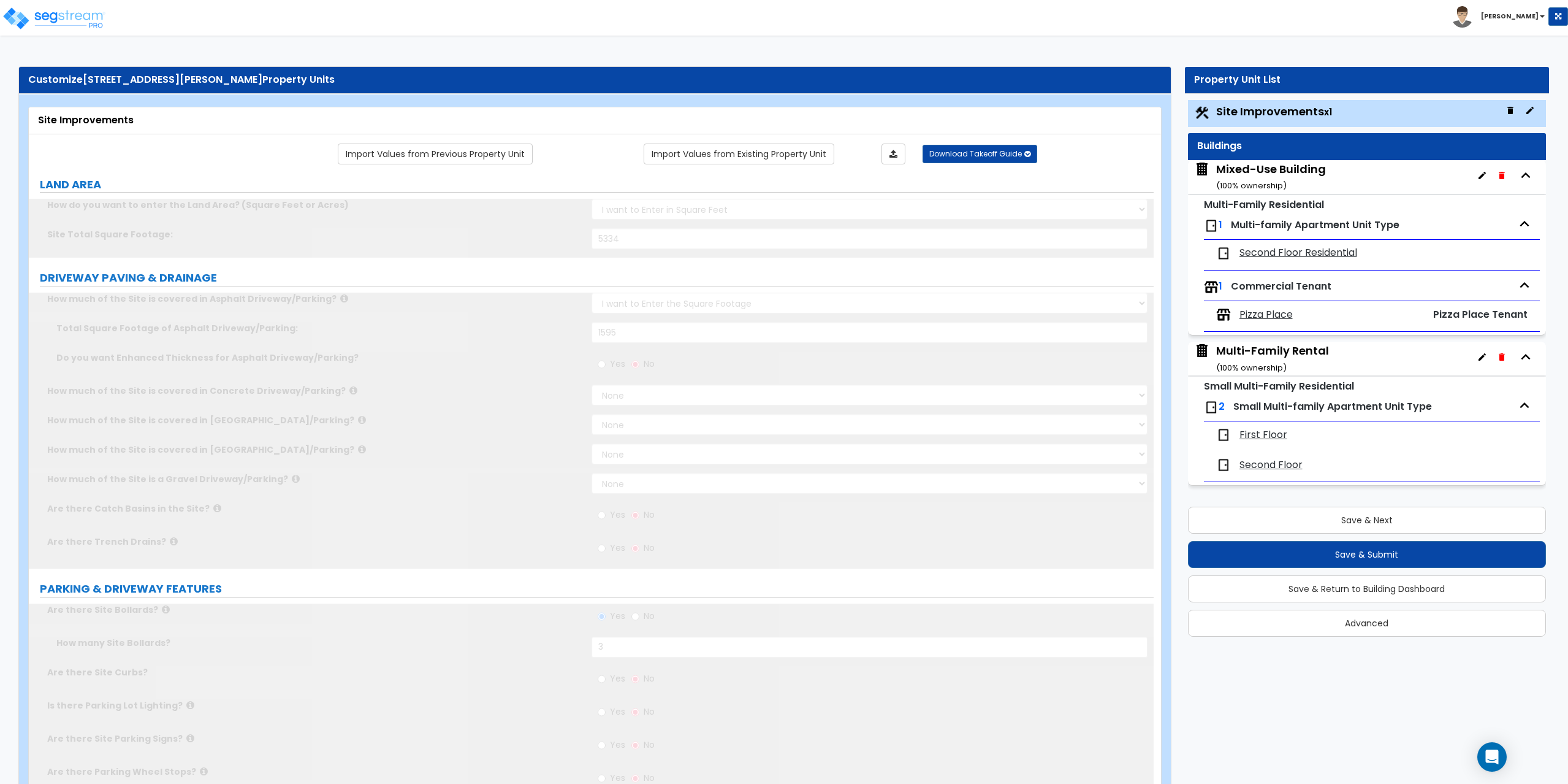
scroll to position [0, 0]
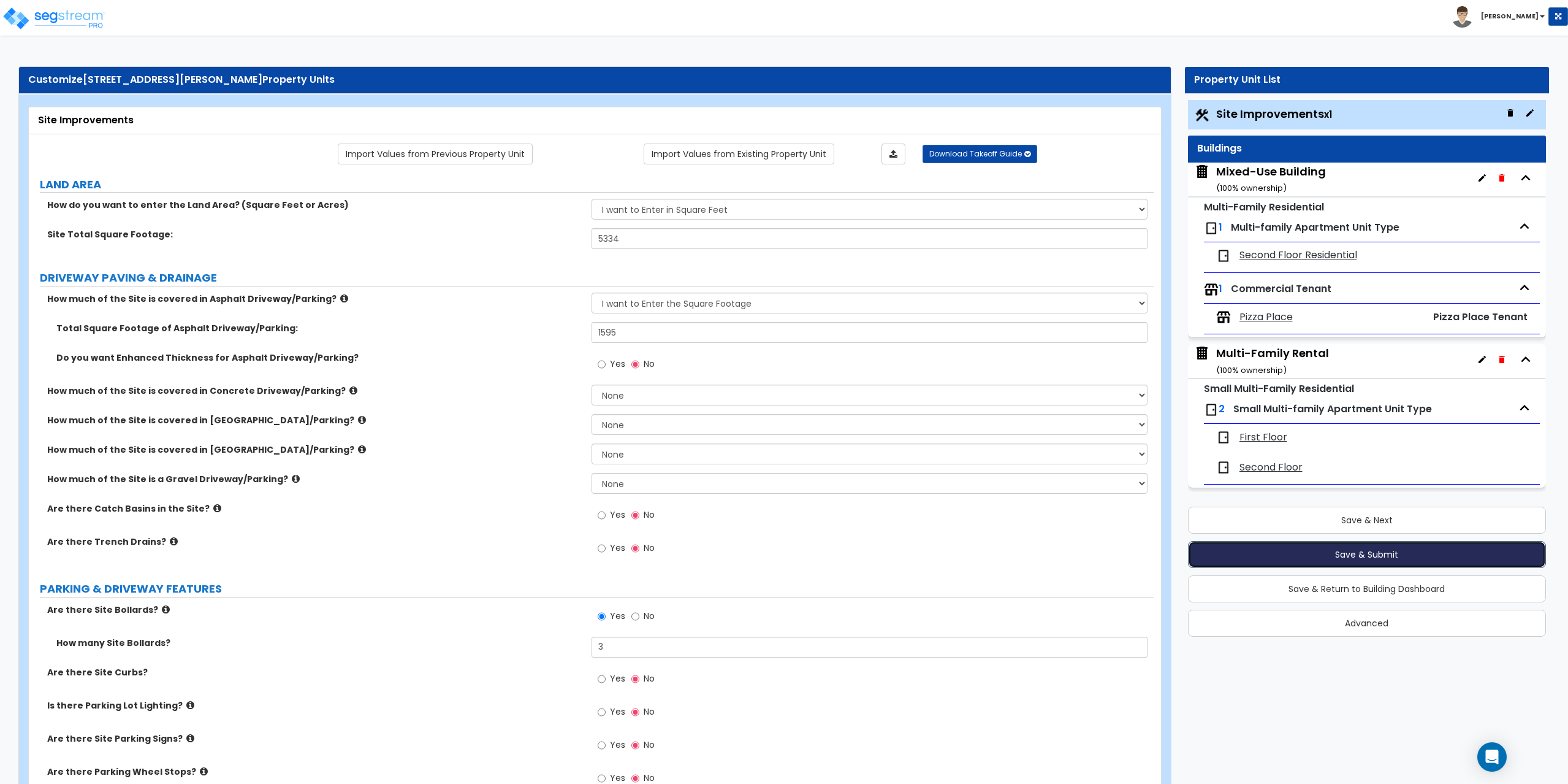
click at [1367, 555] on button "Save & Submit" at bounding box center [1367, 555] width 358 height 27
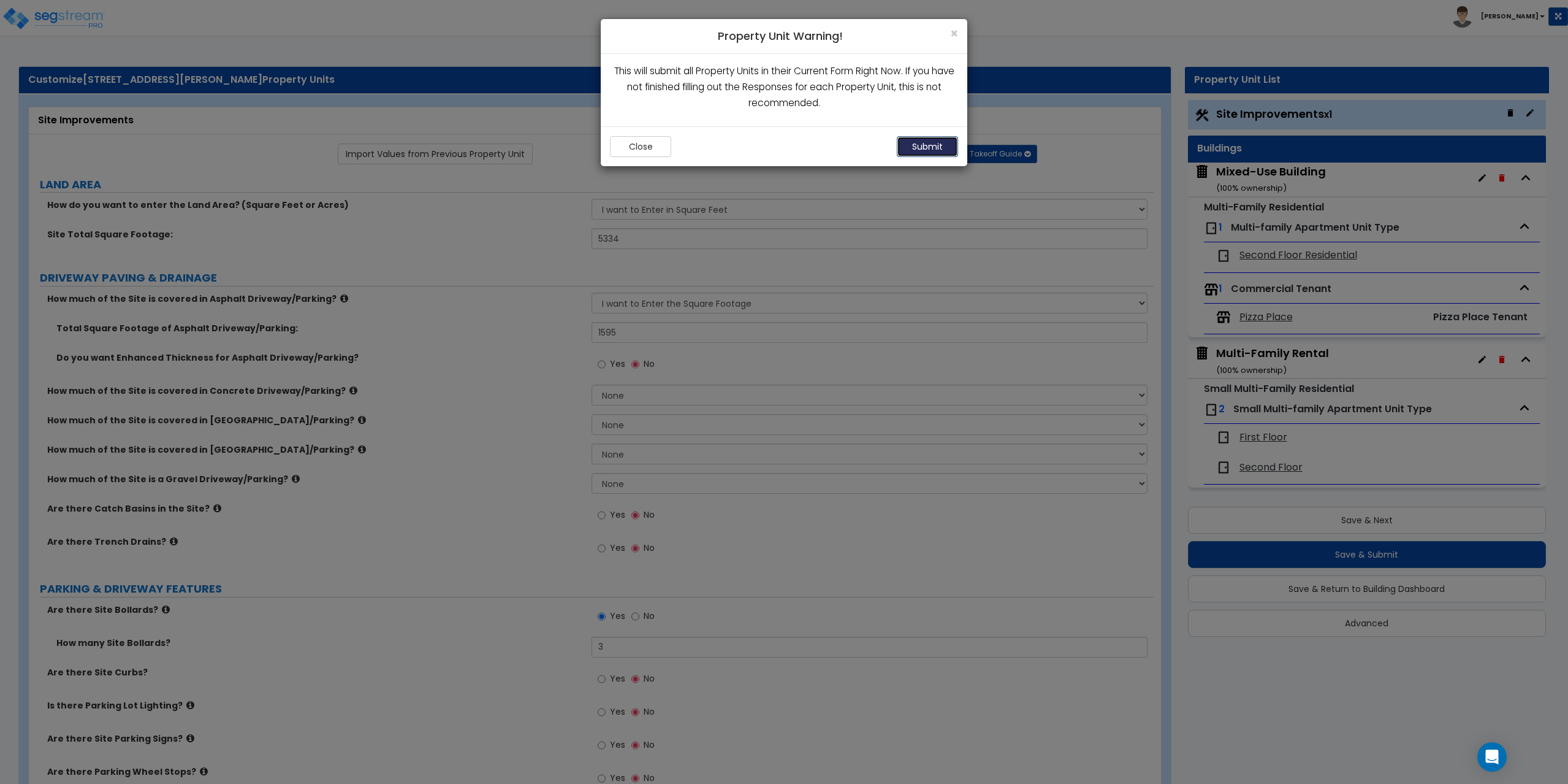
click at [922, 145] on button "Submit" at bounding box center [928, 146] width 62 height 21
